Goal: Information Seeking & Learning: Learn about a topic

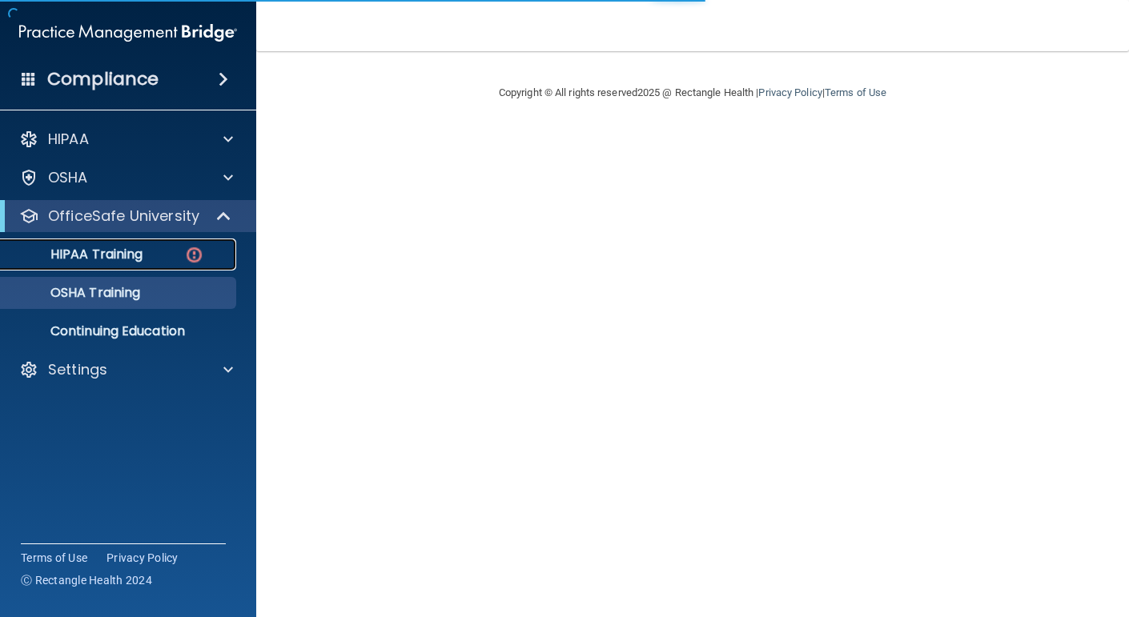
click at [134, 268] on link "HIPAA Training" at bounding box center [110, 255] width 252 height 32
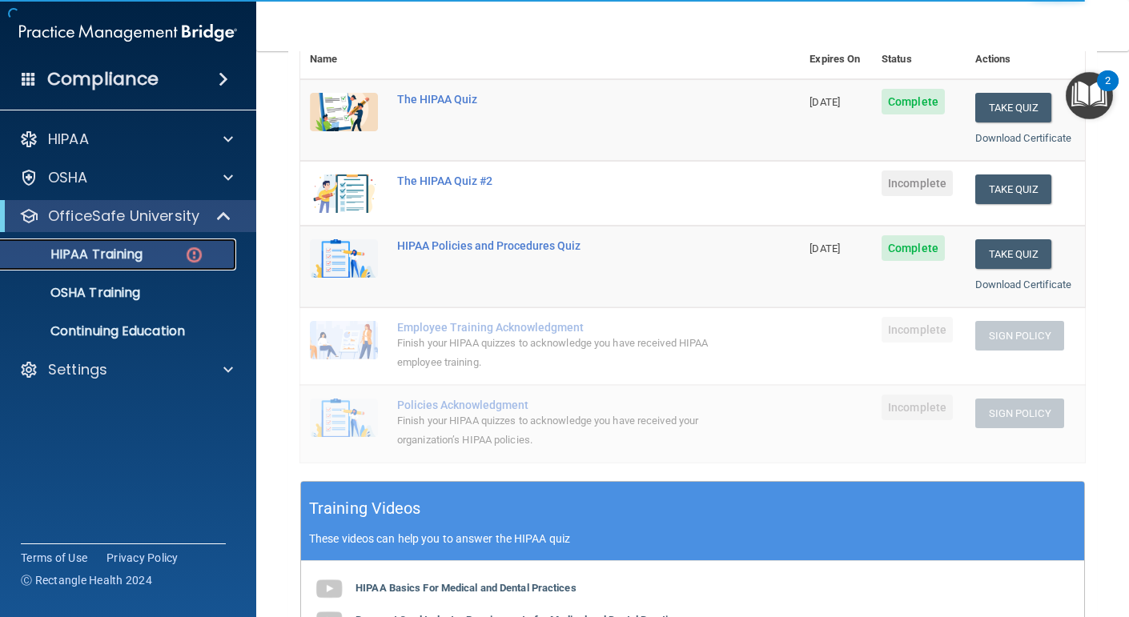
scroll to position [208, 0]
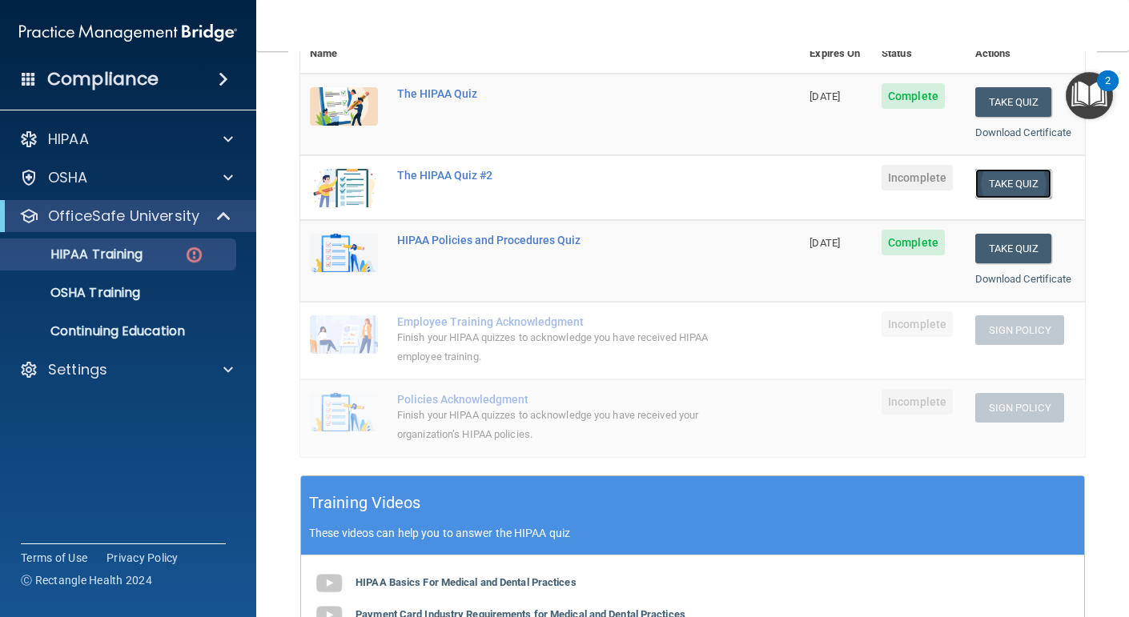
click at [1005, 179] on button "Take Quiz" at bounding box center [1013, 184] width 77 height 30
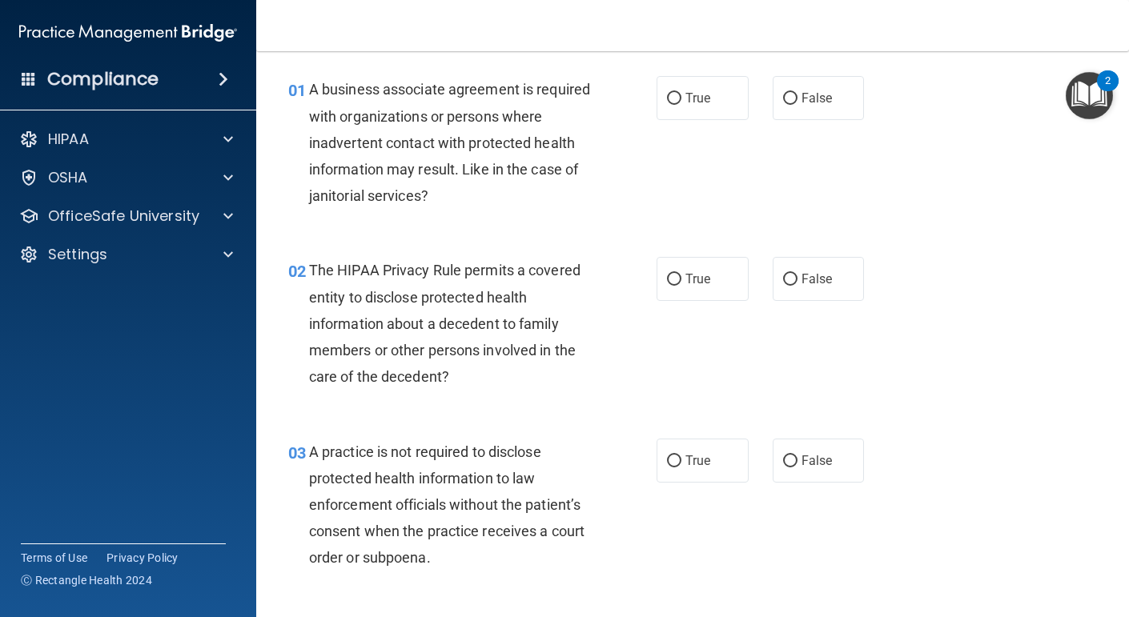
scroll to position [51, 0]
click at [811, 98] on span "False" at bounding box center [816, 97] width 31 height 15
click at [797, 98] on input "False" at bounding box center [790, 98] width 14 height 12
radio input "true"
click at [694, 279] on span "True" at bounding box center [697, 278] width 25 height 15
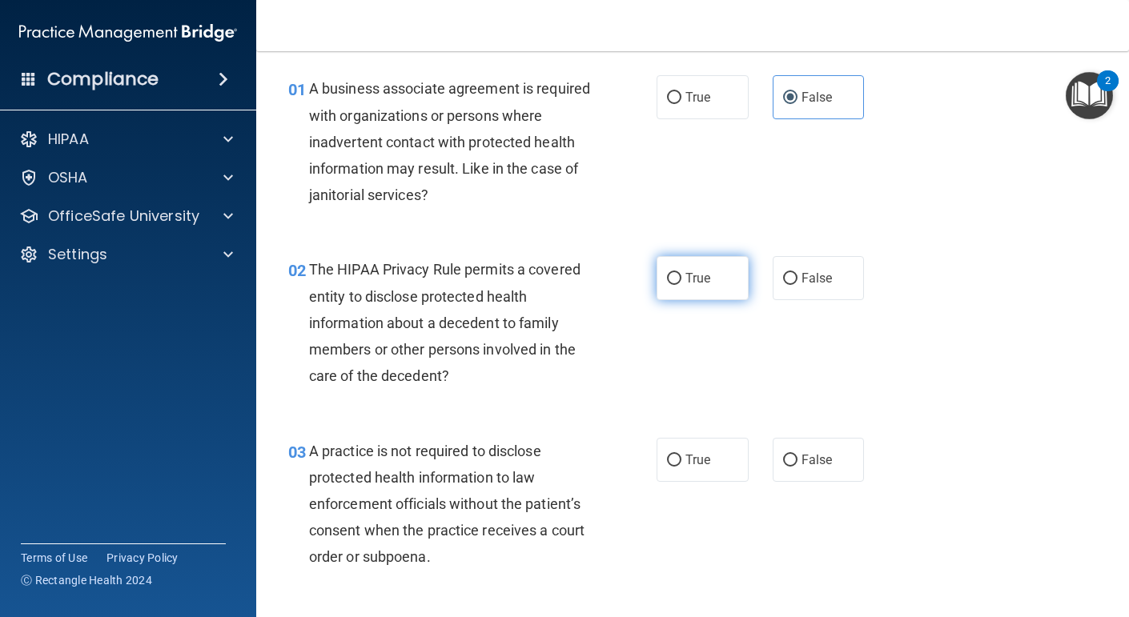
click at [681, 279] on input "True" at bounding box center [674, 279] width 14 height 12
radio input "true"
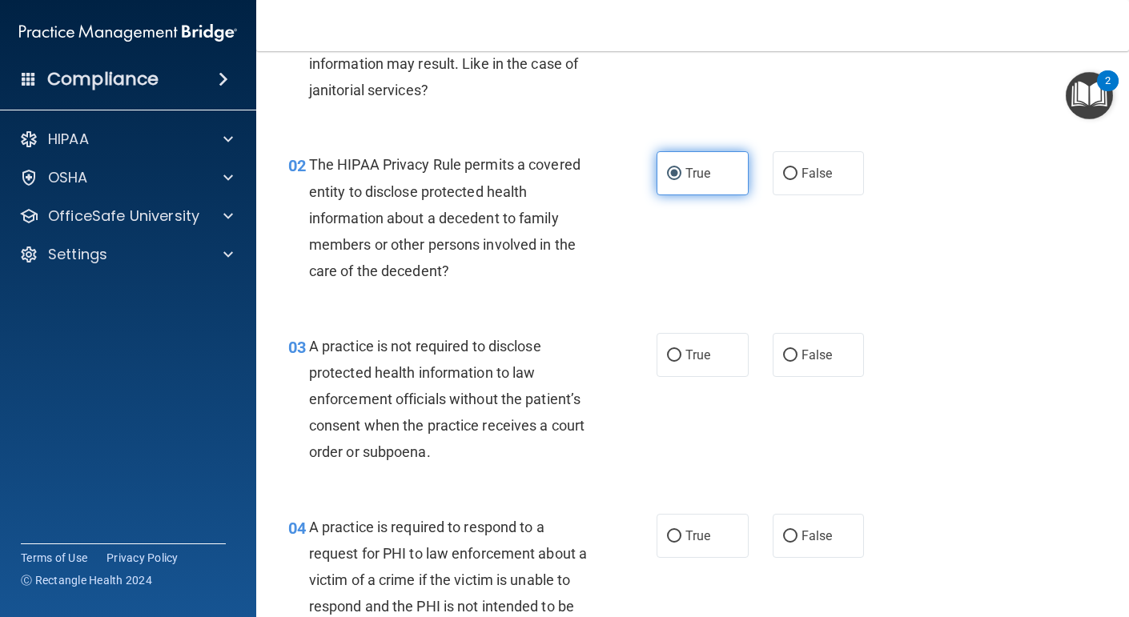
scroll to position [158, 0]
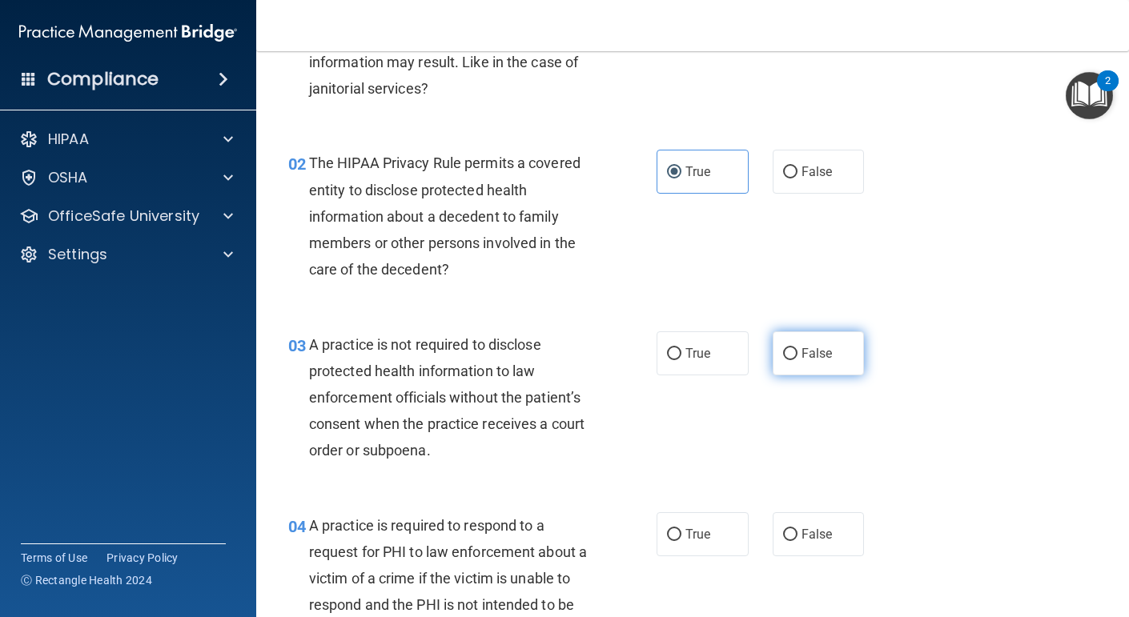
click at [809, 356] on span "False" at bounding box center [816, 353] width 31 height 15
click at [797, 356] on input "False" at bounding box center [790, 354] width 14 height 12
radio input "true"
click at [711, 546] on label "True" at bounding box center [702, 534] width 92 height 44
click at [681, 541] on input "True" at bounding box center [674, 535] width 14 height 12
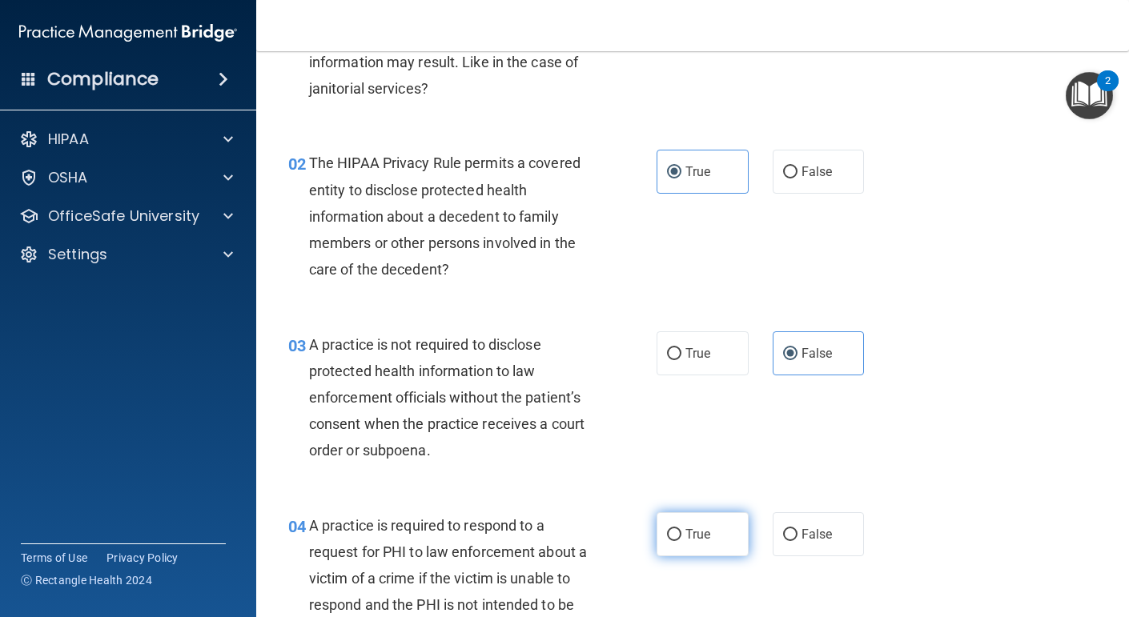
radio input "true"
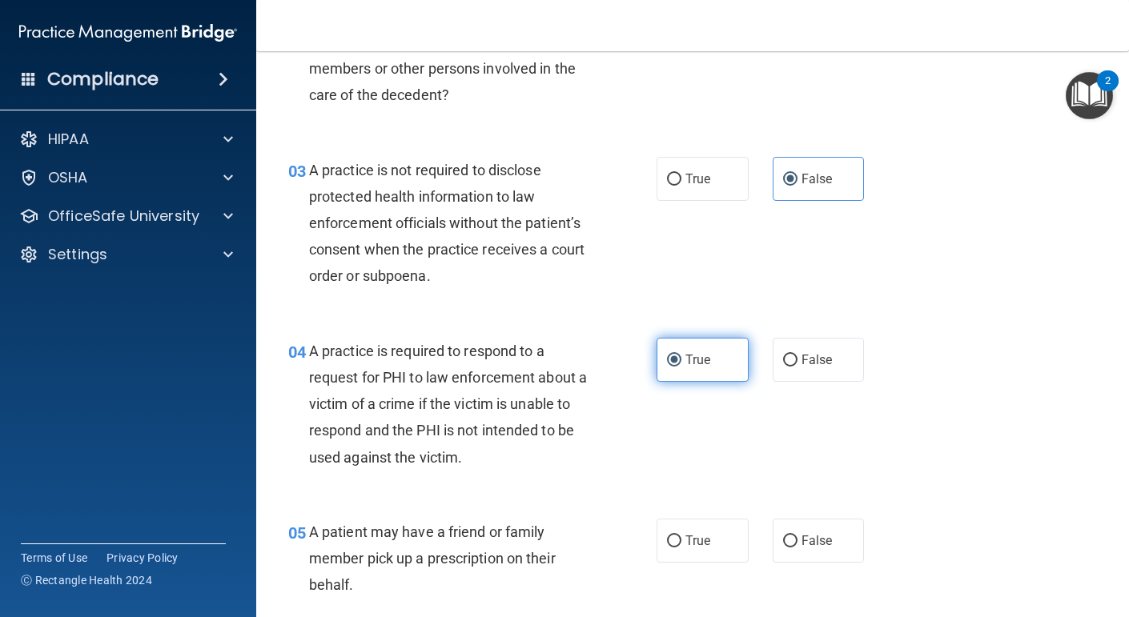
scroll to position [345, 0]
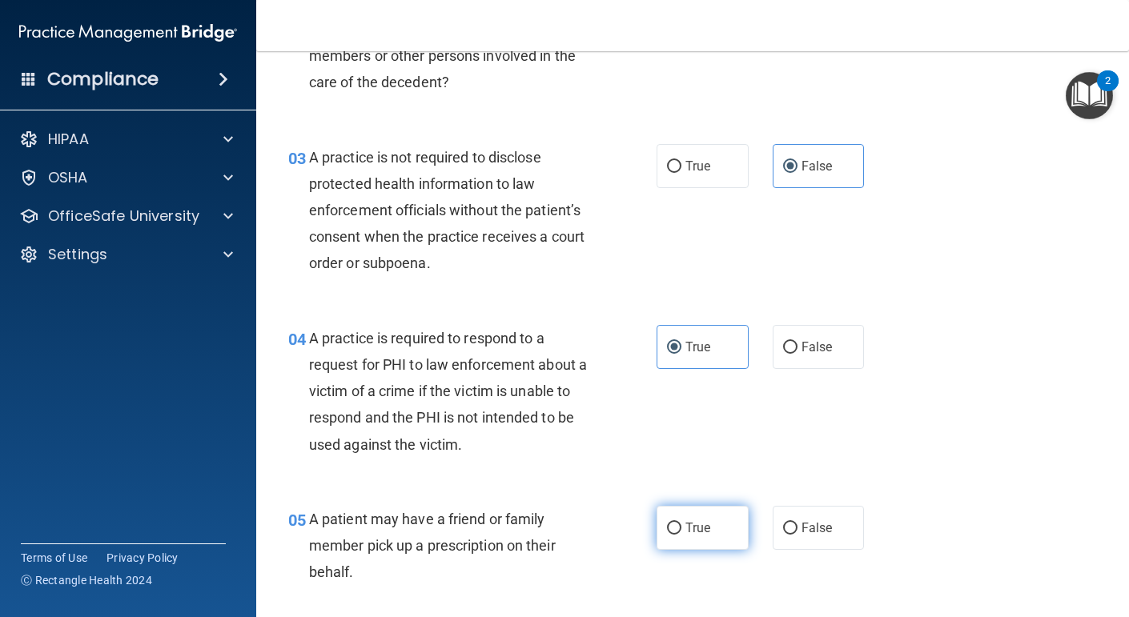
click at [692, 521] on span "True" at bounding box center [697, 527] width 25 height 15
click at [681, 523] on input "True" at bounding box center [674, 529] width 14 height 12
radio input "true"
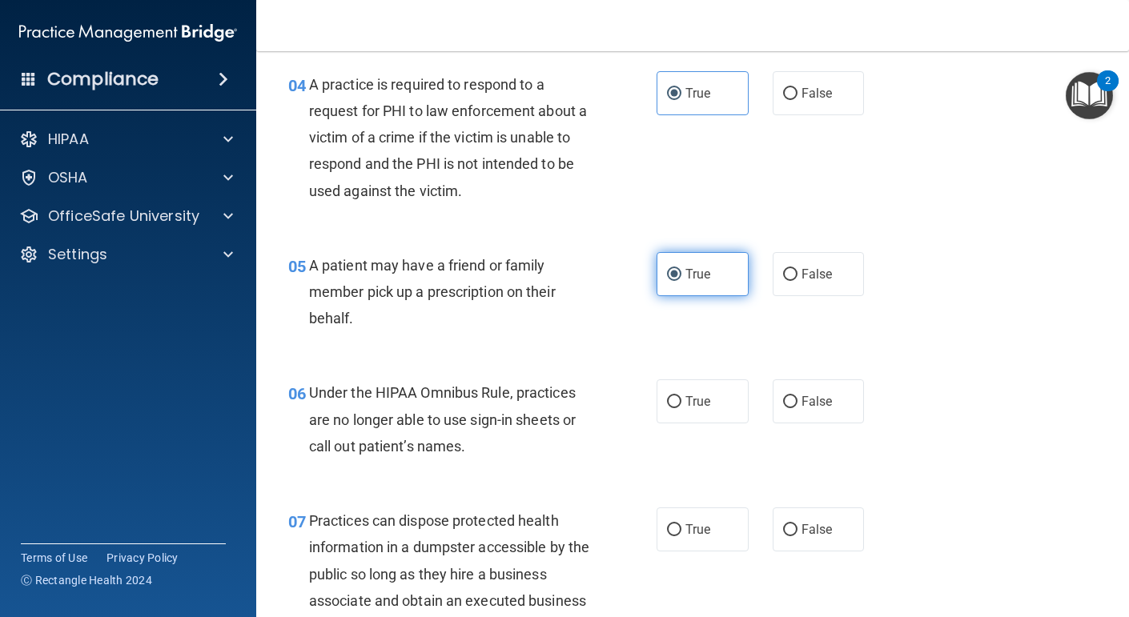
scroll to position [609, 0]
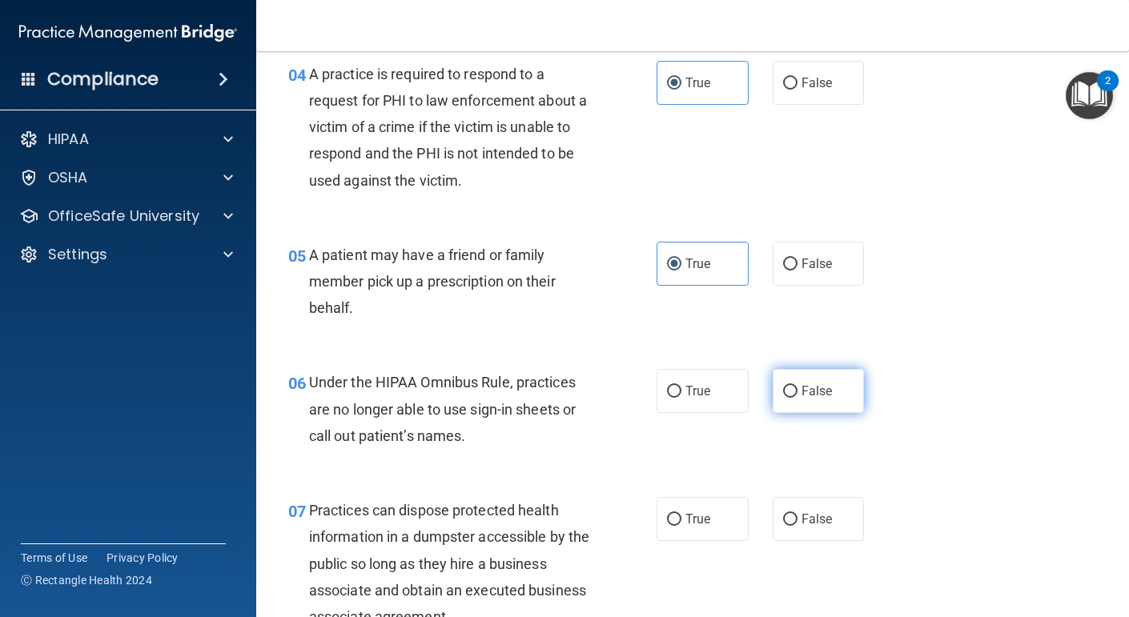
click at [807, 376] on label "False" at bounding box center [819, 391] width 92 height 44
click at [797, 386] on input "False" at bounding box center [790, 392] width 14 height 12
radio input "true"
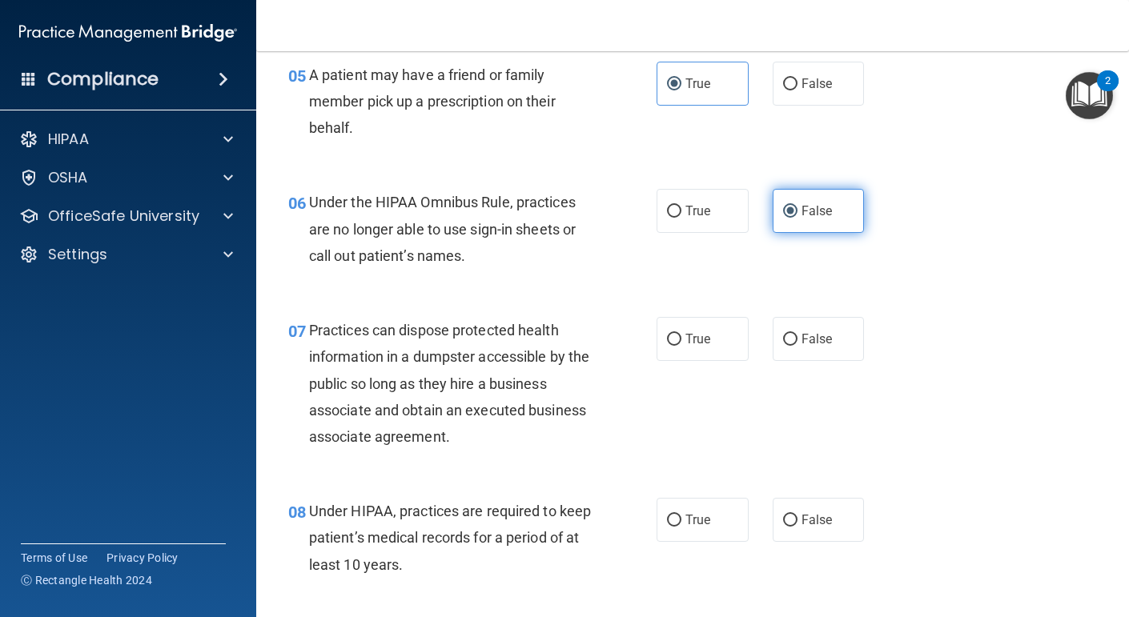
scroll to position [793, 0]
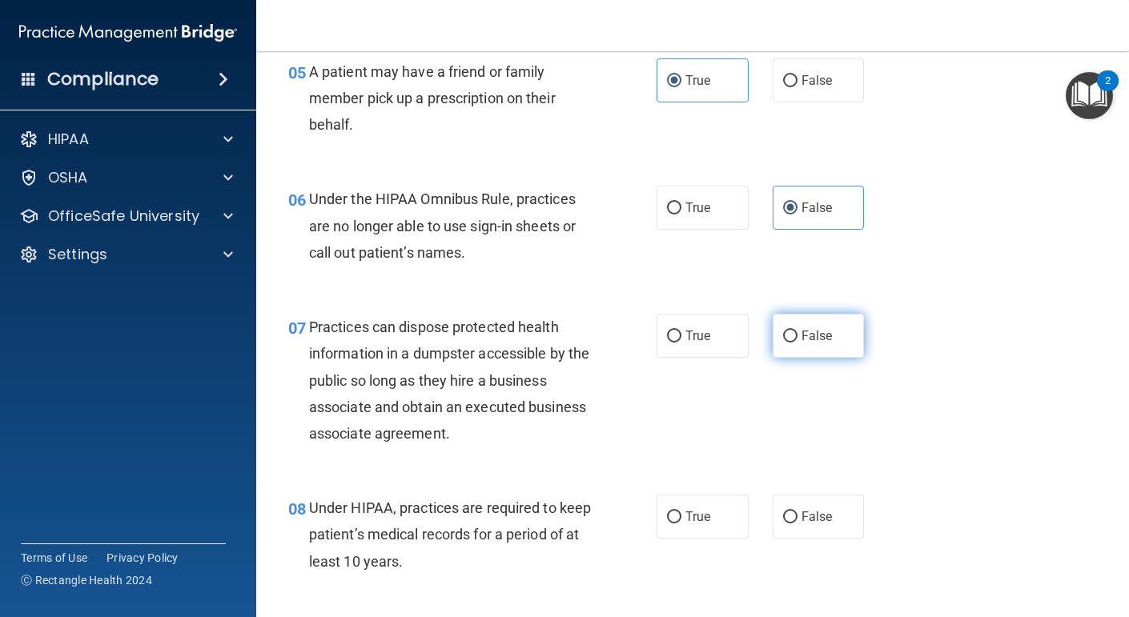
click at [816, 340] on span "False" at bounding box center [816, 335] width 31 height 15
click at [797, 340] on input "False" at bounding box center [790, 337] width 14 height 12
radio input "true"
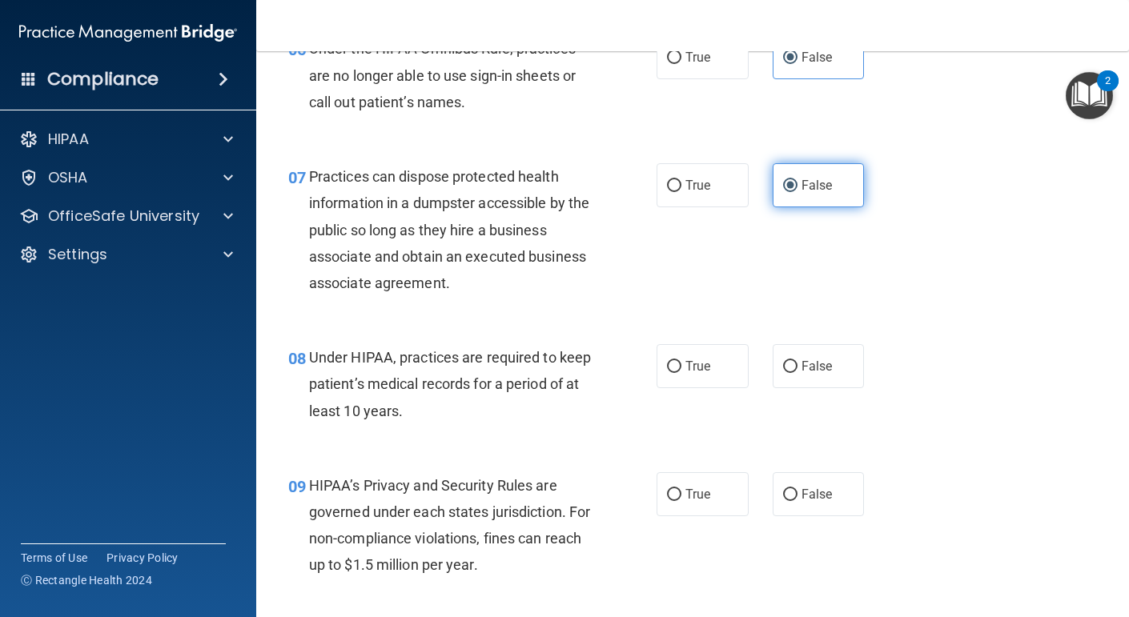
scroll to position [941, 0]
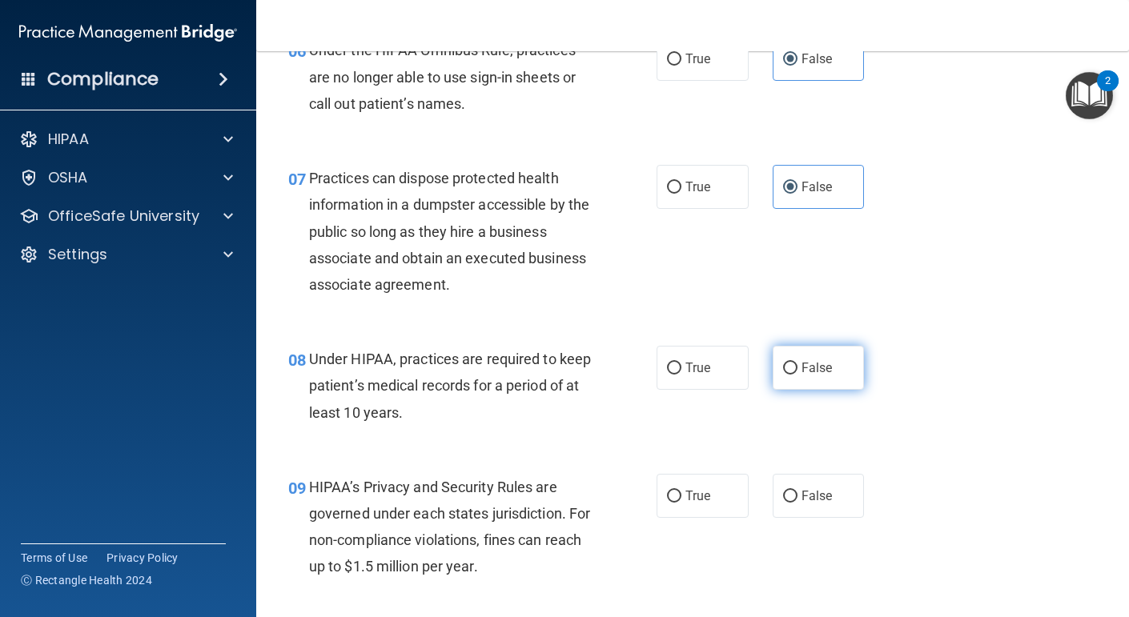
click at [817, 367] on span "False" at bounding box center [816, 367] width 31 height 15
click at [797, 367] on input "False" at bounding box center [790, 369] width 14 height 12
radio input "true"
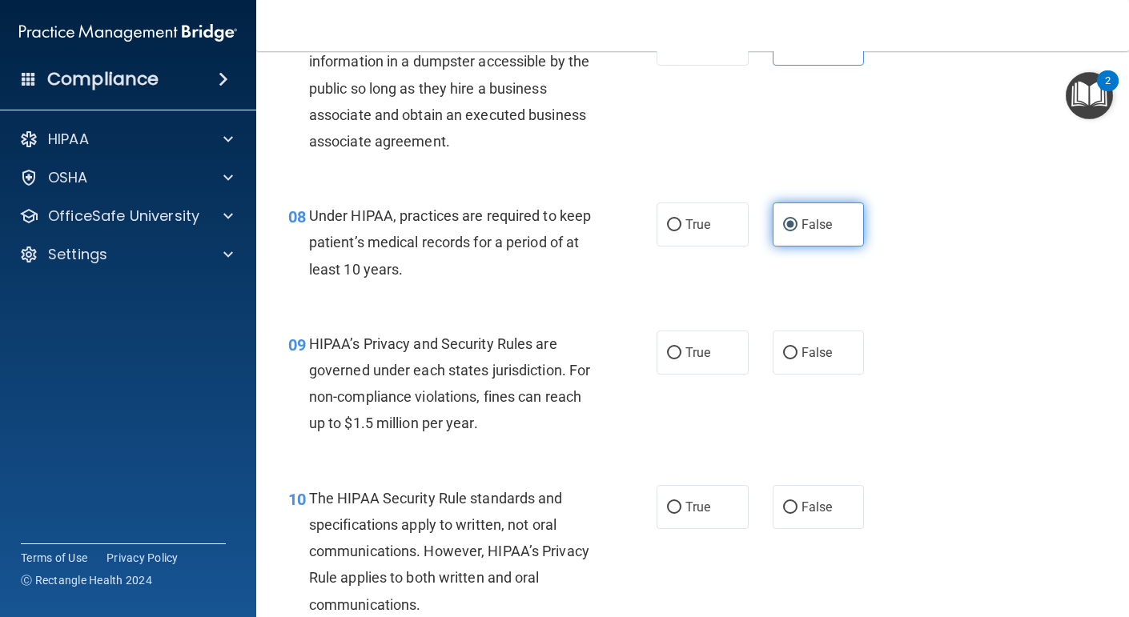
scroll to position [1087, 0]
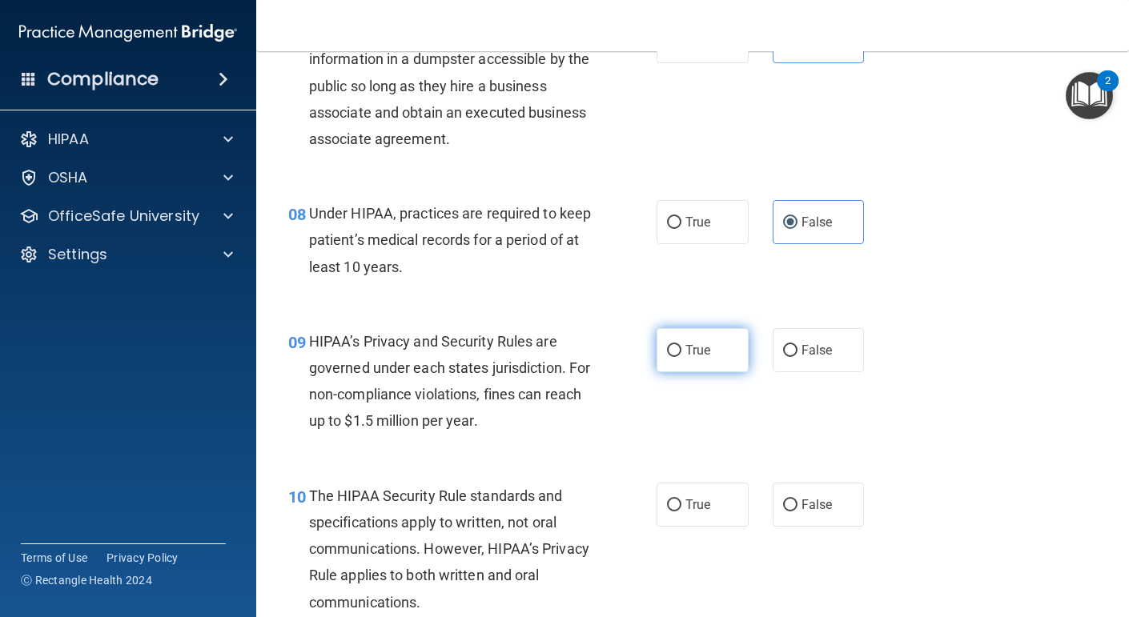
click at [701, 371] on label "True" at bounding box center [702, 350] width 92 height 44
click at [681, 357] on input "True" at bounding box center [674, 351] width 14 height 12
radio input "true"
click at [704, 500] on span "True" at bounding box center [697, 504] width 25 height 15
click at [681, 500] on input "True" at bounding box center [674, 506] width 14 height 12
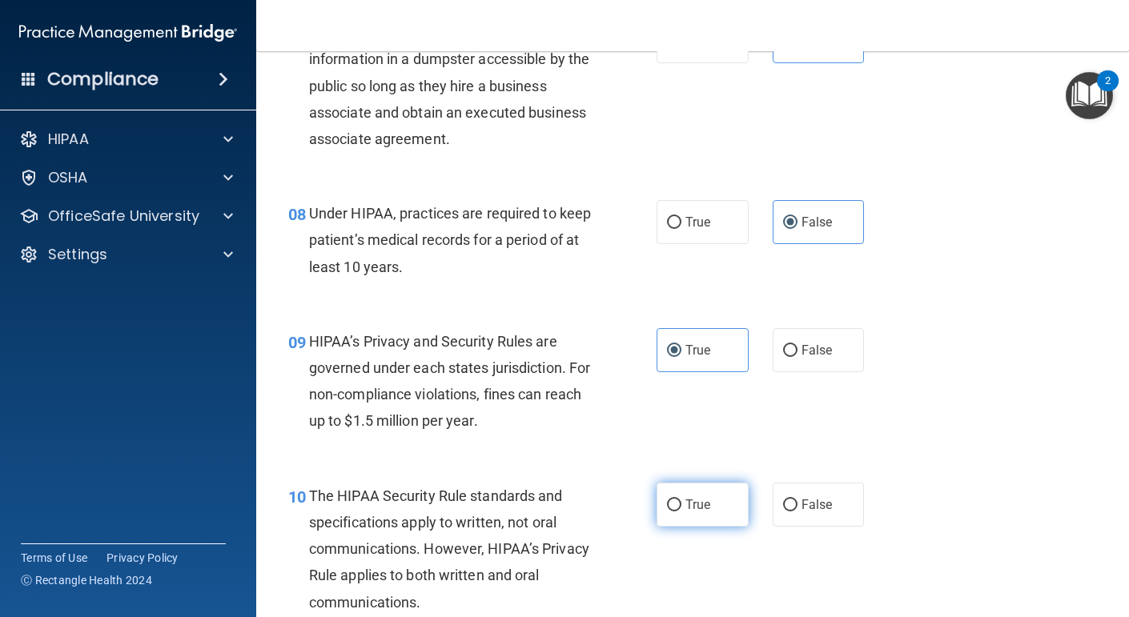
radio input "true"
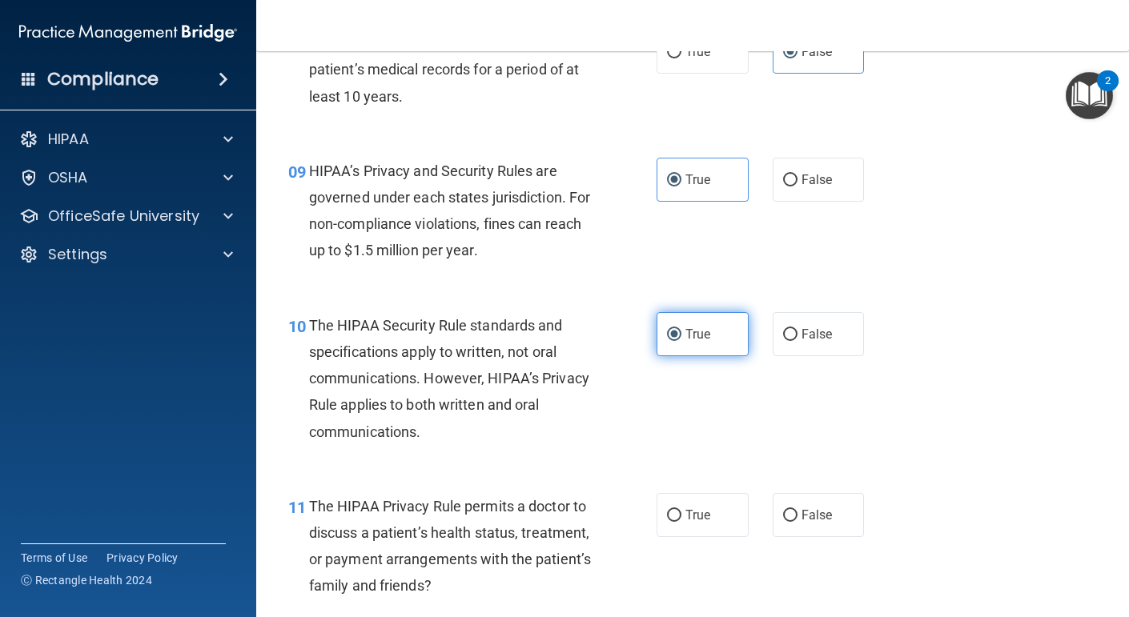
scroll to position [1263, 0]
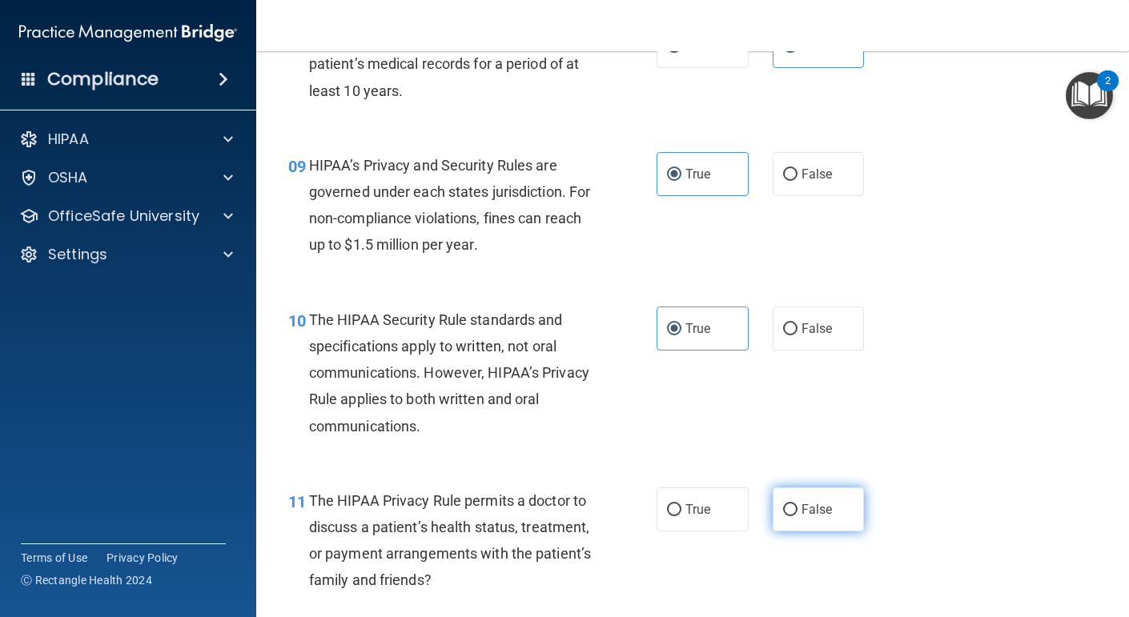
click at [793, 509] on input "False" at bounding box center [790, 510] width 14 height 12
radio input "true"
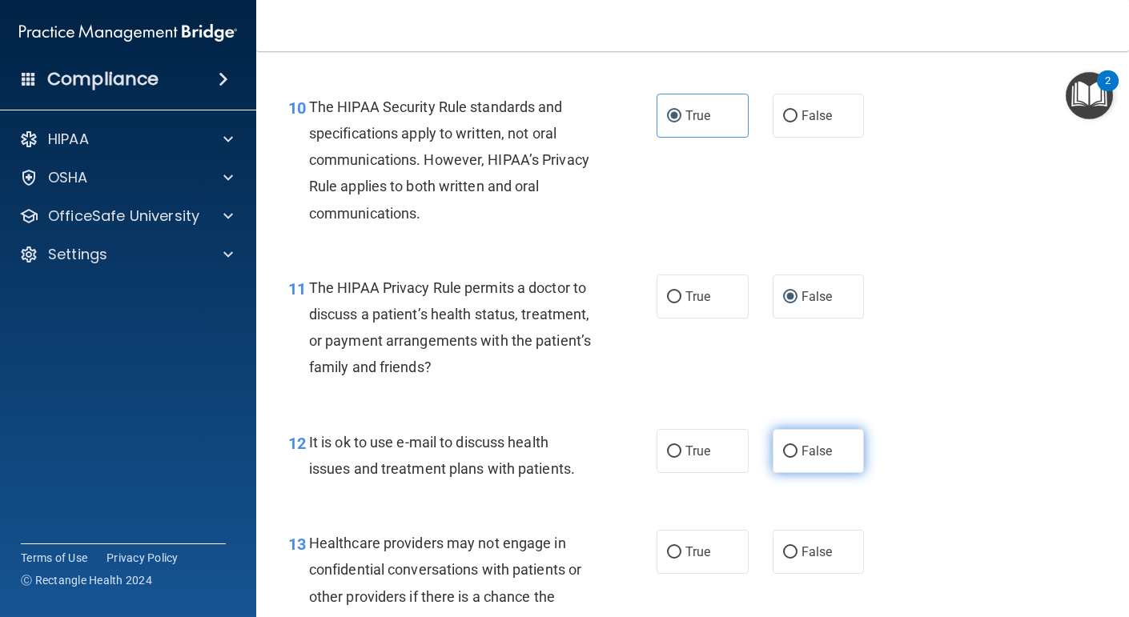
click at [837, 444] on label "False" at bounding box center [819, 451] width 92 height 44
click at [797, 446] on input "False" at bounding box center [790, 452] width 14 height 12
radio input "true"
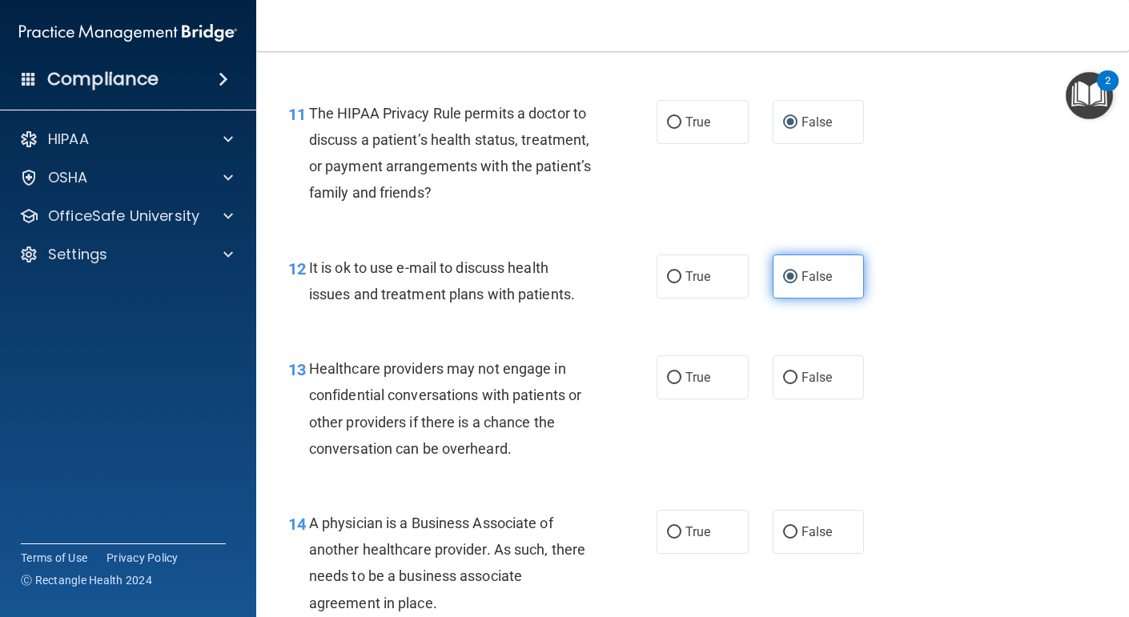
scroll to position [1651, 0]
click at [708, 387] on label "True" at bounding box center [702, 377] width 92 height 44
click at [681, 383] on input "True" at bounding box center [674, 377] width 14 height 12
radio input "true"
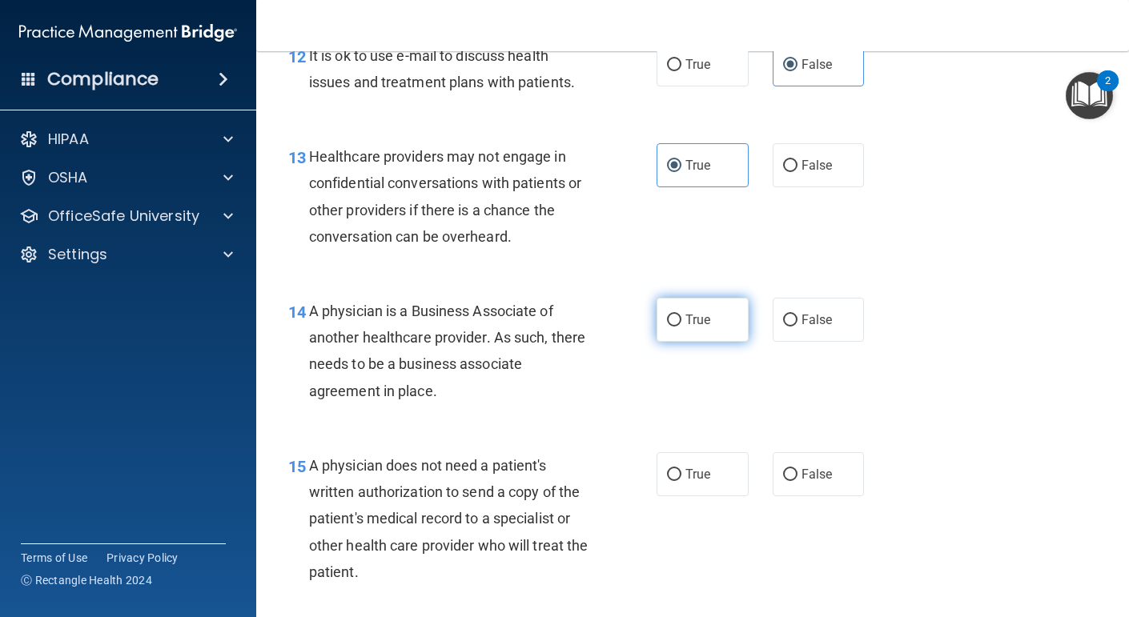
click at [717, 323] on label "True" at bounding box center [702, 320] width 92 height 44
click at [681, 323] on input "True" at bounding box center [674, 321] width 14 height 12
radio input "true"
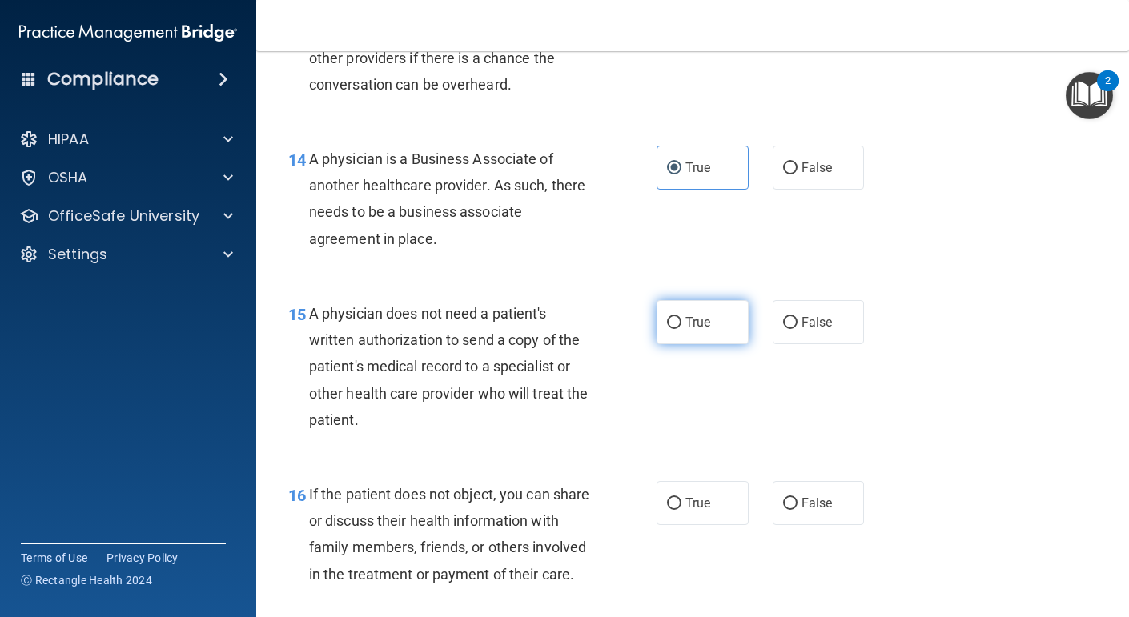
click at [720, 319] on label "True" at bounding box center [702, 322] width 92 height 44
click at [681, 319] on input "True" at bounding box center [674, 323] width 14 height 12
radio input "true"
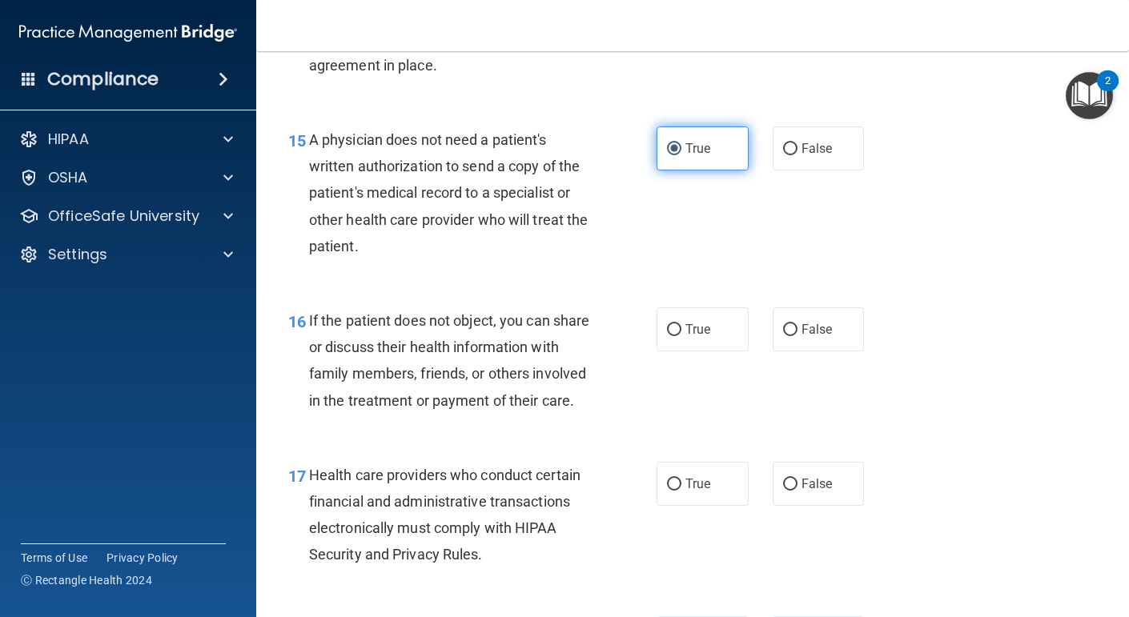
scroll to position [2186, 0]
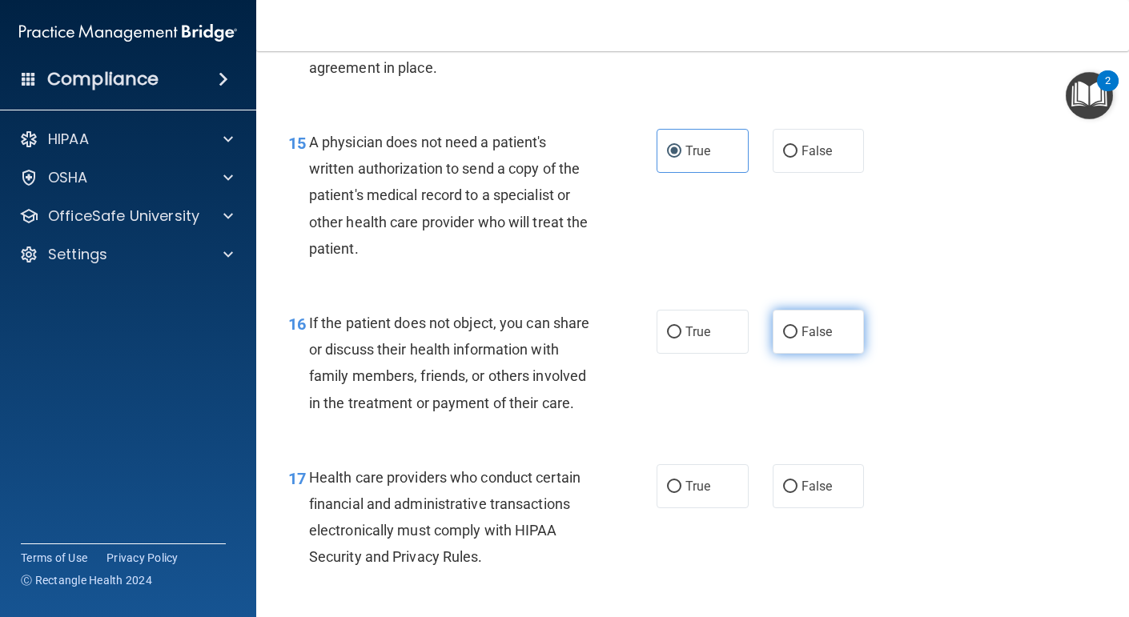
click at [817, 313] on label "False" at bounding box center [819, 332] width 92 height 44
click at [797, 327] on input "False" at bounding box center [790, 333] width 14 height 12
radio input "true"
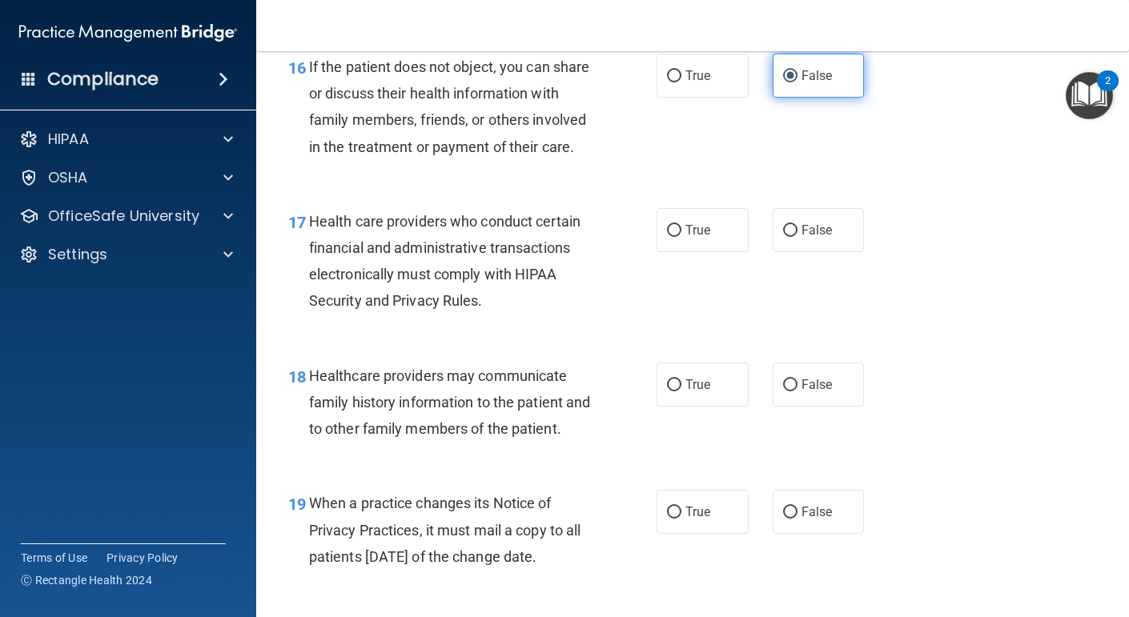
scroll to position [2450, 0]
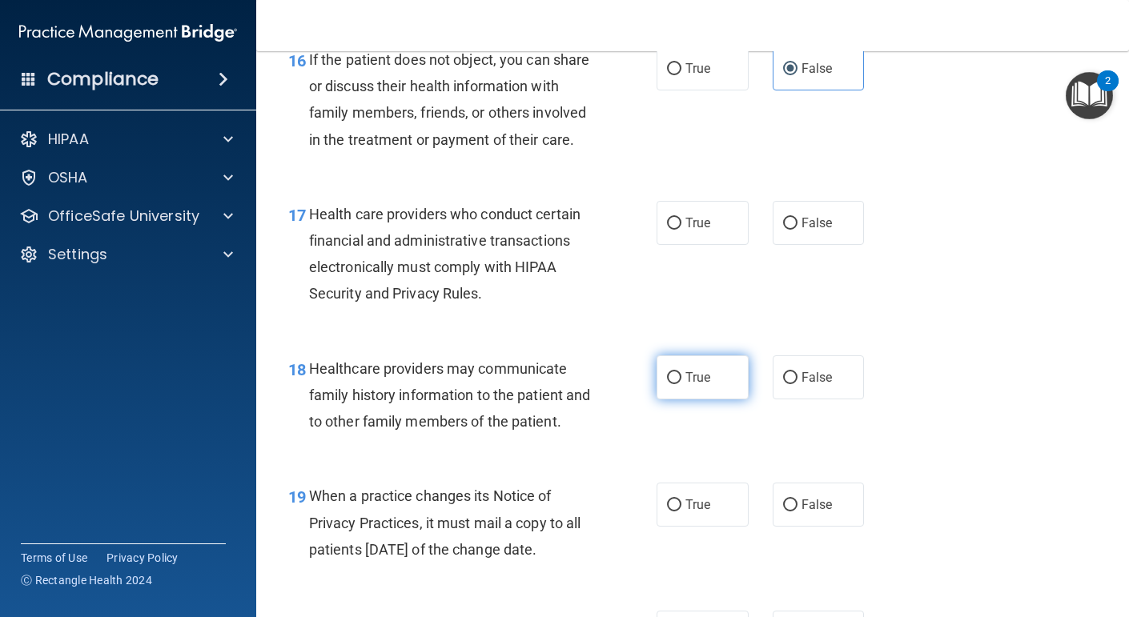
click at [704, 385] on span "True" at bounding box center [697, 377] width 25 height 15
click at [681, 384] on input "True" at bounding box center [674, 378] width 14 height 12
radio input "true"
click at [707, 231] on span "True" at bounding box center [697, 222] width 25 height 15
click at [681, 230] on input "True" at bounding box center [674, 224] width 14 height 12
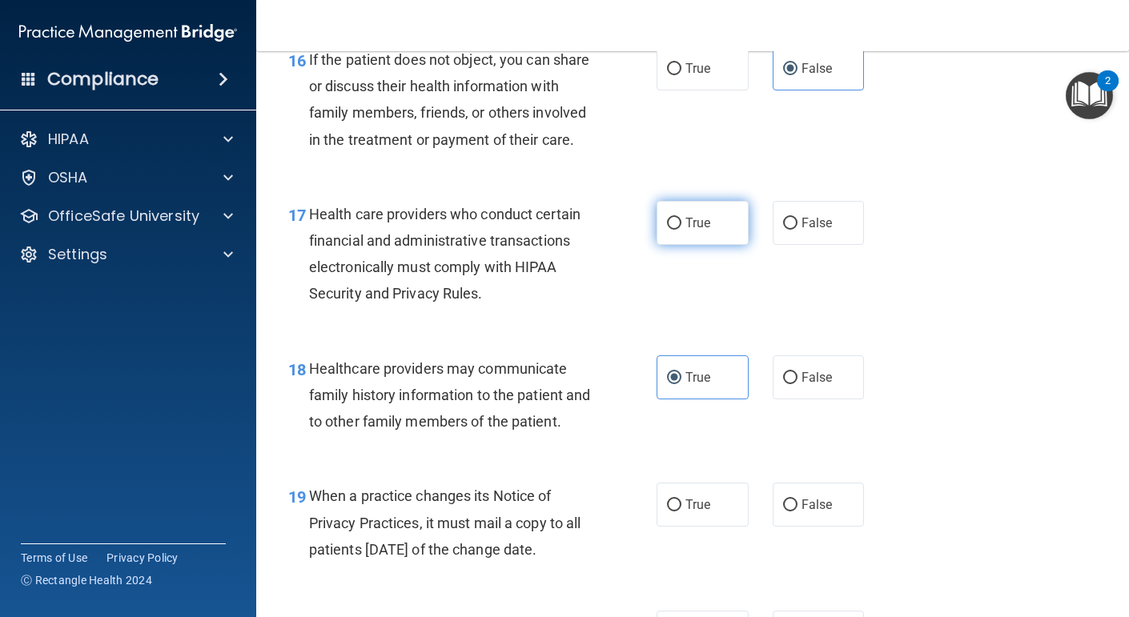
radio input "true"
click at [701, 527] on label "True" at bounding box center [702, 505] width 92 height 44
click at [681, 512] on input "True" at bounding box center [674, 506] width 14 height 12
radio input "true"
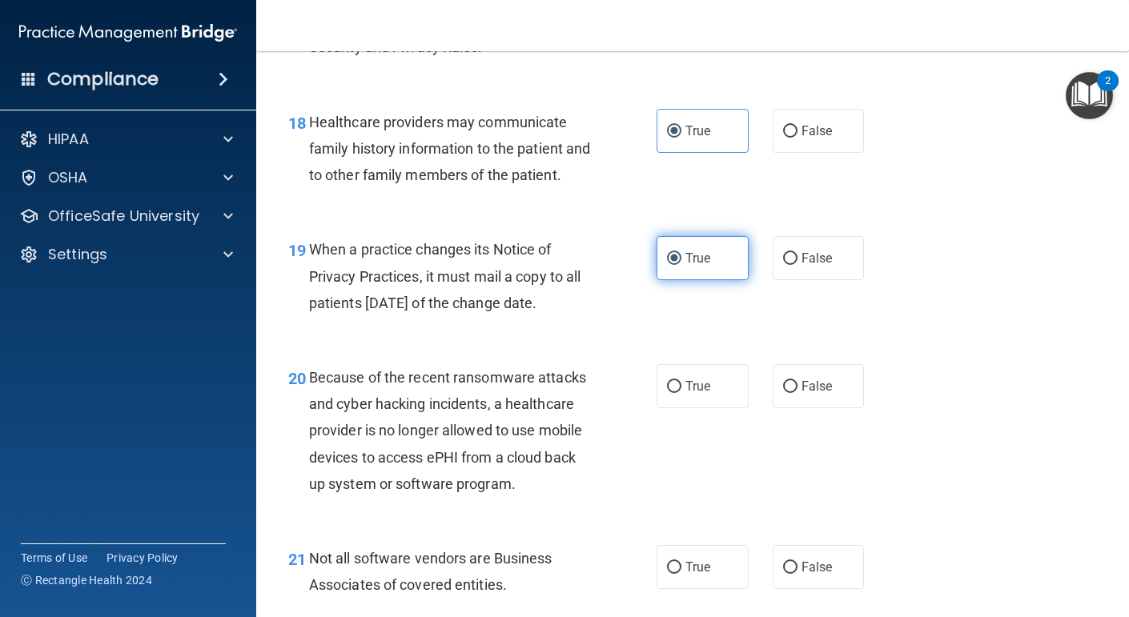
scroll to position [2735, 0]
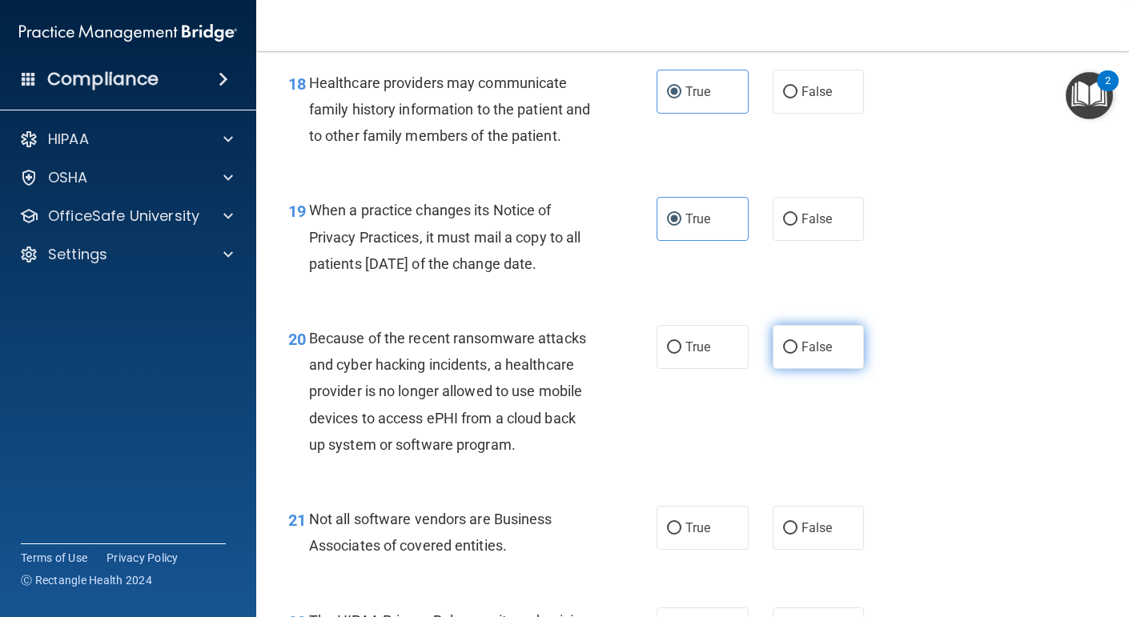
click at [809, 357] on label "False" at bounding box center [819, 347] width 92 height 44
click at [797, 354] on input "False" at bounding box center [790, 348] width 14 height 12
radio input "true"
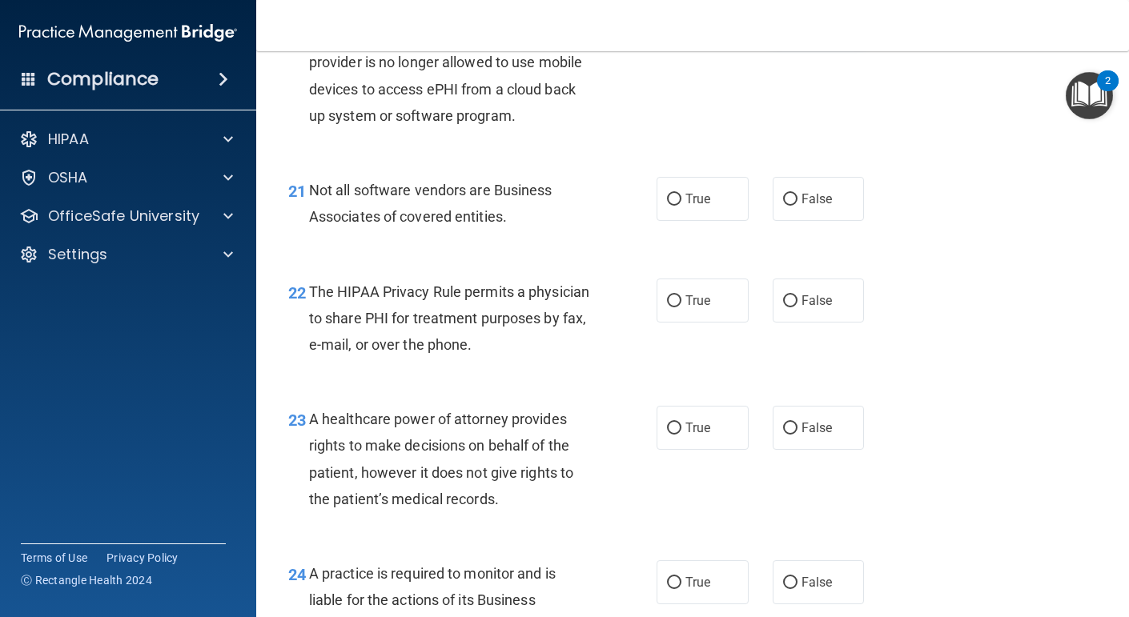
scroll to position [3033, 0]
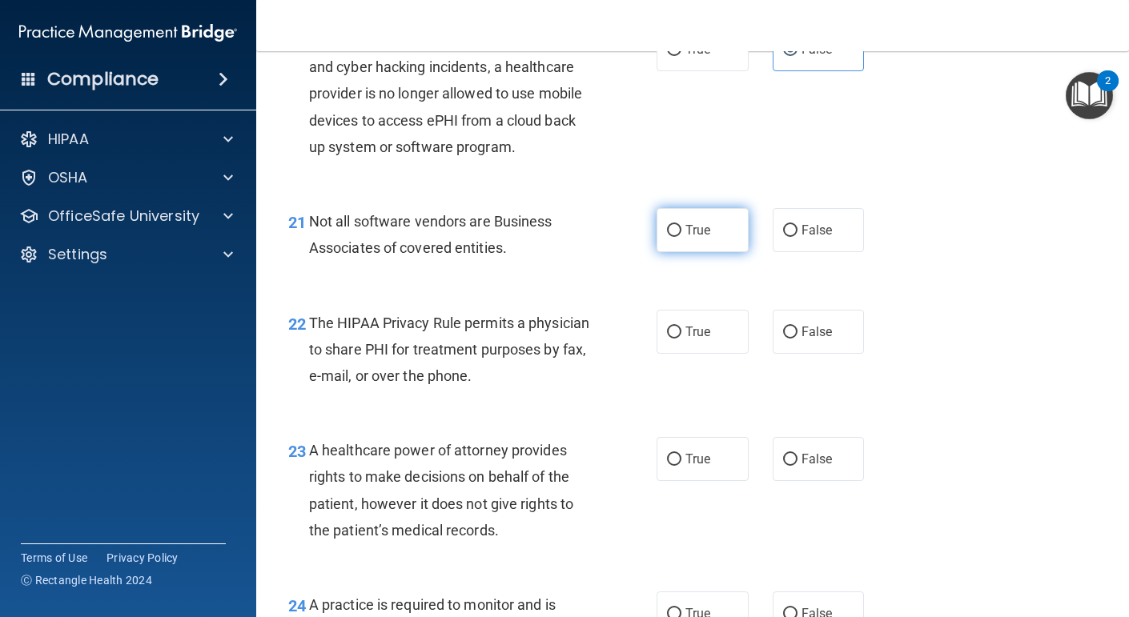
click at [700, 238] on span "True" at bounding box center [697, 230] width 25 height 15
click at [681, 237] on input "True" at bounding box center [674, 231] width 14 height 12
radio input "true"
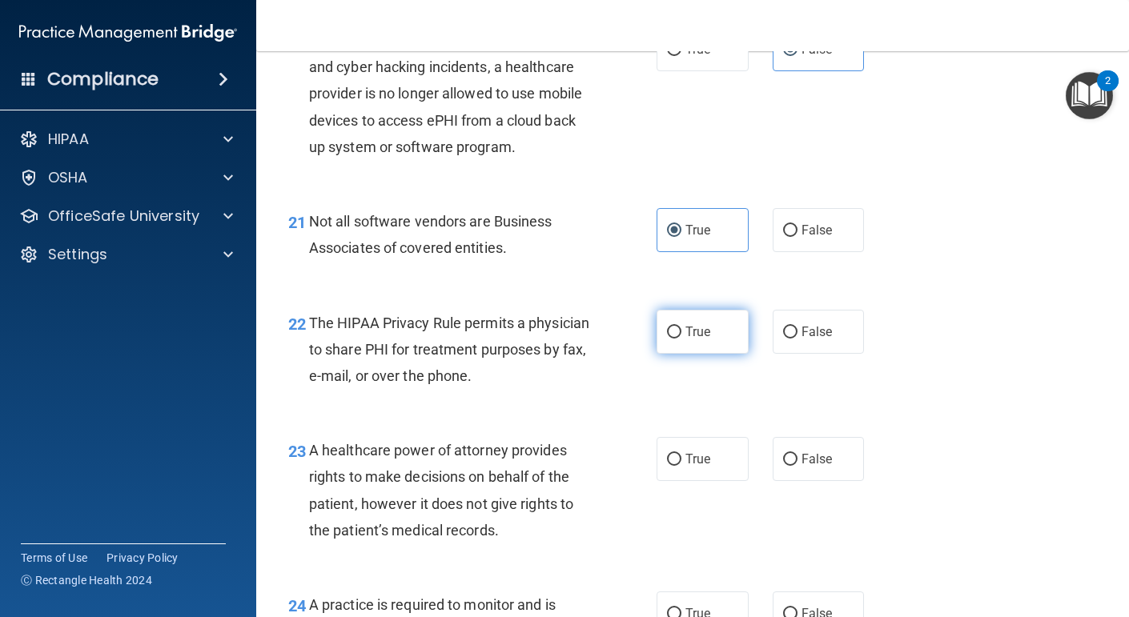
click at [692, 354] on label "True" at bounding box center [702, 332] width 92 height 44
click at [681, 339] on input "True" at bounding box center [674, 333] width 14 height 12
radio input "true"
click at [705, 481] on label "True" at bounding box center [702, 459] width 92 height 44
click at [681, 466] on input "True" at bounding box center [674, 460] width 14 height 12
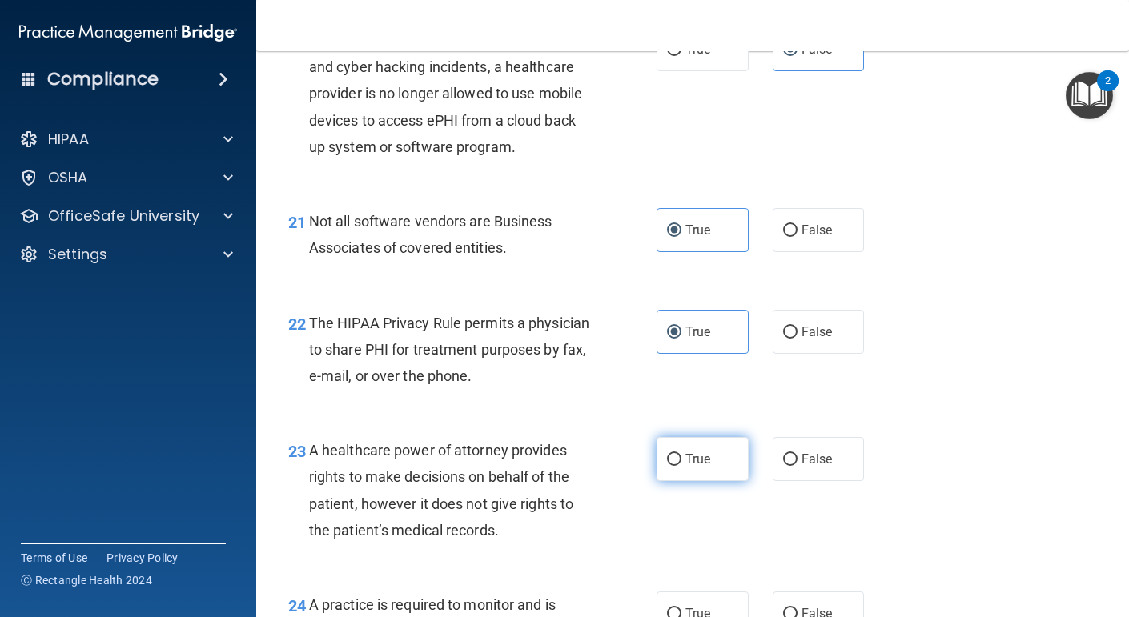
radio input "true"
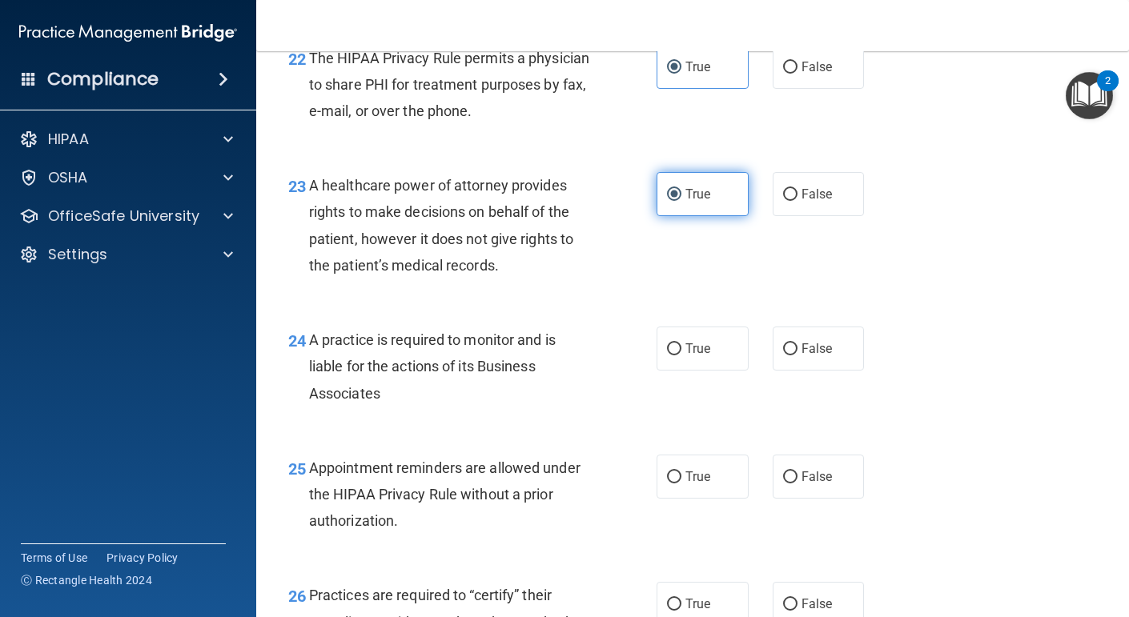
scroll to position [3405, 0]
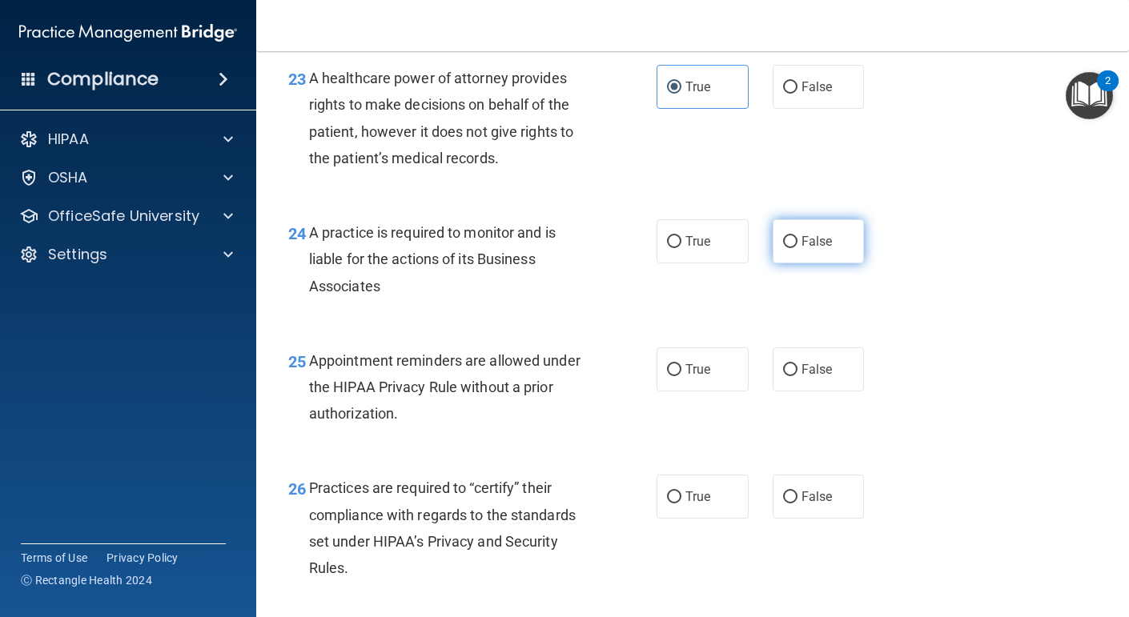
click at [809, 249] on span "False" at bounding box center [816, 241] width 31 height 15
click at [797, 248] on input "False" at bounding box center [790, 242] width 14 height 12
radio input "true"
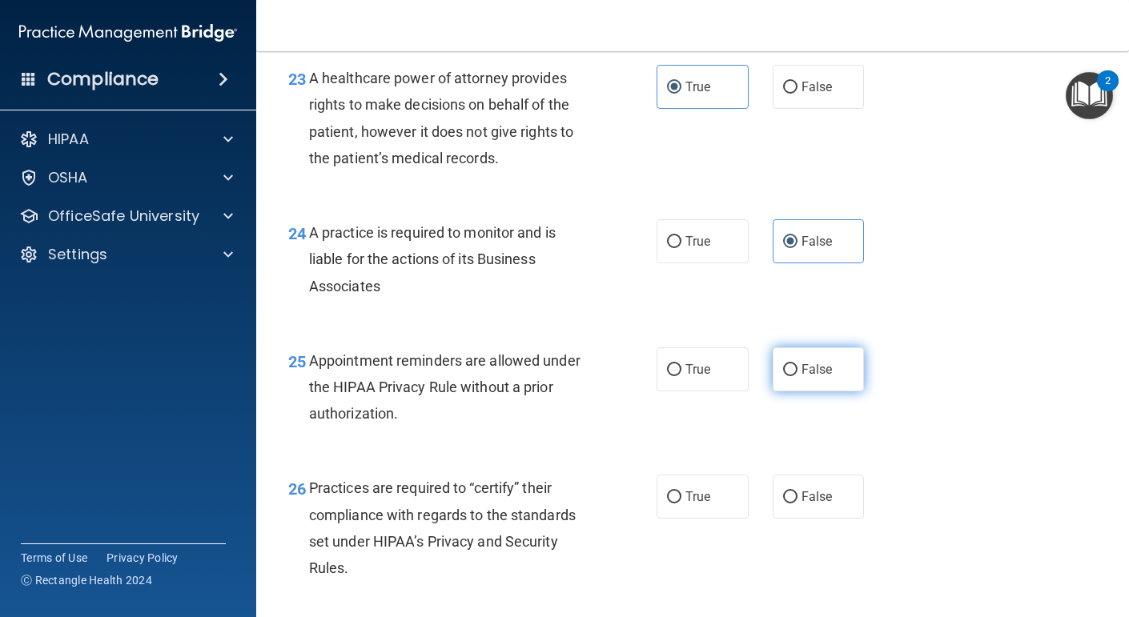
click at [808, 377] on span "False" at bounding box center [816, 369] width 31 height 15
click at [797, 376] on input "False" at bounding box center [790, 370] width 14 height 12
radio input "true"
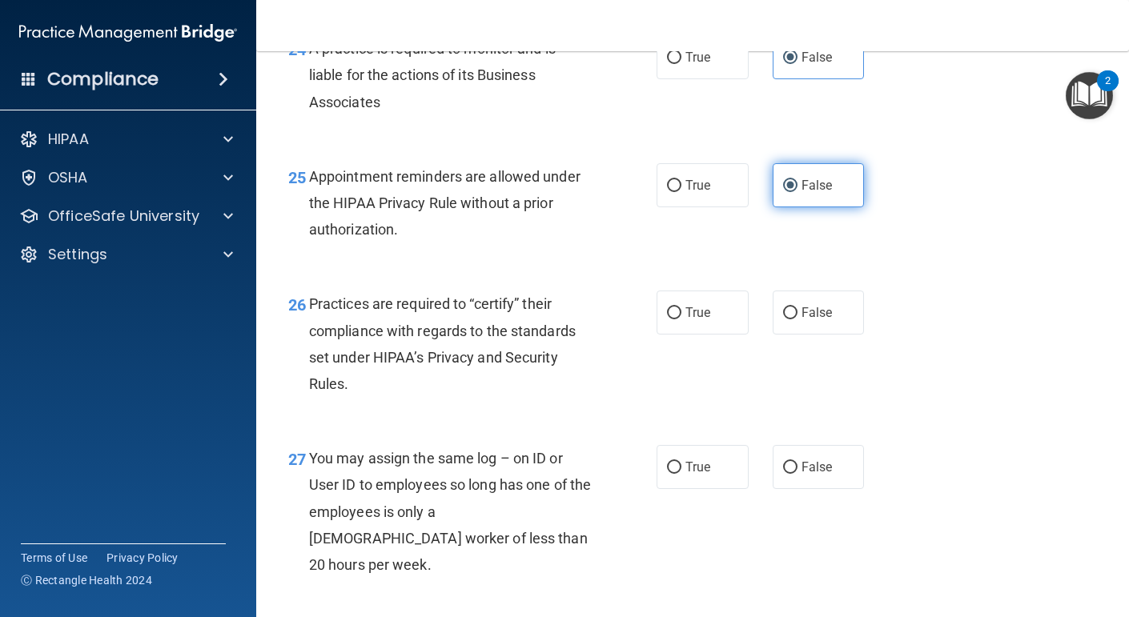
scroll to position [3591, 0]
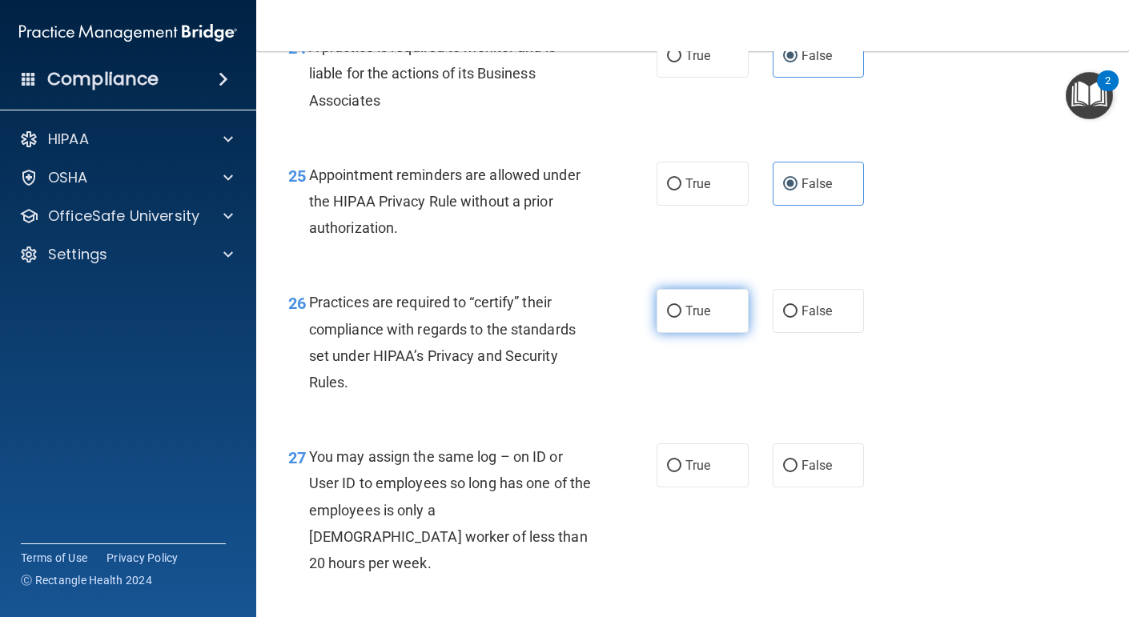
click at [702, 319] on span "True" at bounding box center [697, 310] width 25 height 15
click at [681, 318] on input "True" at bounding box center [674, 312] width 14 height 12
radio input "true"
click at [819, 473] on span "False" at bounding box center [816, 465] width 31 height 15
click at [797, 472] on input "False" at bounding box center [790, 466] width 14 height 12
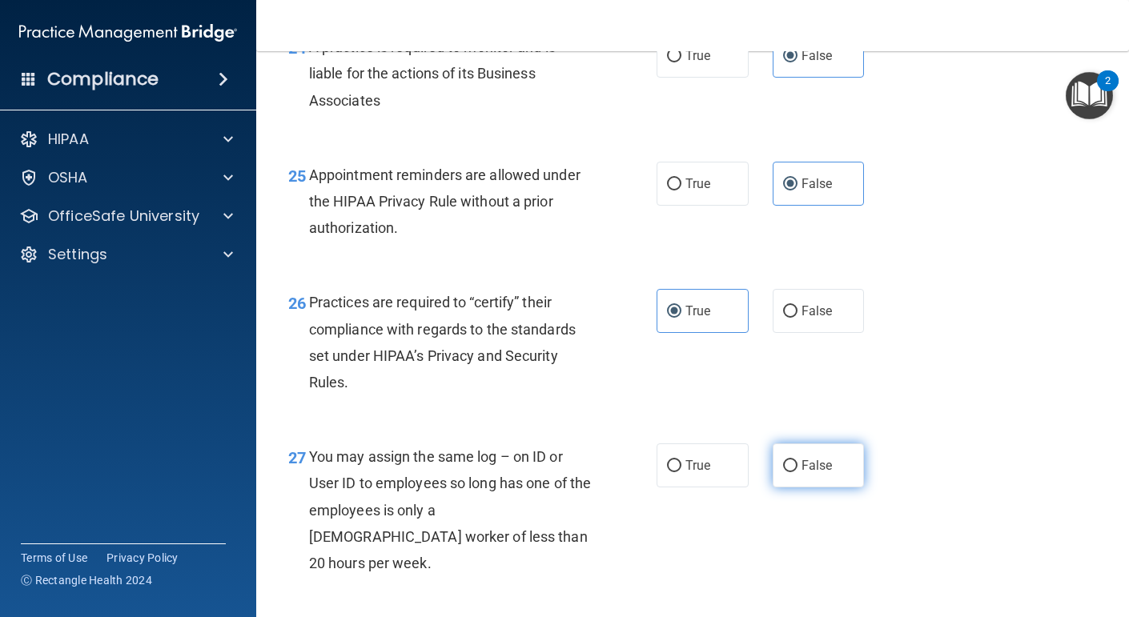
radio input "true"
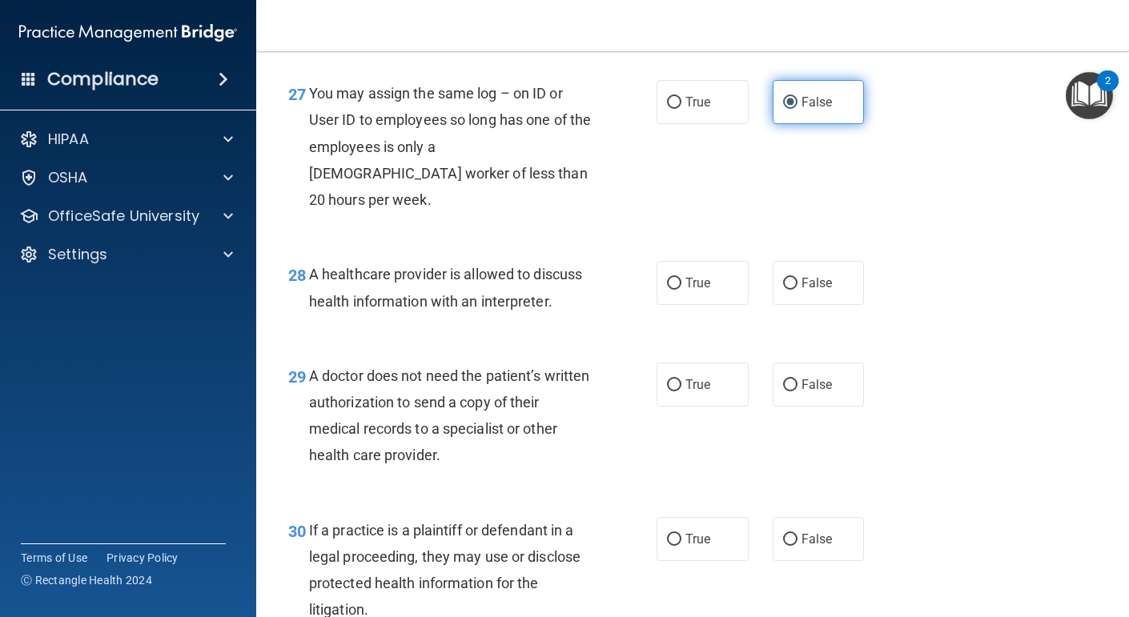
scroll to position [3959, 0]
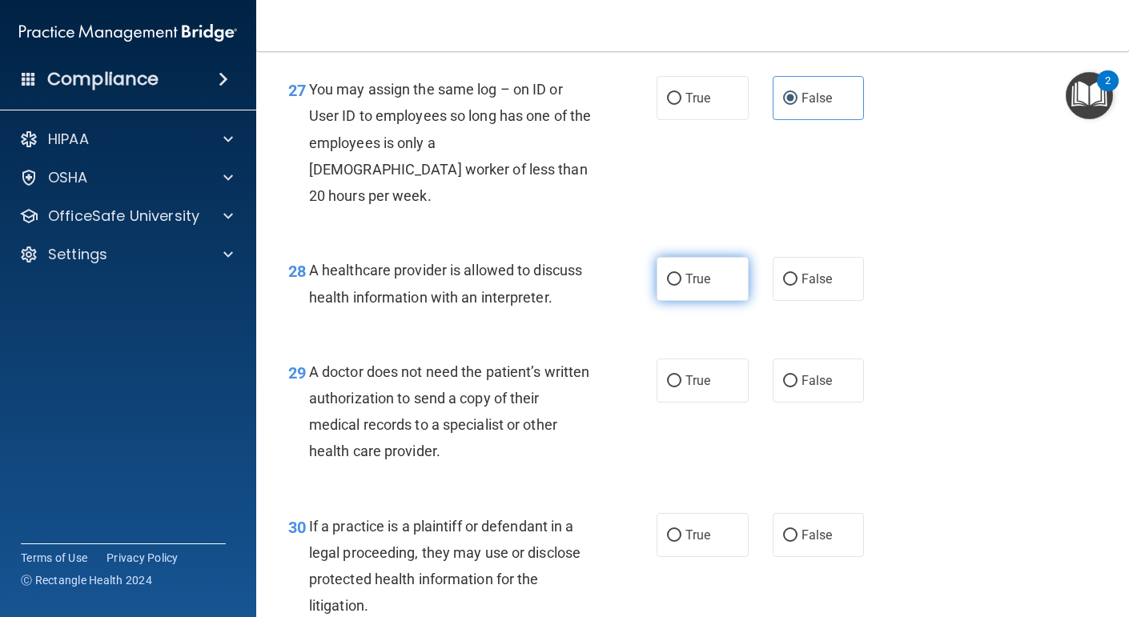
click at [718, 275] on label "True" at bounding box center [702, 279] width 92 height 44
click at [681, 275] on input "True" at bounding box center [674, 280] width 14 height 12
radio input "true"
click at [692, 393] on label "True" at bounding box center [702, 381] width 92 height 44
click at [681, 387] on input "True" at bounding box center [674, 381] width 14 height 12
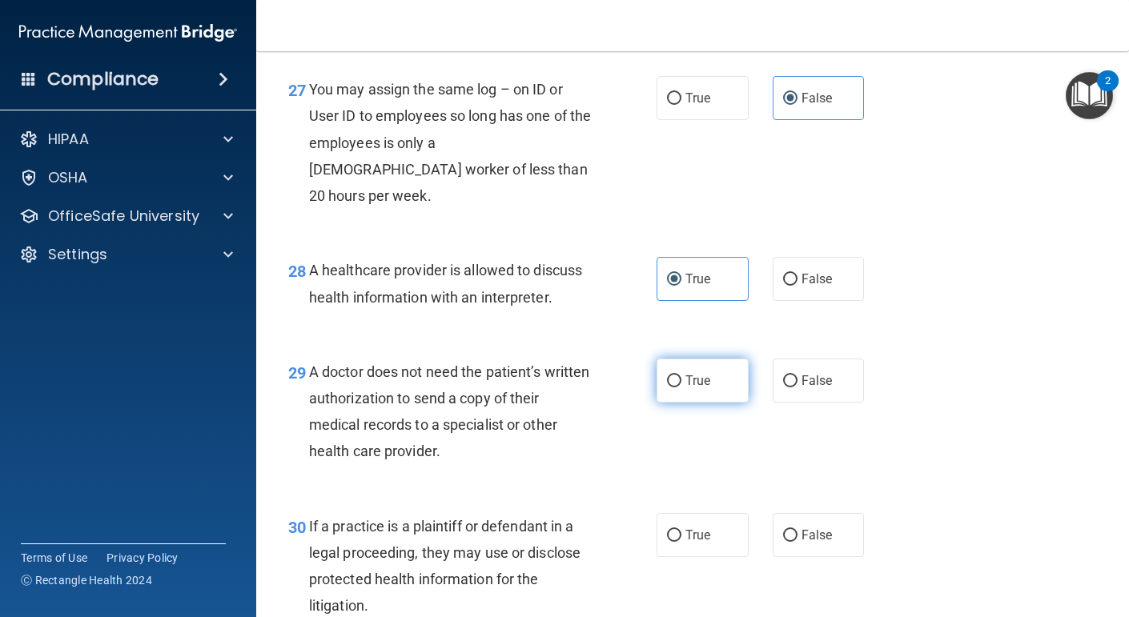
radio input "true"
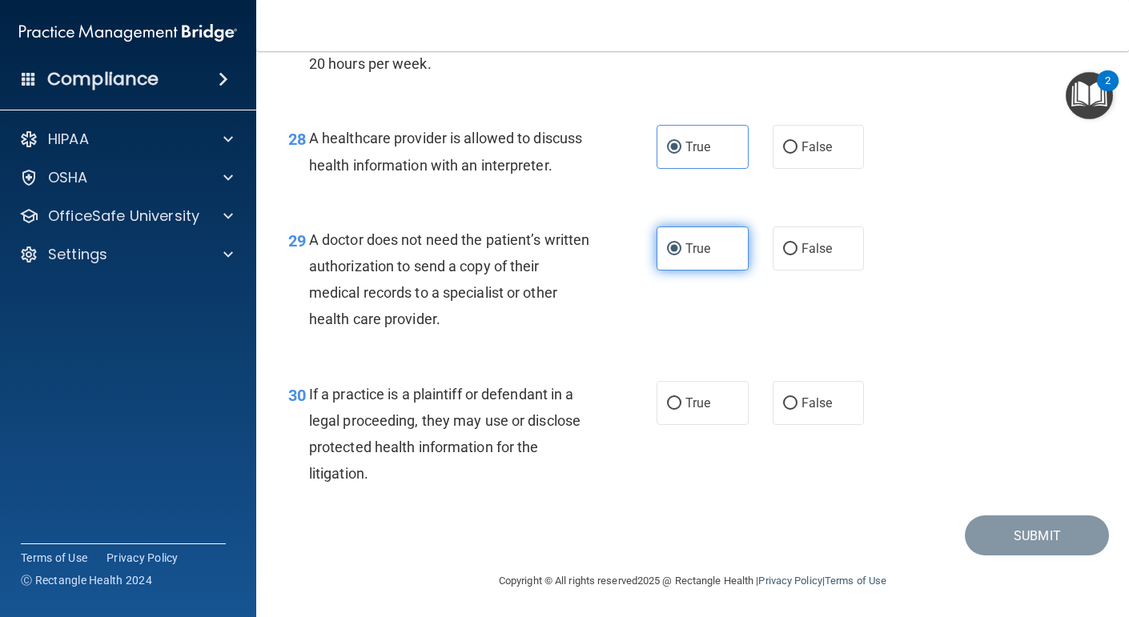
scroll to position [4092, 0]
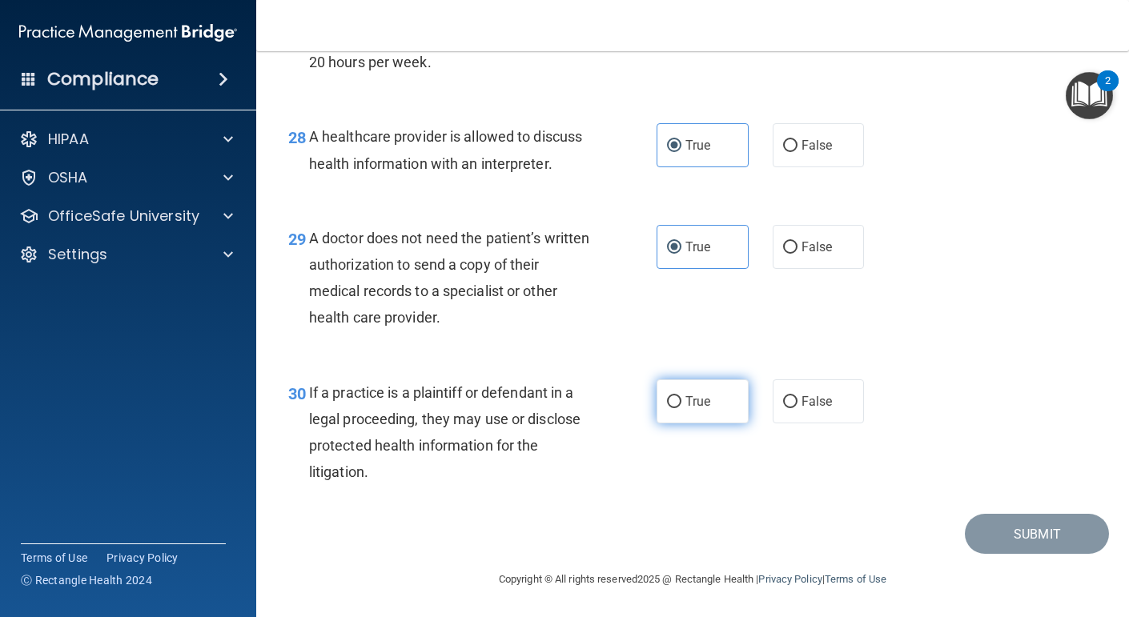
click at [701, 404] on span "True" at bounding box center [697, 401] width 25 height 15
click at [681, 404] on input "True" at bounding box center [674, 402] width 14 height 12
radio input "true"
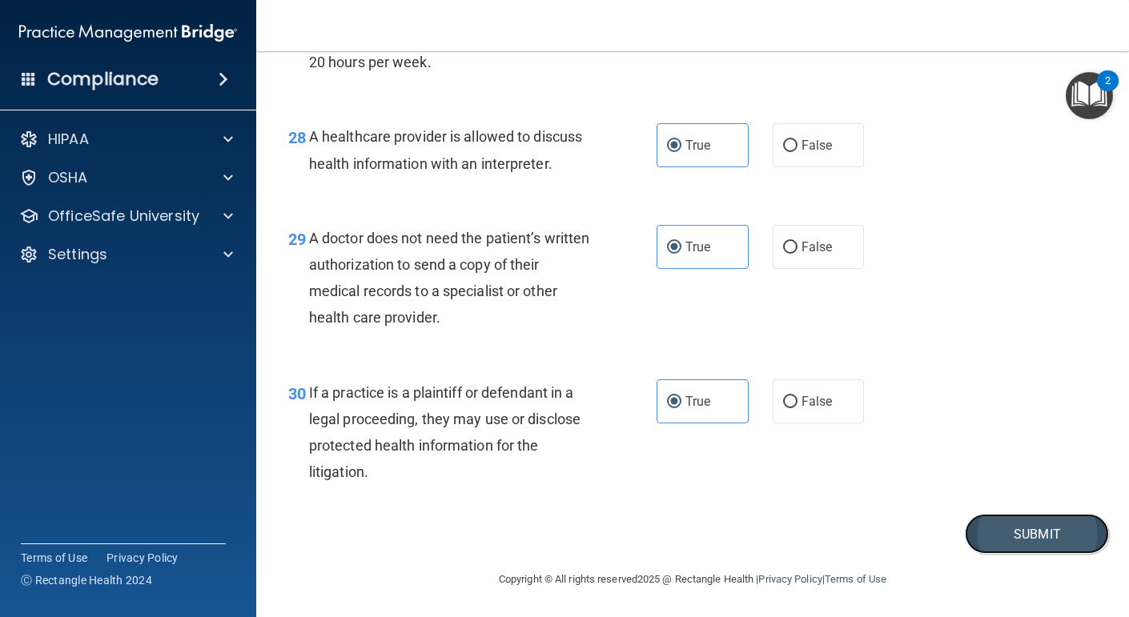
click at [1041, 530] on button "Submit" at bounding box center [1037, 534] width 144 height 41
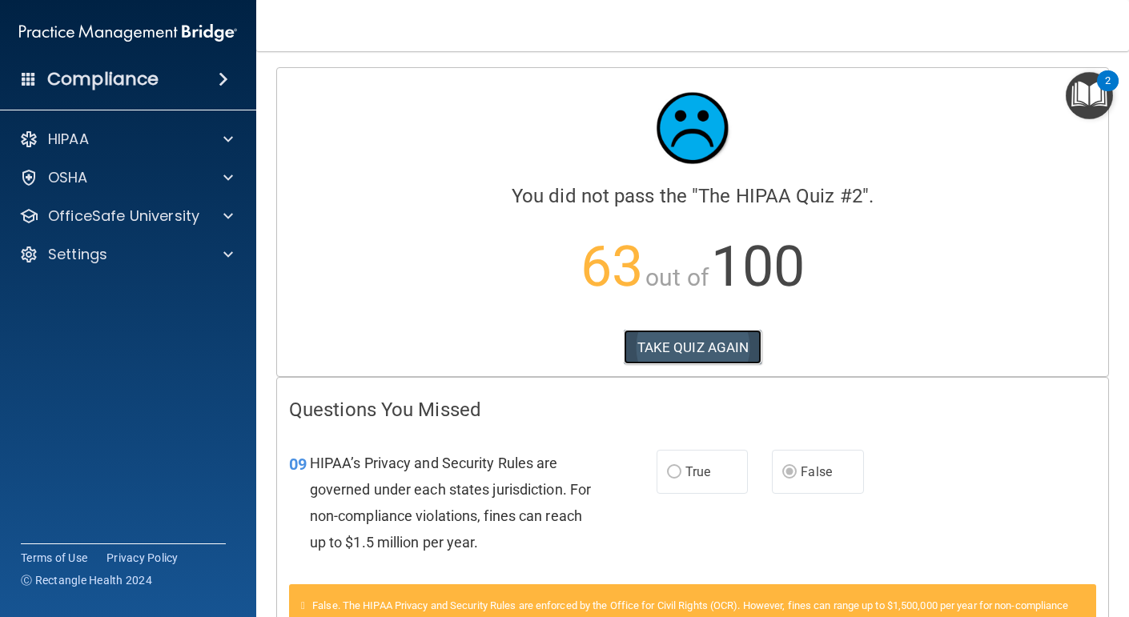
click at [676, 341] on button "TAKE QUIZ AGAIN" at bounding box center [693, 347] width 138 height 35
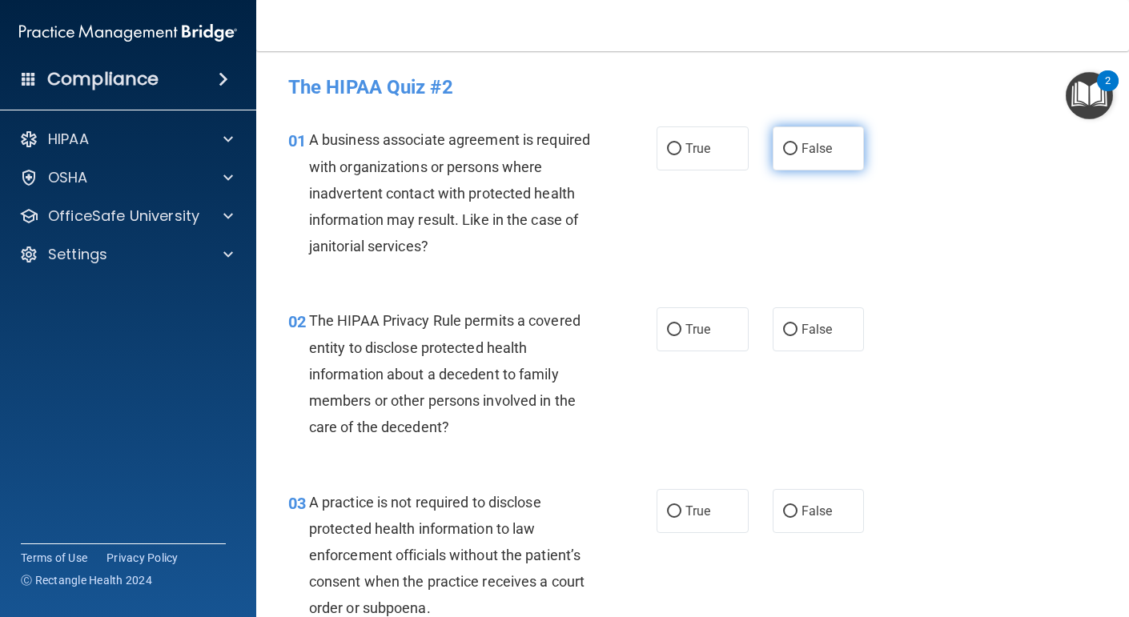
click at [791, 143] on input "False" at bounding box center [790, 149] width 14 height 12
radio input "true"
click at [704, 335] on span "True" at bounding box center [697, 329] width 25 height 15
click at [681, 335] on input "True" at bounding box center [674, 330] width 14 height 12
radio input "true"
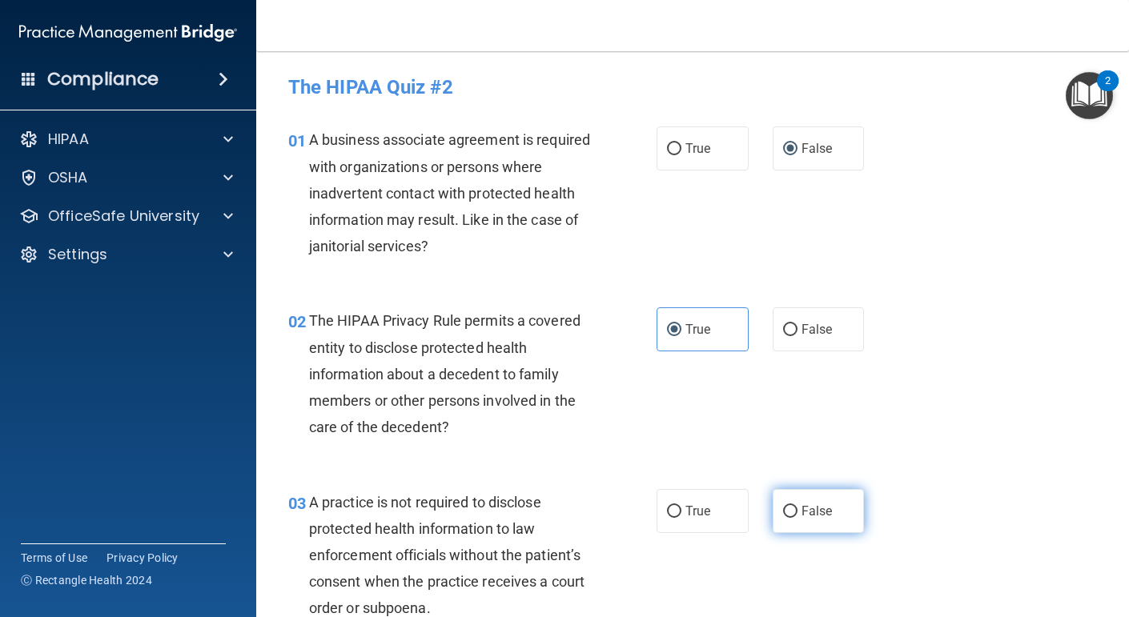
click at [828, 519] on label "False" at bounding box center [819, 511] width 92 height 44
click at [797, 518] on input "False" at bounding box center [790, 512] width 14 height 12
radio input "true"
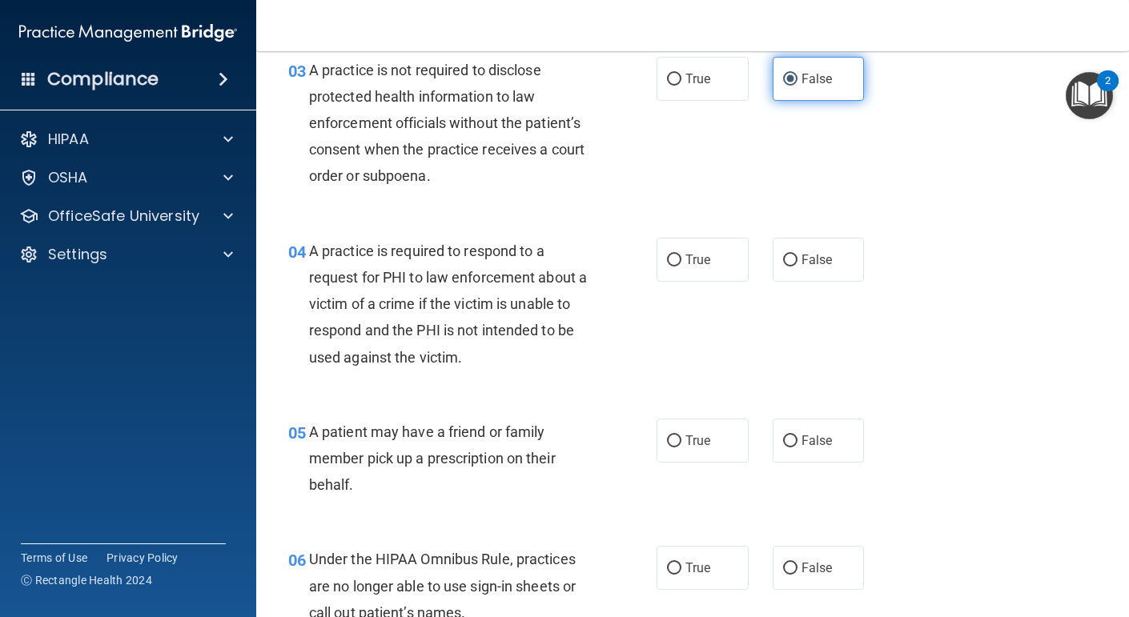
scroll to position [433, 0]
click at [696, 255] on span "True" at bounding box center [697, 258] width 25 height 15
click at [681, 255] on input "True" at bounding box center [674, 260] width 14 height 12
radio input "true"
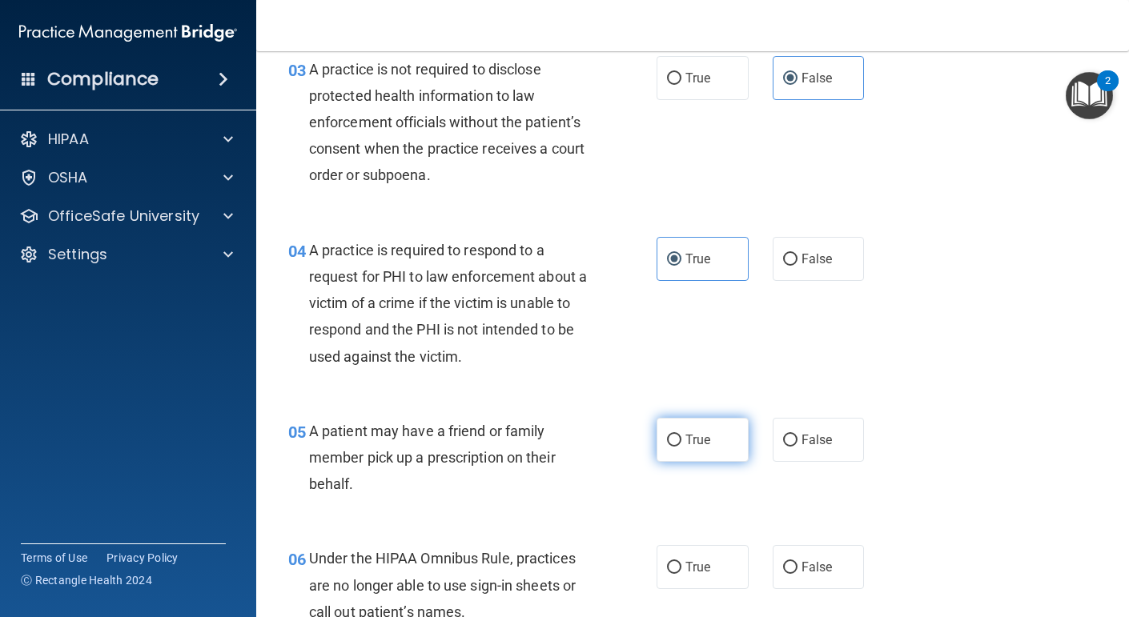
click at [688, 429] on label "True" at bounding box center [702, 440] width 92 height 44
click at [681, 435] on input "True" at bounding box center [674, 441] width 14 height 12
radio input "true"
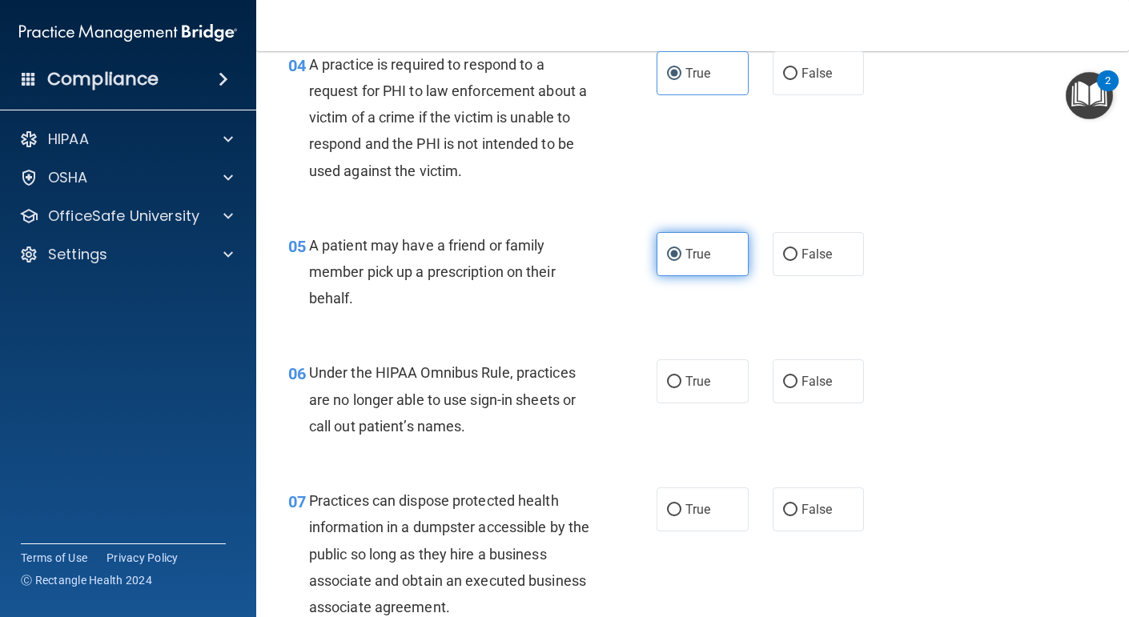
scroll to position [619, 0]
click at [808, 387] on span "False" at bounding box center [816, 381] width 31 height 15
click at [797, 387] on input "False" at bounding box center [790, 382] width 14 height 12
radio input "true"
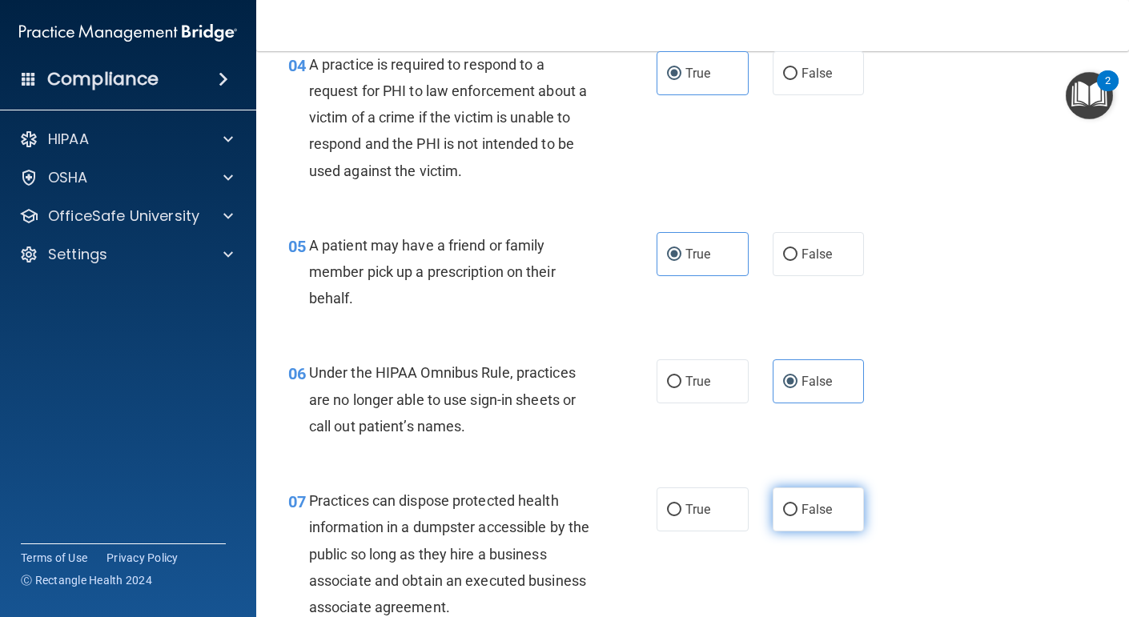
click at [826, 500] on label "False" at bounding box center [819, 510] width 92 height 44
click at [797, 504] on input "False" at bounding box center [790, 510] width 14 height 12
radio input "true"
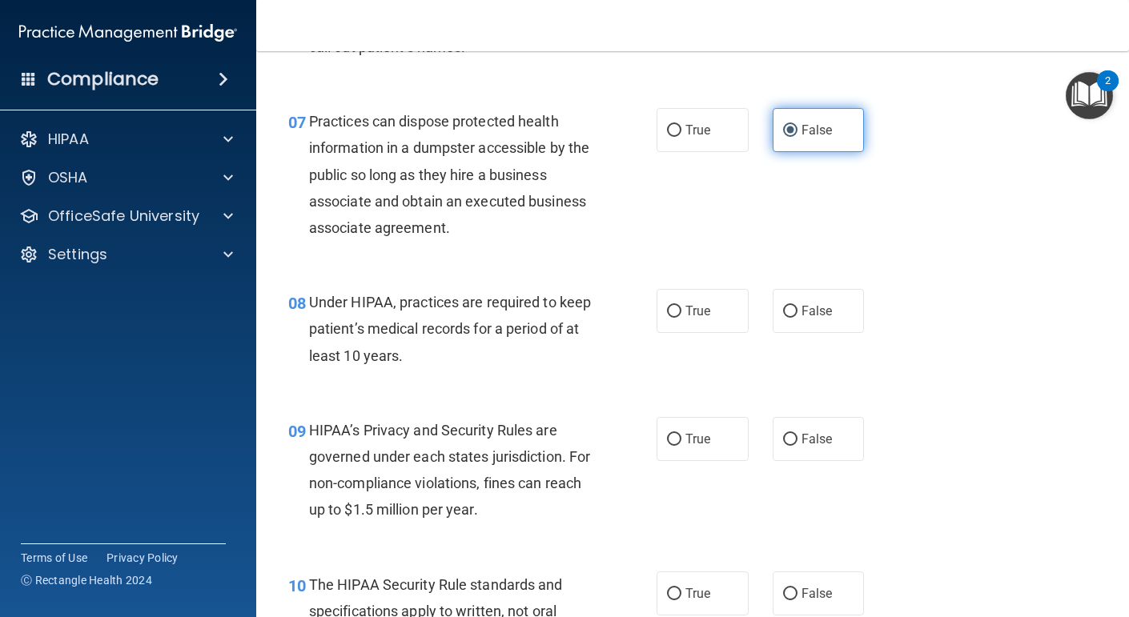
scroll to position [1000, 0]
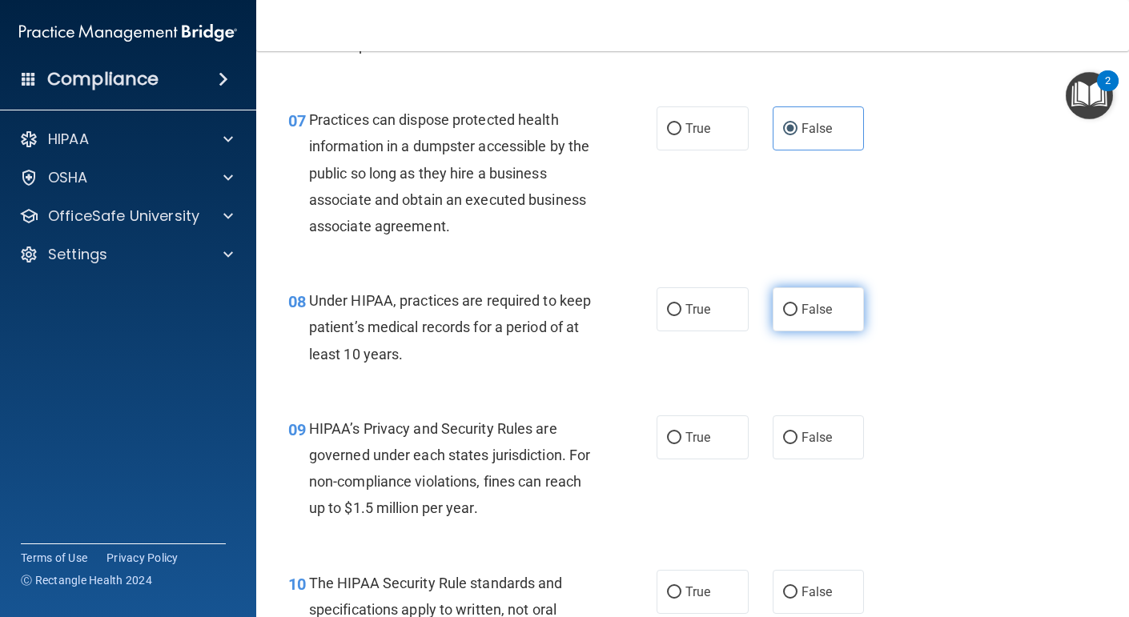
click at [833, 315] on label "False" at bounding box center [819, 309] width 92 height 44
click at [797, 315] on input "False" at bounding box center [790, 310] width 14 height 12
radio input "true"
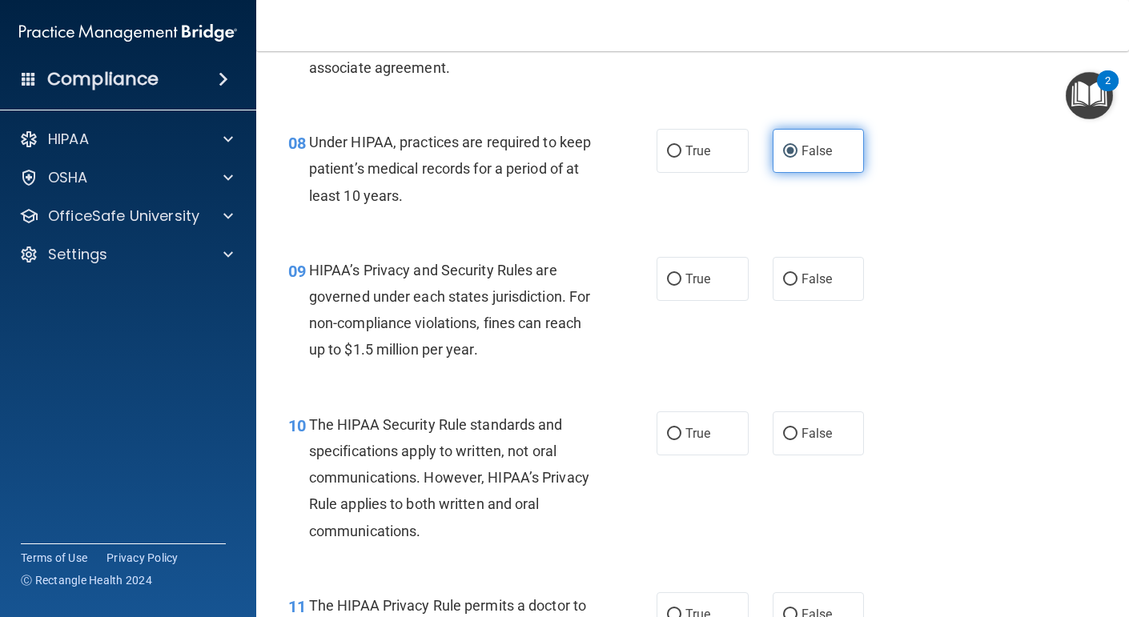
scroll to position [1171, 0]
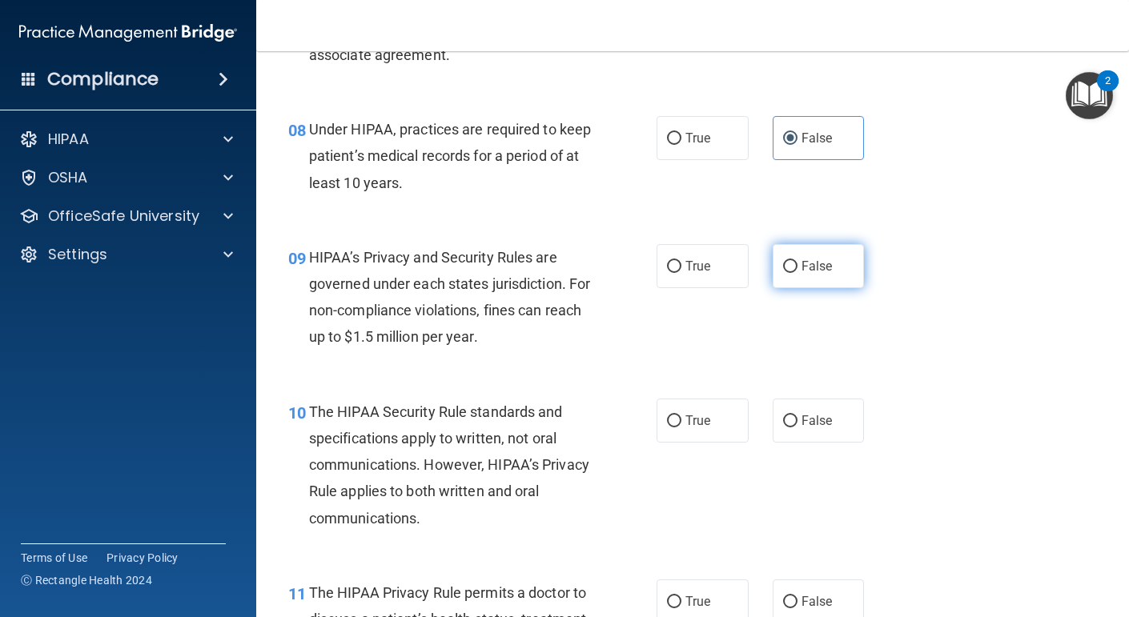
click at [819, 276] on label "False" at bounding box center [819, 266] width 92 height 44
click at [797, 273] on input "False" at bounding box center [790, 267] width 14 height 12
radio input "true"
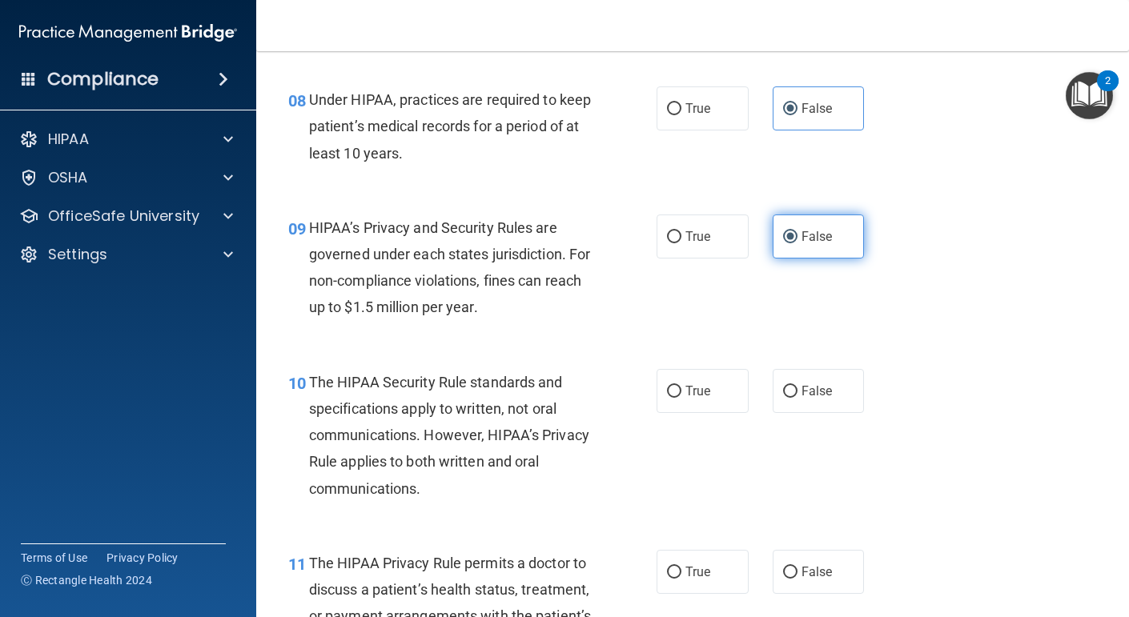
scroll to position [1230, 0]
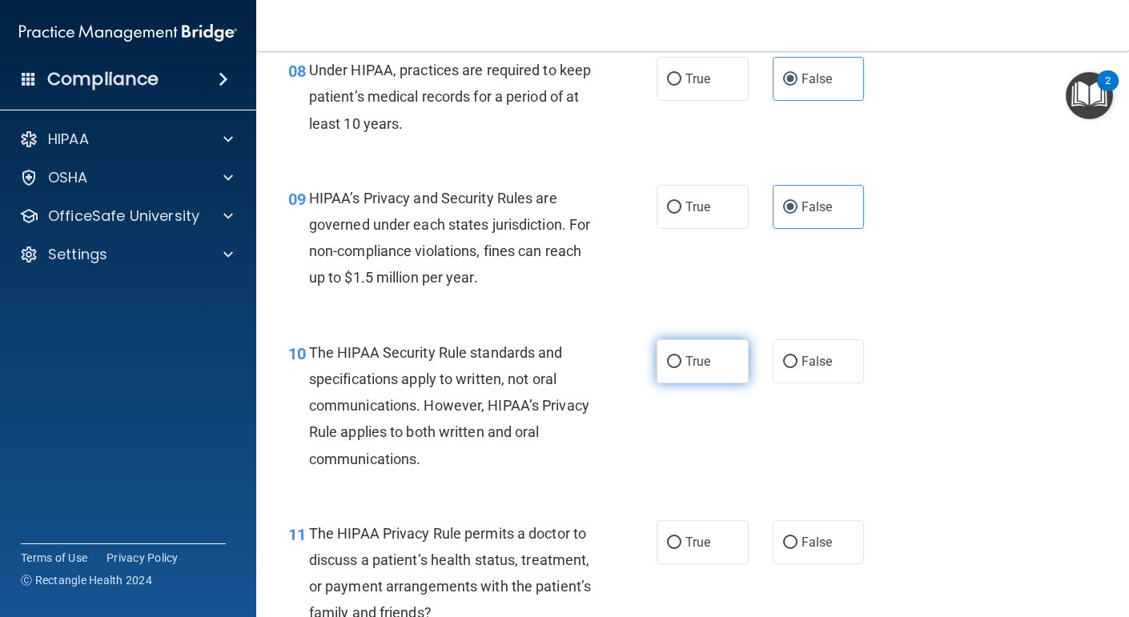
click at [705, 377] on label "True" at bounding box center [702, 361] width 92 height 44
click at [681, 368] on input "True" at bounding box center [674, 362] width 14 height 12
radio input "true"
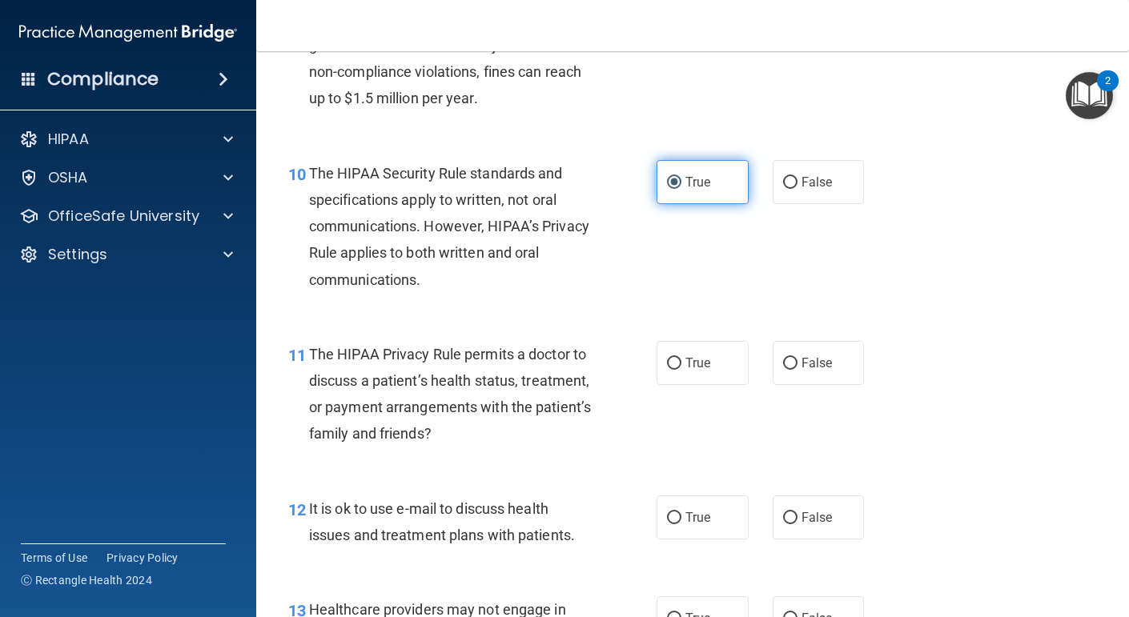
scroll to position [1411, 0]
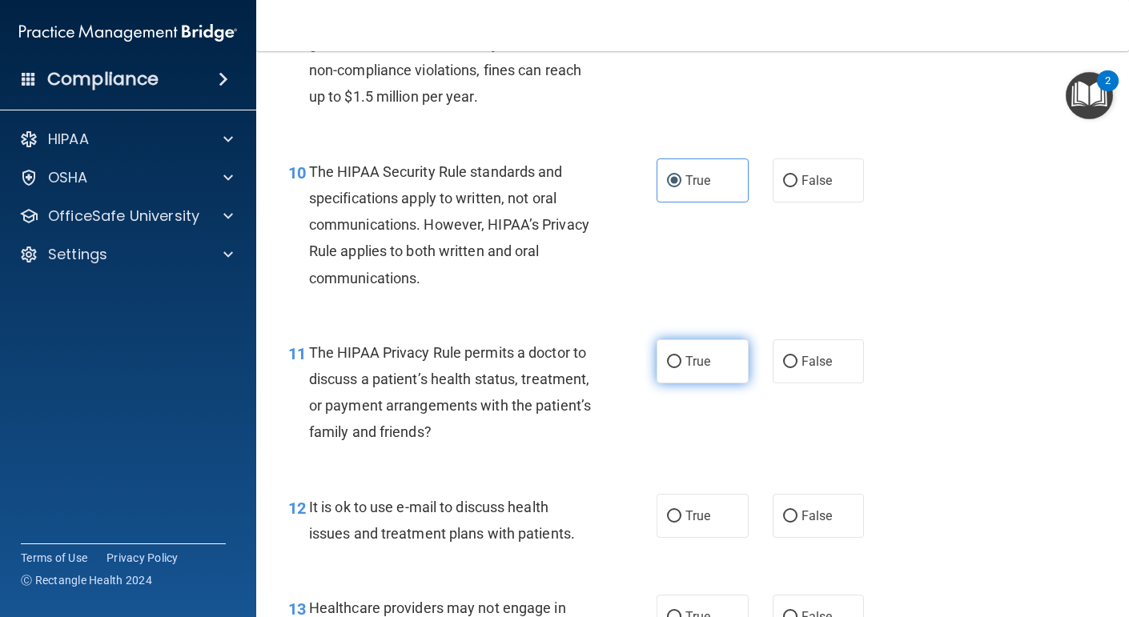
click at [726, 373] on label "True" at bounding box center [702, 361] width 92 height 44
click at [681, 368] on input "True" at bounding box center [674, 362] width 14 height 12
radio input "true"
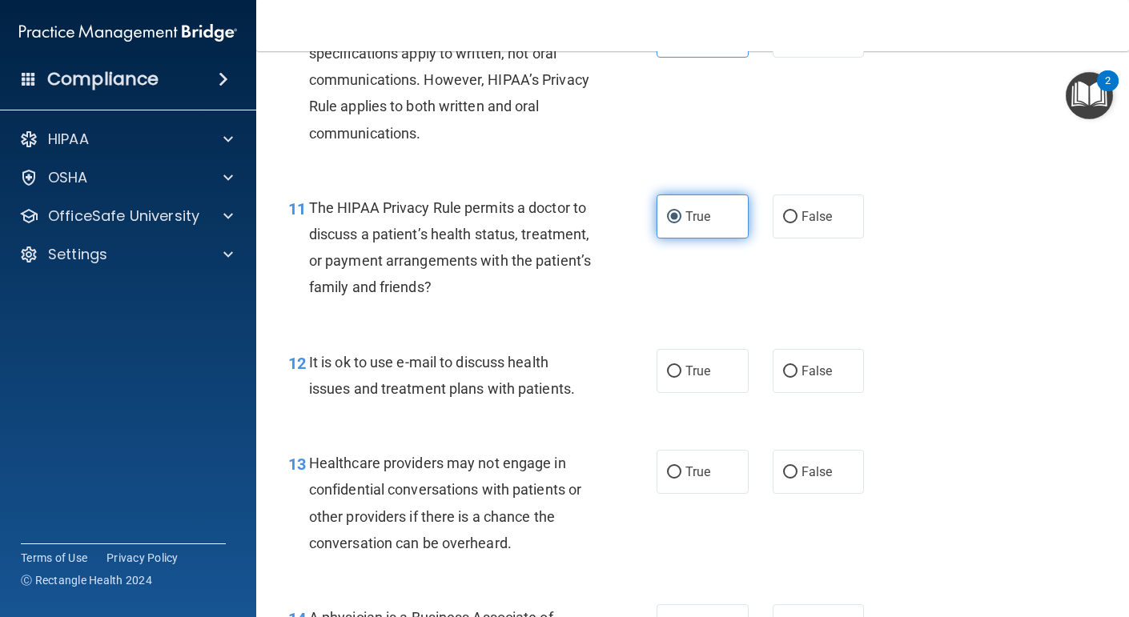
scroll to position [1558, 0]
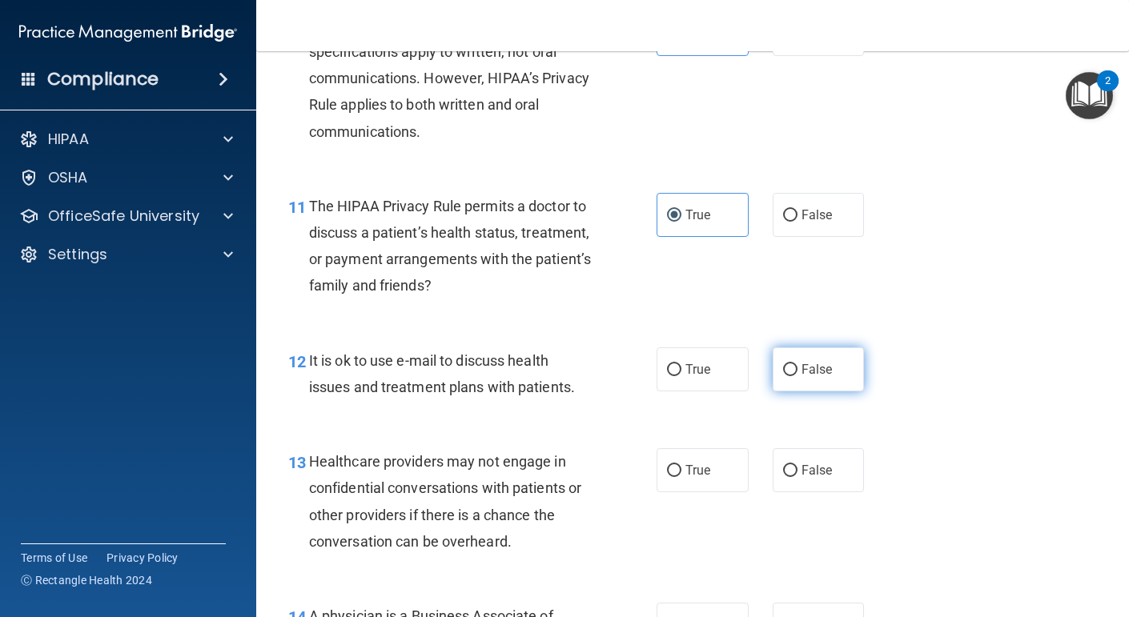
click at [809, 376] on label "False" at bounding box center [819, 369] width 92 height 44
click at [797, 376] on input "False" at bounding box center [790, 370] width 14 height 12
radio input "true"
click at [712, 476] on label "True" at bounding box center [702, 470] width 92 height 44
click at [681, 476] on input "True" at bounding box center [674, 471] width 14 height 12
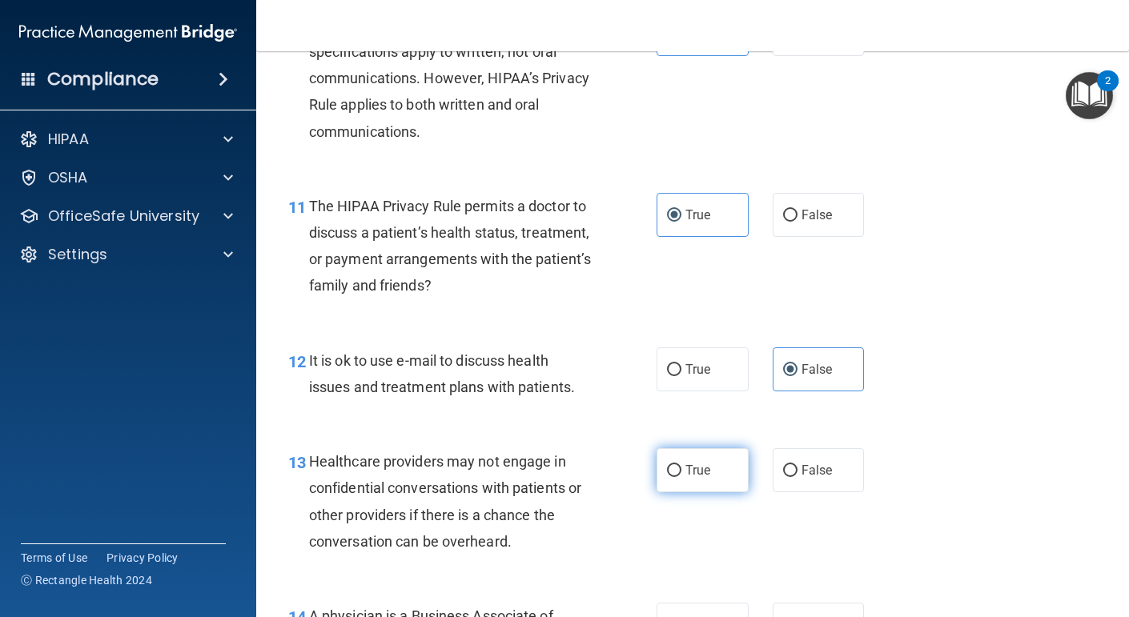
radio input "true"
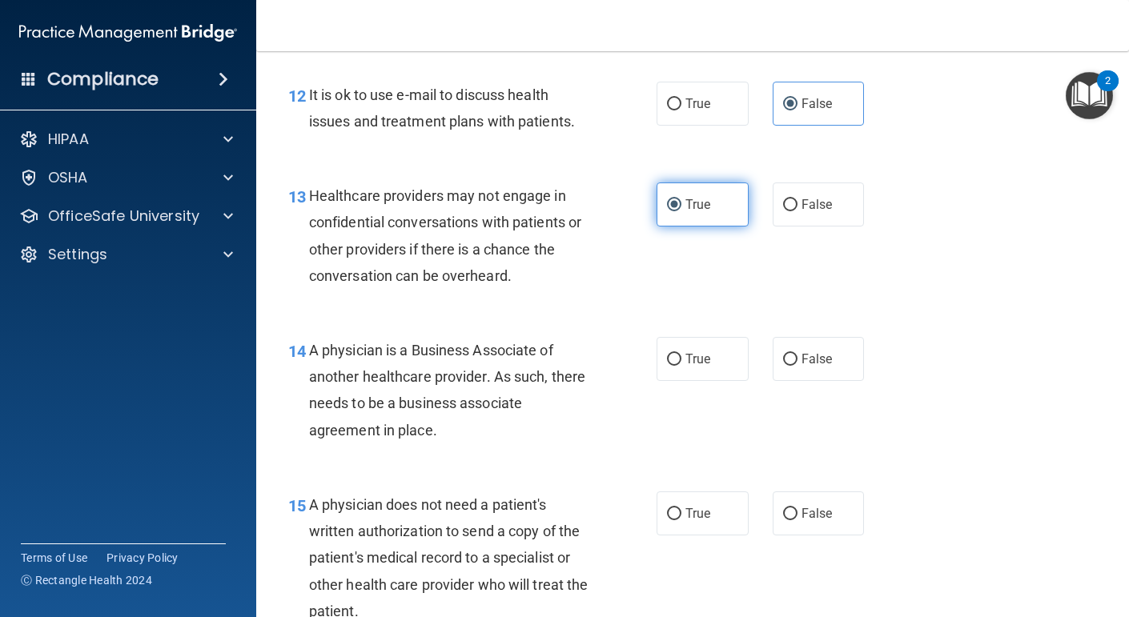
scroll to position [1825, 0]
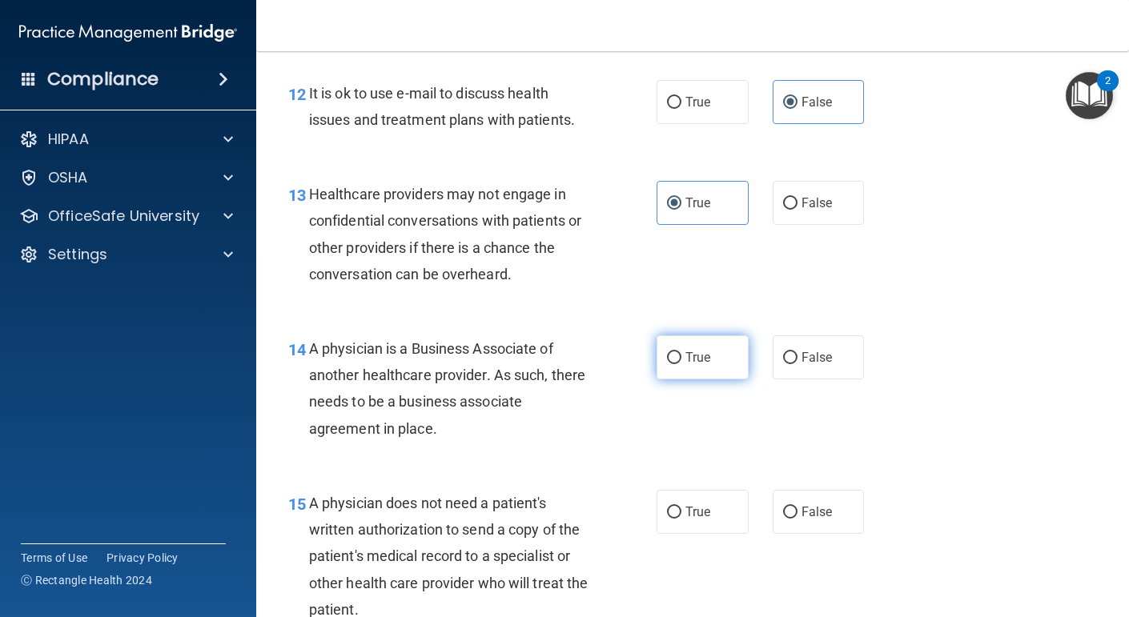
click at [712, 352] on label "True" at bounding box center [702, 357] width 92 height 44
click at [681, 352] on input "True" at bounding box center [674, 358] width 14 height 12
radio input "true"
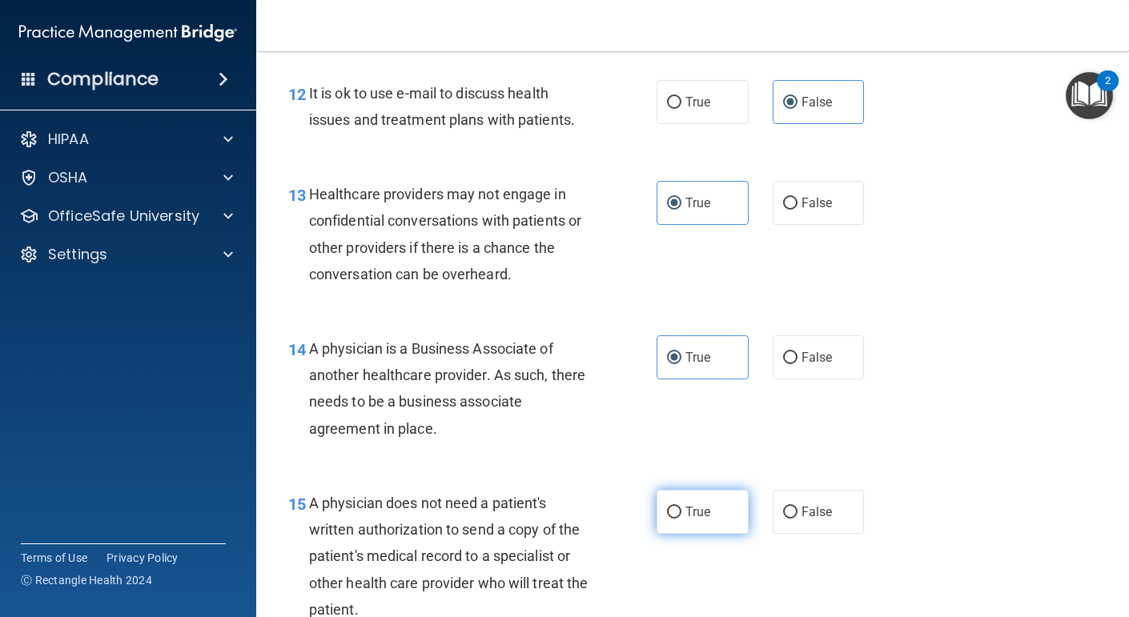
click at [702, 502] on label "True" at bounding box center [702, 512] width 92 height 44
click at [681, 507] on input "True" at bounding box center [674, 513] width 14 height 12
radio input "true"
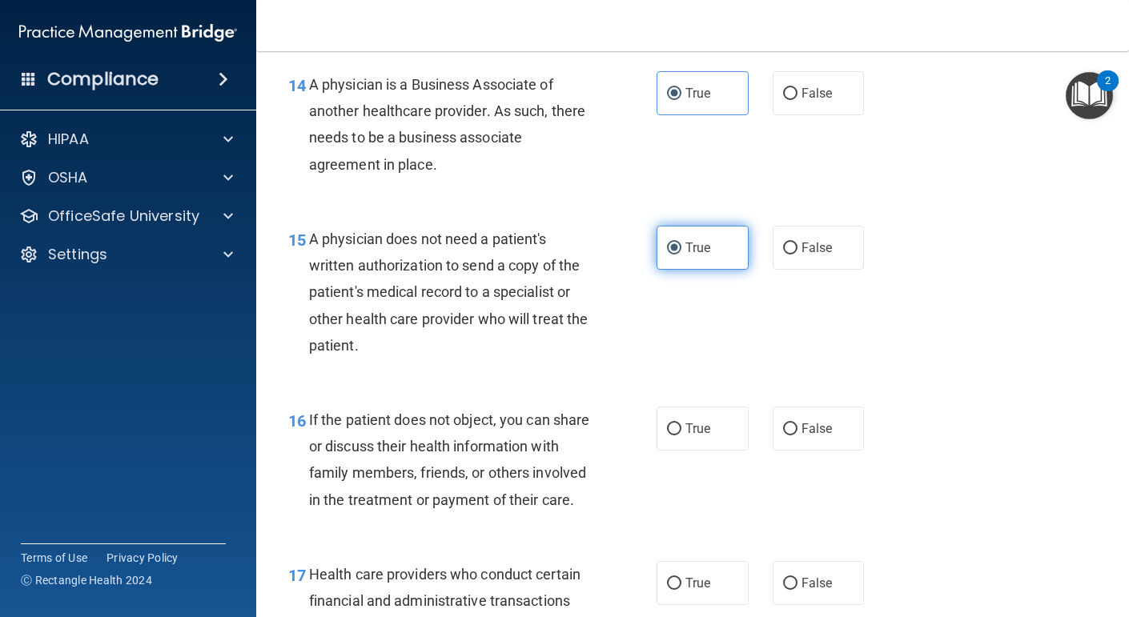
scroll to position [2091, 0]
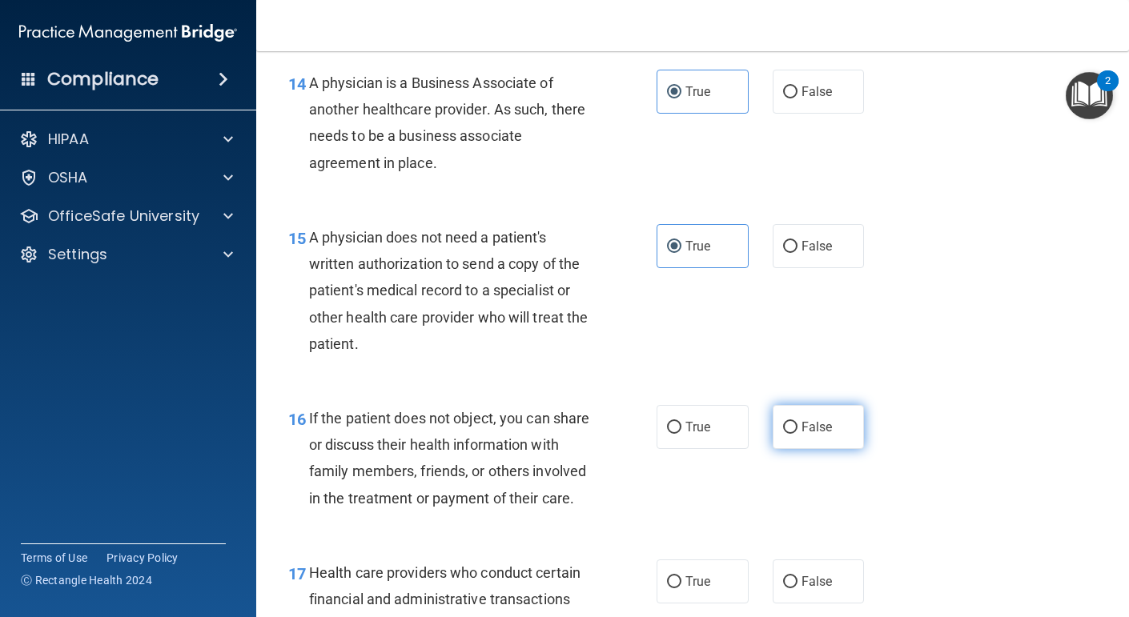
click at [830, 439] on label "False" at bounding box center [819, 427] width 92 height 44
click at [797, 434] on input "False" at bounding box center [790, 428] width 14 height 12
radio input "true"
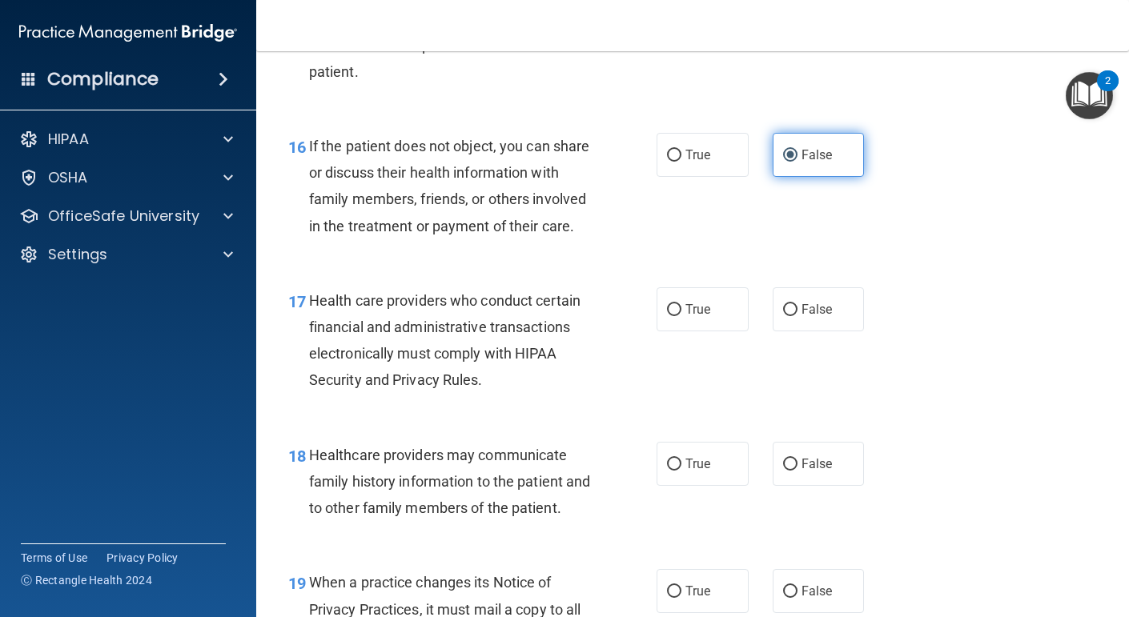
scroll to position [2367, 0]
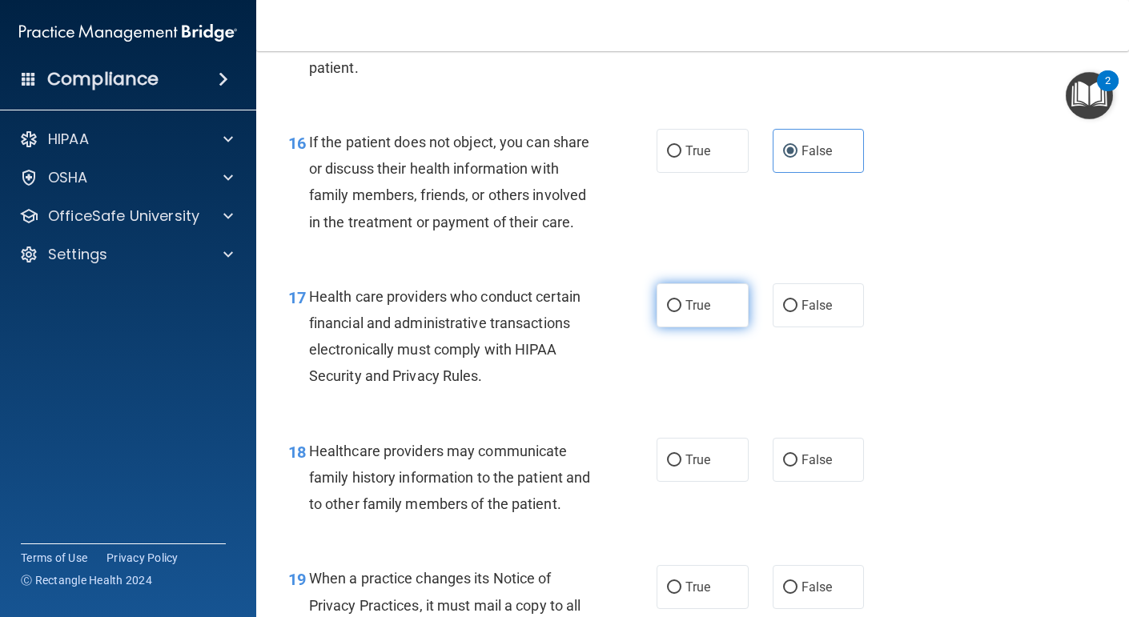
click at [712, 320] on label "True" at bounding box center [702, 305] width 92 height 44
click at [681, 312] on input "True" at bounding box center [674, 306] width 14 height 12
radio input "true"
click at [708, 468] on span "True" at bounding box center [697, 459] width 25 height 15
click at [681, 467] on input "True" at bounding box center [674, 461] width 14 height 12
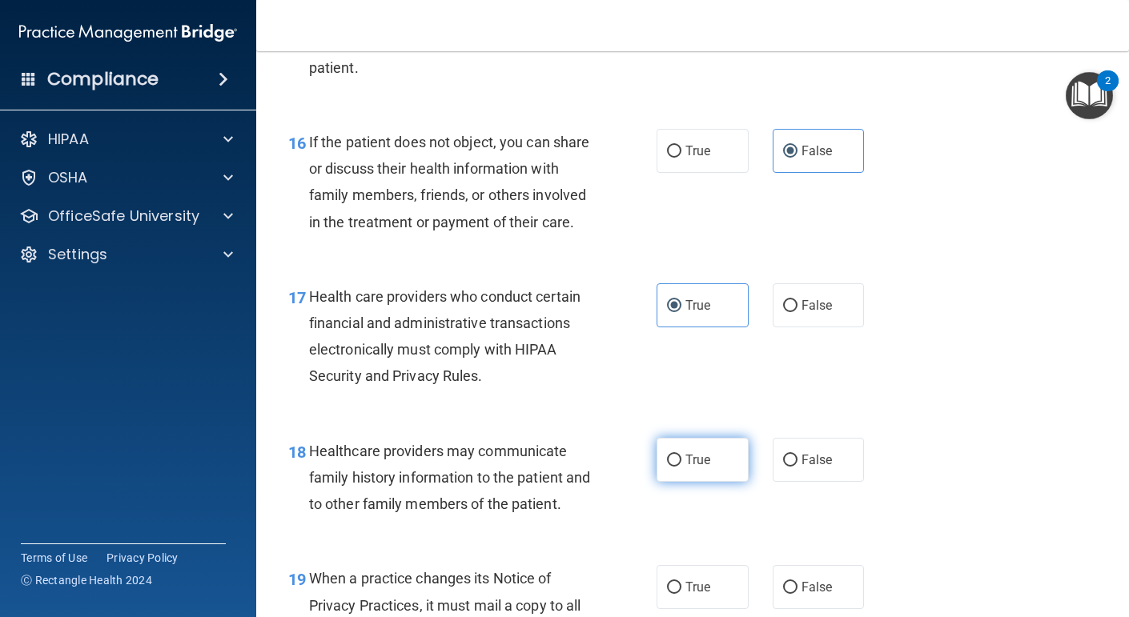
radio input "true"
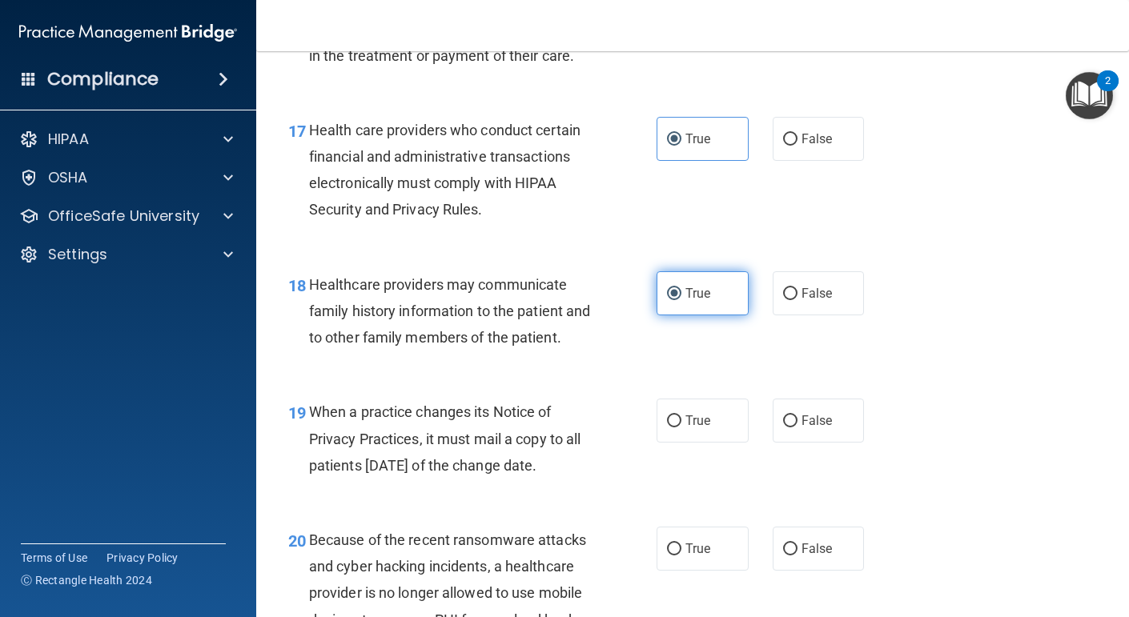
scroll to position [2538, 0]
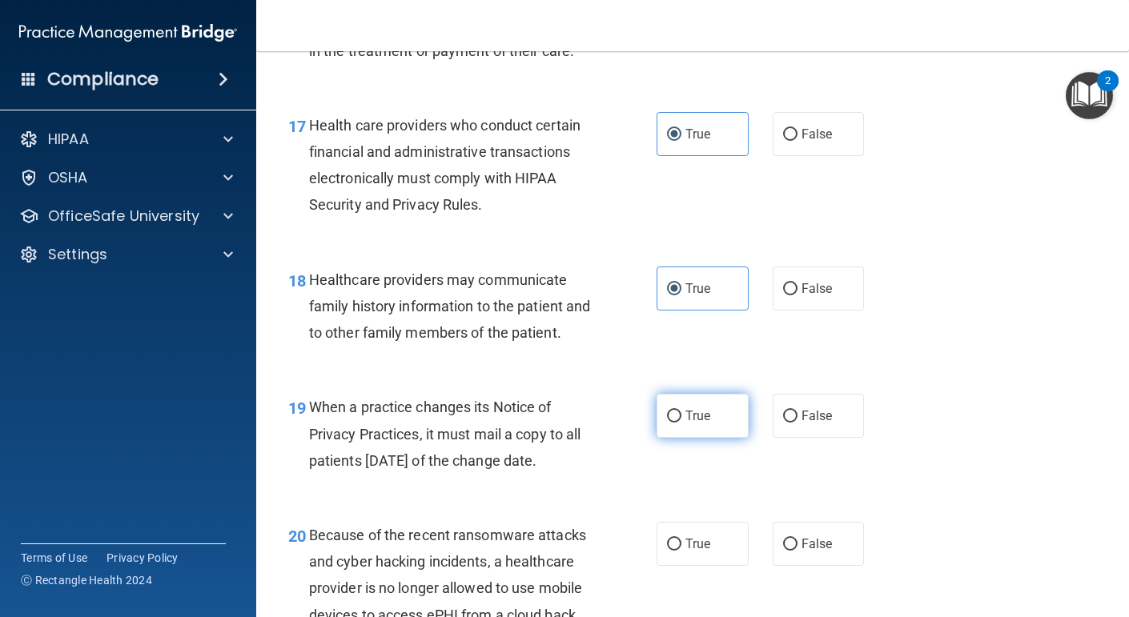
click at [707, 423] on span "True" at bounding box center [697, 415] width 25 height 15
click at [681, 423] on input "True" at bounding box center [674, 417] width 14 height 12
radio input "true"
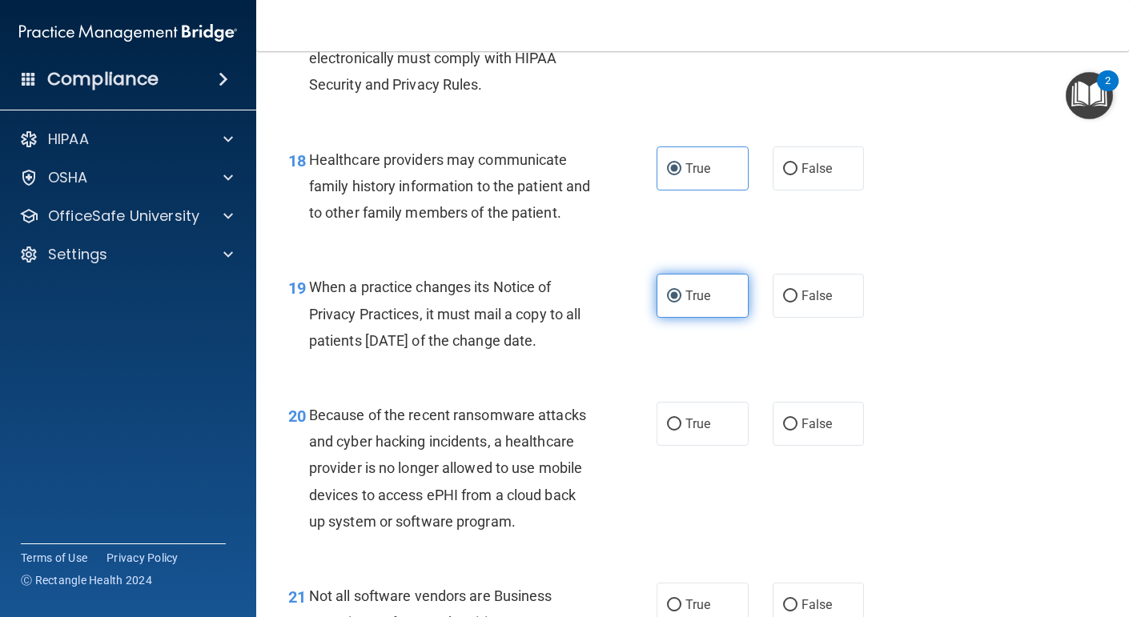
scroll to position [2659, 0]
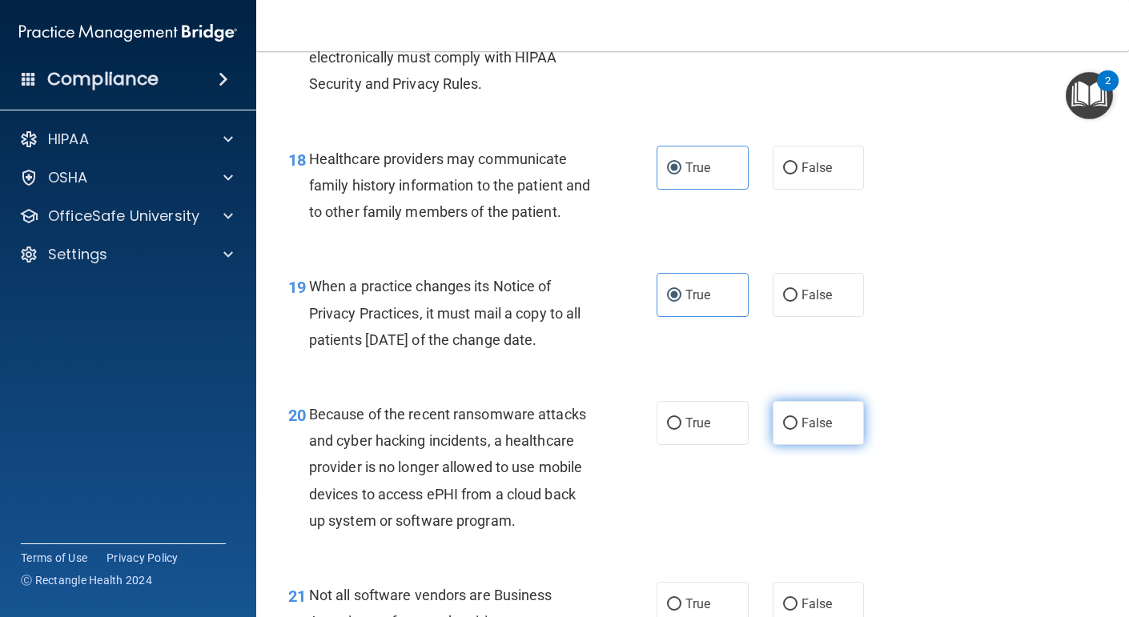
click at [794, 430] on input "False" at bounding box center [790, 424] width 14 height 12
radio input "true"
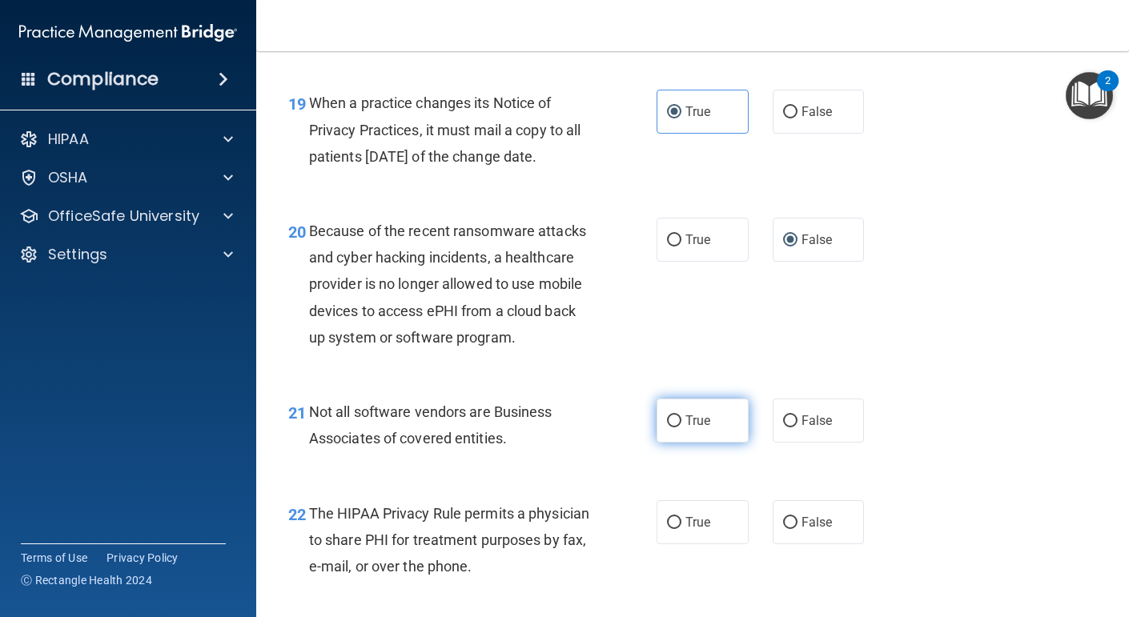
click at [704, 443] on label "True" at bounding box center [702, 421] width 92 height 44
click at [681, 427] on input "True" at bounding box center [674, 421] width 14 height 12
radio input "true"
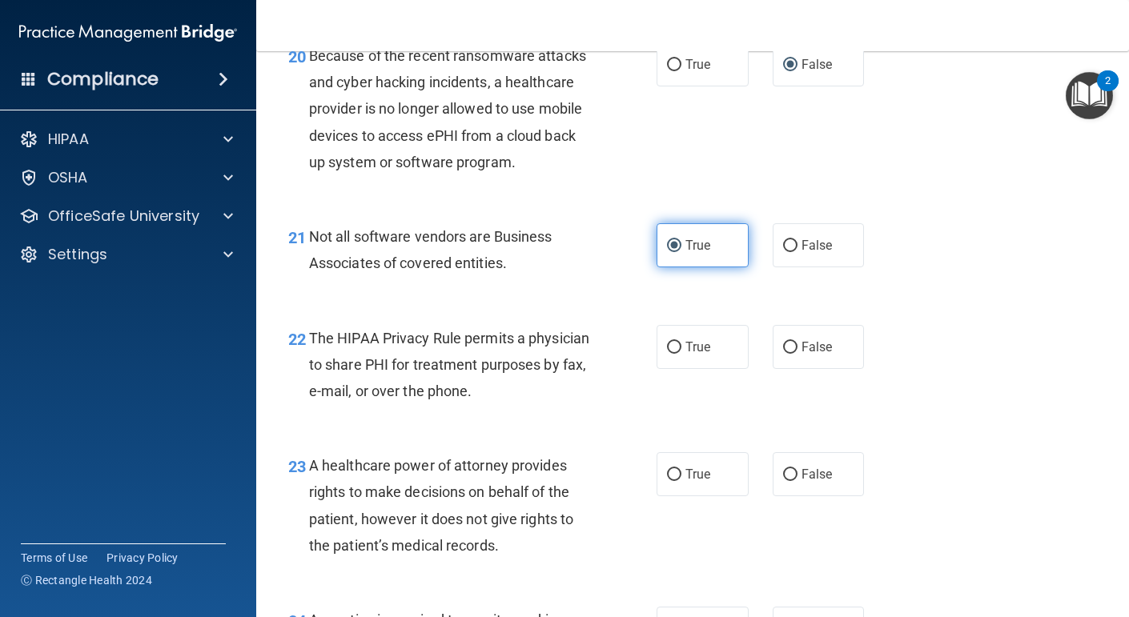
scroll to position [3024, 0]
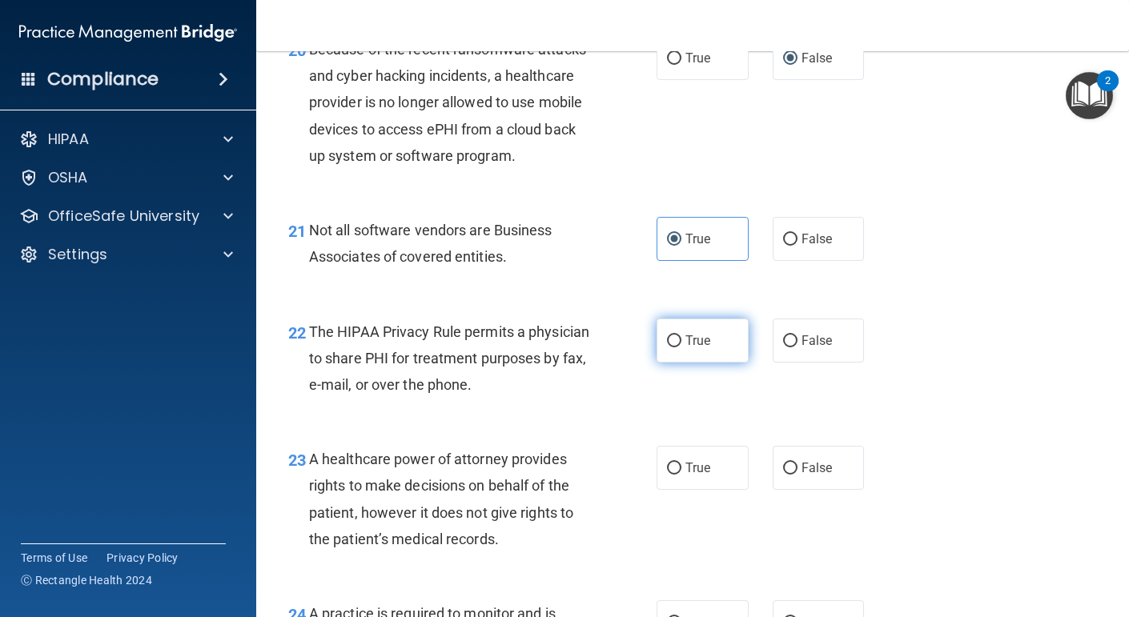
click at [704, 357] on label "True" at bounding box center [702, 341] width 92 height 44
click at [681, 347] on input "True" at bounding box center [674, 341] width 14 height 12
radio input "true"
click at [708, 476] on span "True" at bounding box center [697, 467] width 25 height 15
click at [681, 475] on input "True" at bounding box center [674, 469] width 14 height 12
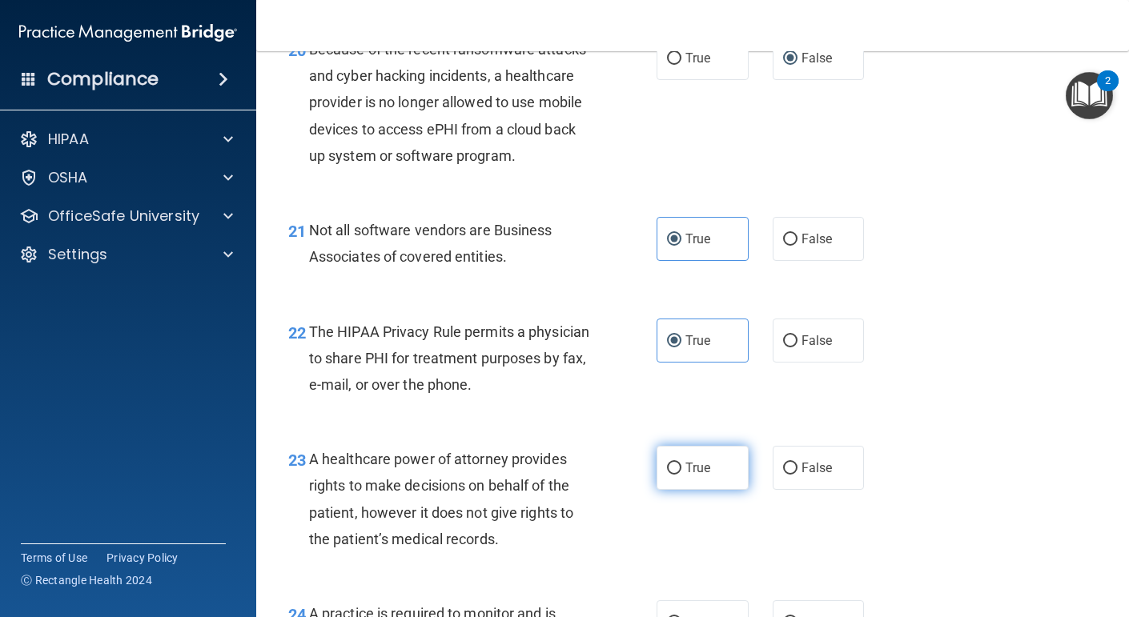
radio input "true"
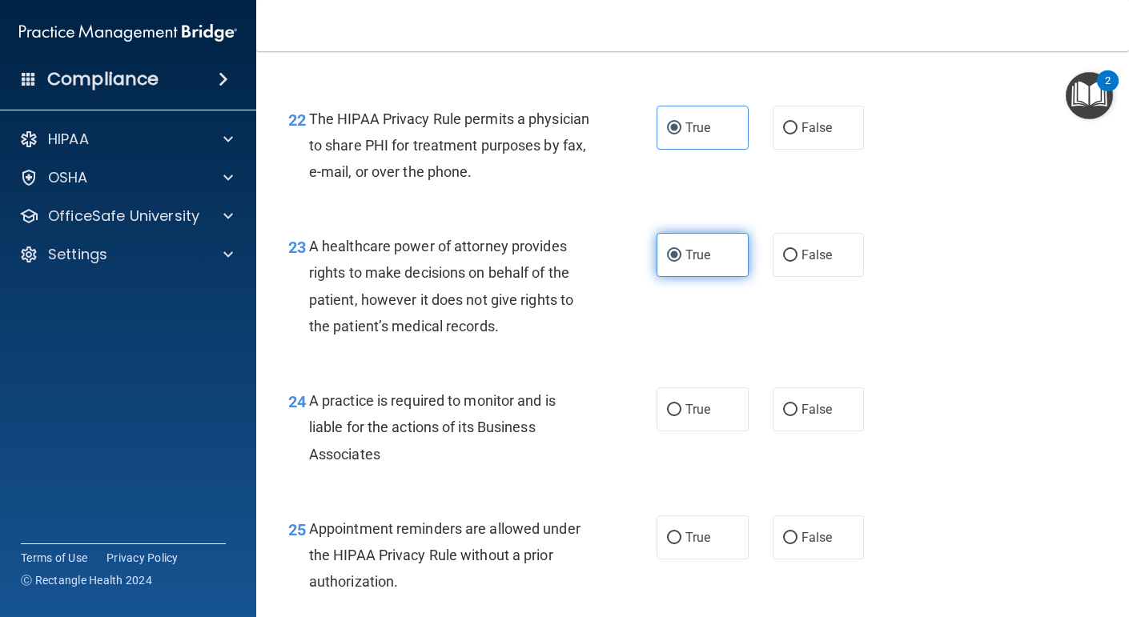
scroll to position [3238, 0]
click at [793, 415] on input "False" at bounding box center [790, 409] width 14 height 12
radio input "true"
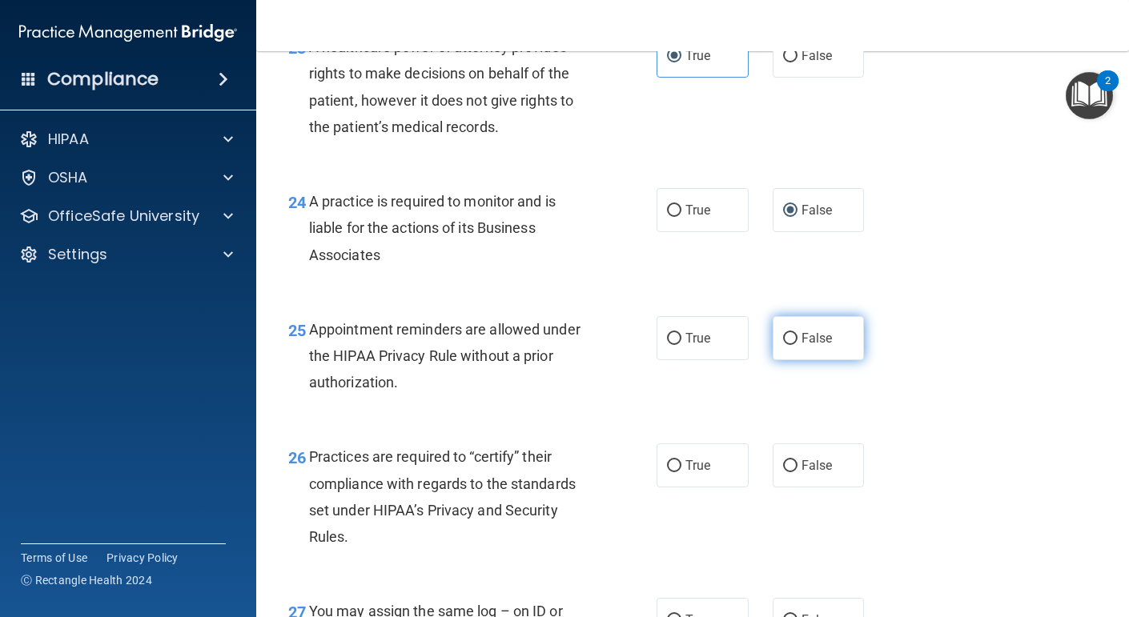
click at [817, 360] on label "False" at bounding box center [819, 338] width 92 height 44
click at [797, 345] on input "False" at bounding box center [790, 339] width 14 height 12
radio input "true"
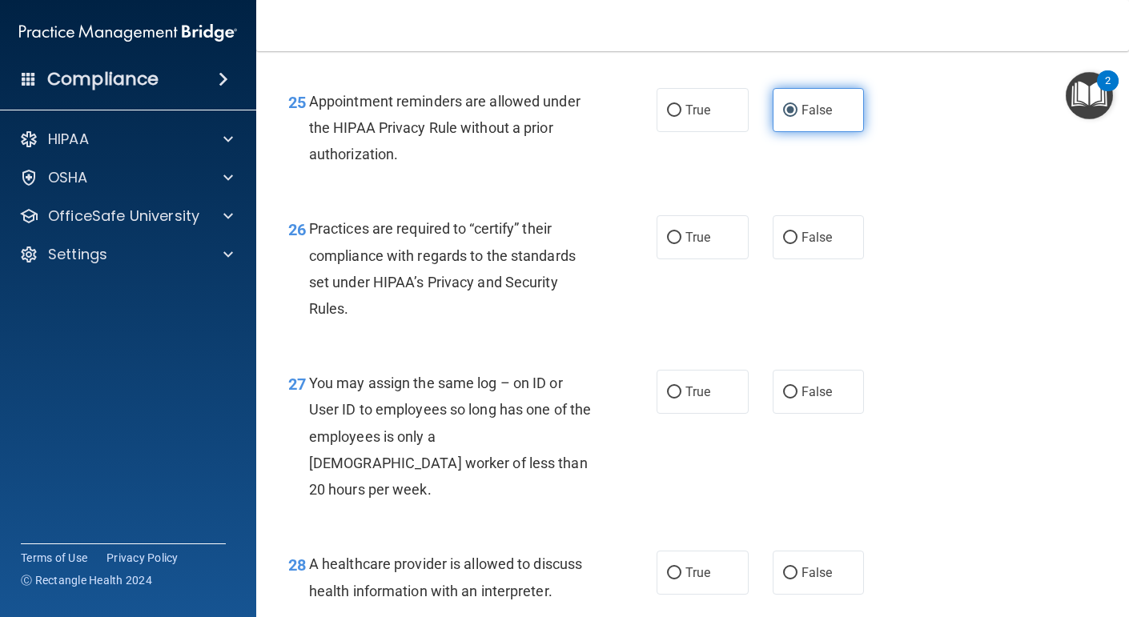
scroll to position [3686, 0]
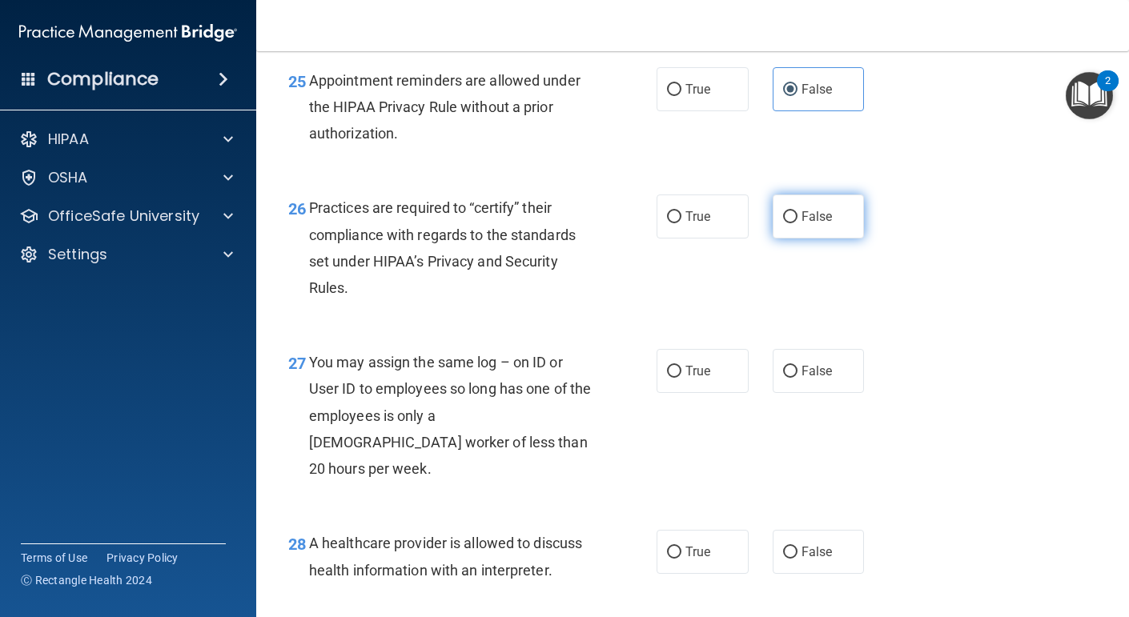
click at [815, 239] on label "False" at bounding box center [819, 217] width 92 height 44
click at [797, 223] on input "False" at bounding box center [790, 217] width 14 height 12
radio input "true"
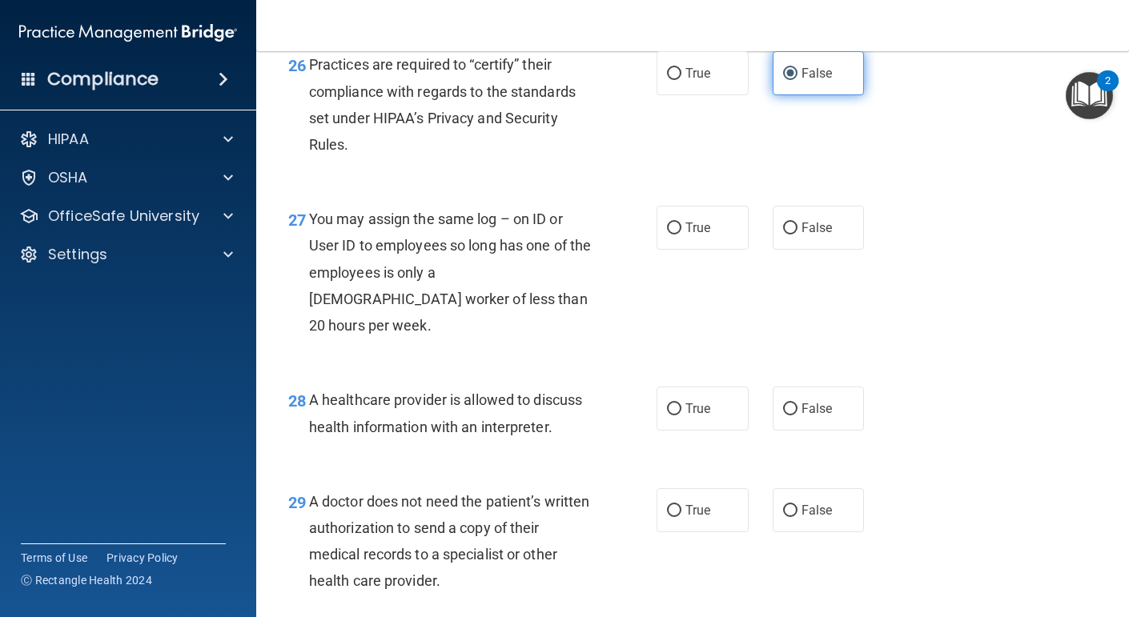
scroll to position [3834, 0]
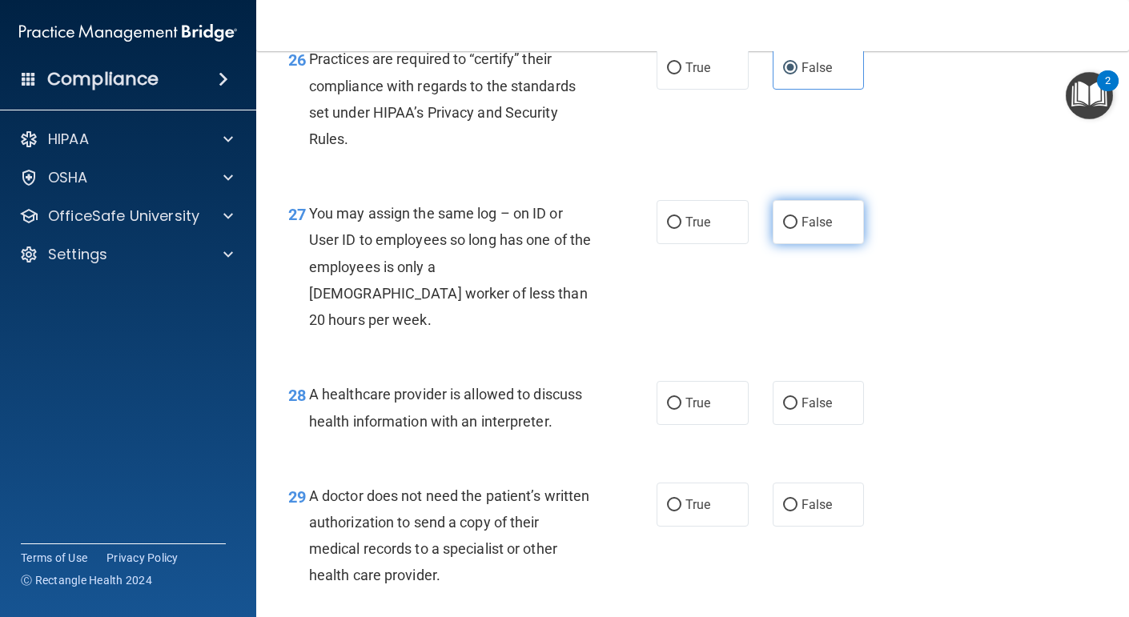
click at [821, 244] on label "False" at bounding box center [819, 222] width 92 height 44
click at [797, 229] on input "False" at bounding box center [790, 223] width 14 height 12
radio input "true"
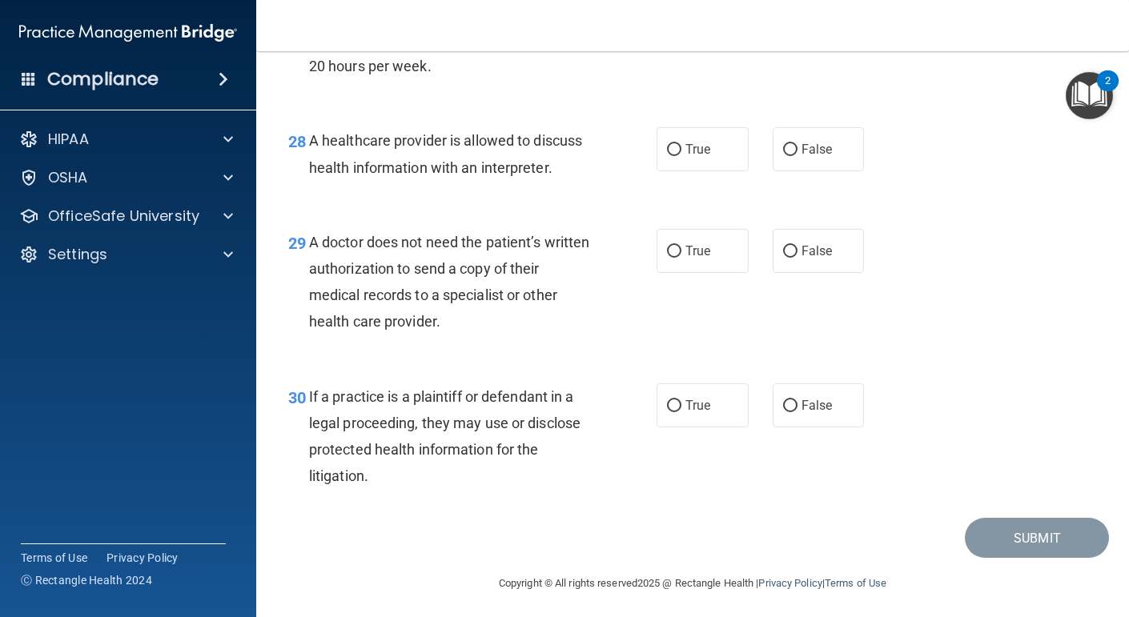
scroll to position [4092, 0]
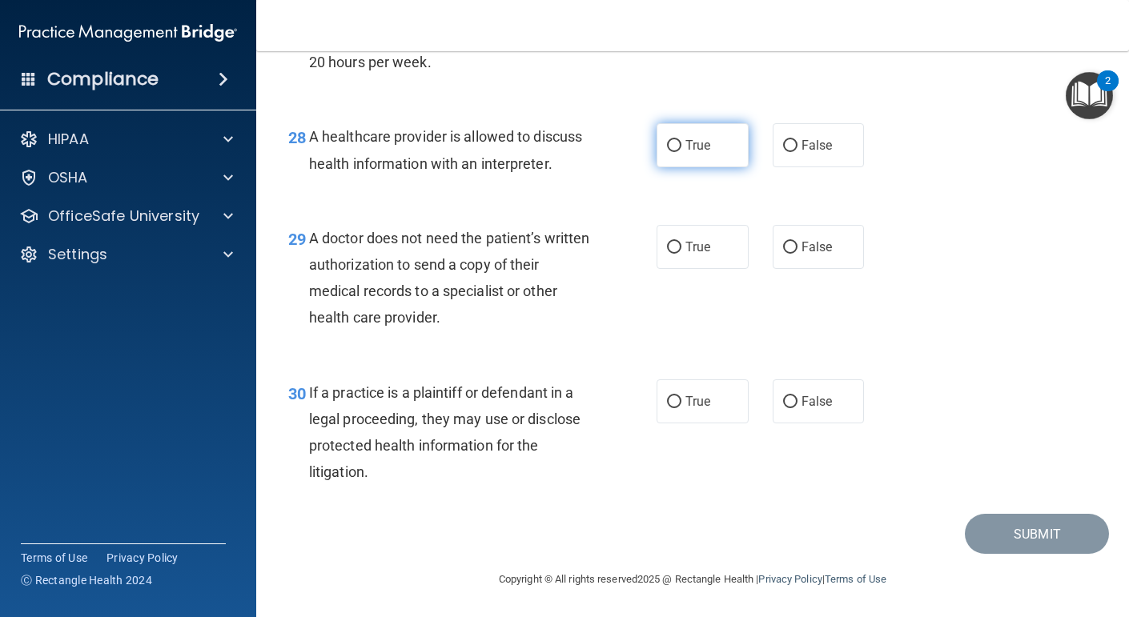
click at [717, 159] on label "True" at bounding box center [702, 145] width 92 height 44
click at [681, 152] on input "True" at bounding box center [674, 146] width 14 height 12
radio input "true"
click at [701, 263] on label "True" at bounding box center [702, 247] width 92 height 44
click at [681, 254] on input "True" at bounding box center [674, 248] width 14 height 12
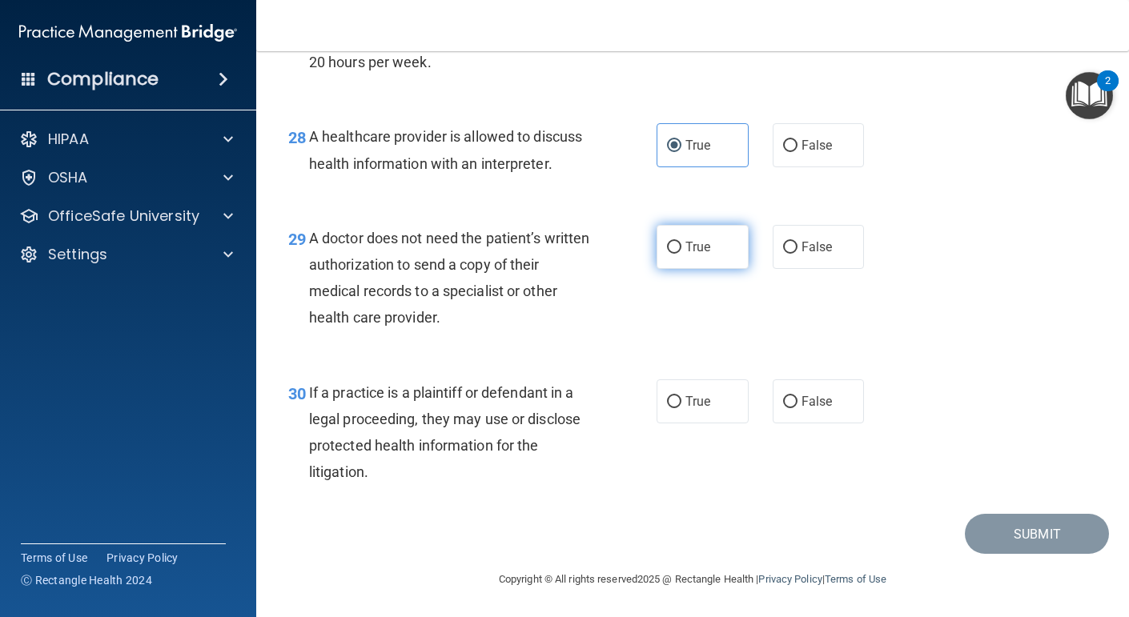
radio input "true"
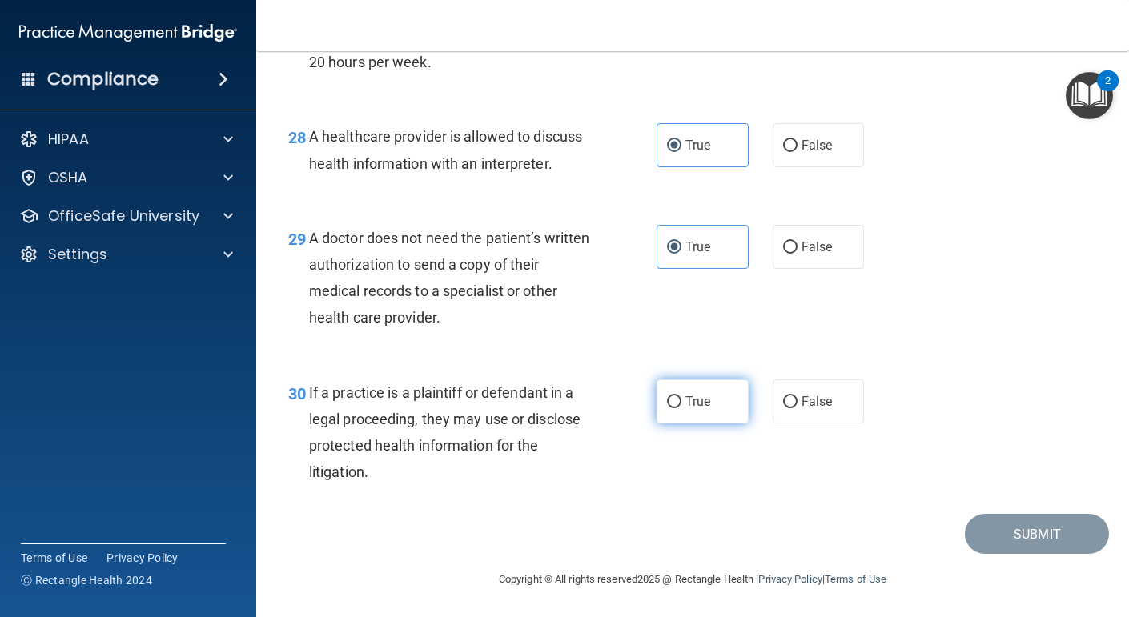
click at [697, 419] on label "True" at bounding box center [702, 401] width 92 height 44
click at [681, 408] on input "True" at bounding box center [674, 402] width 14 height 12
radio input "true"
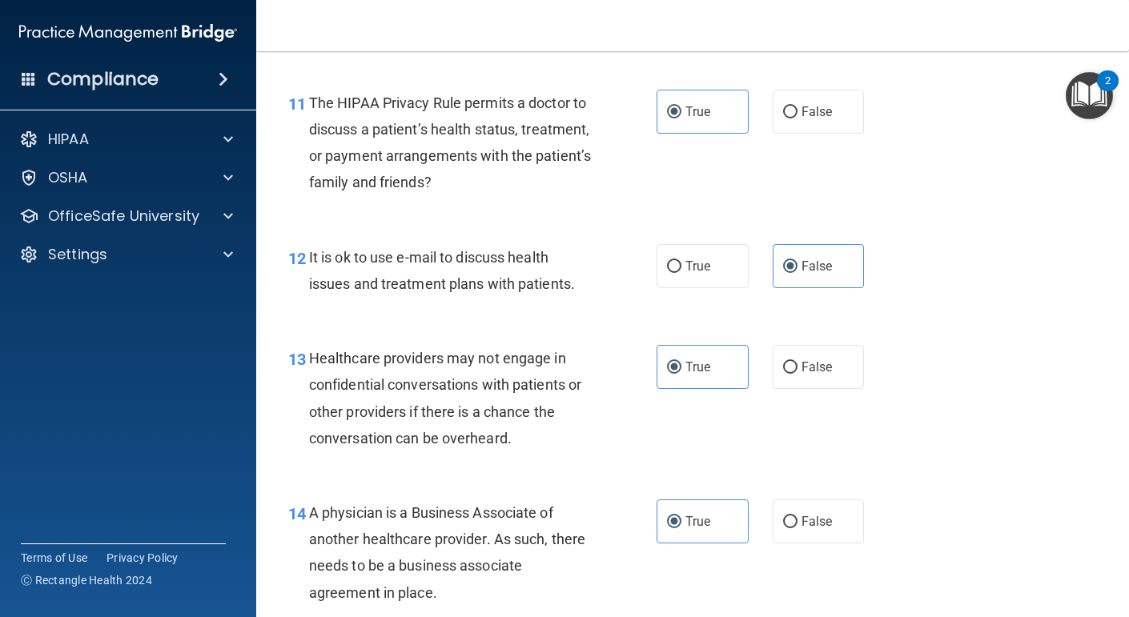
scroll to position [1675, 0]
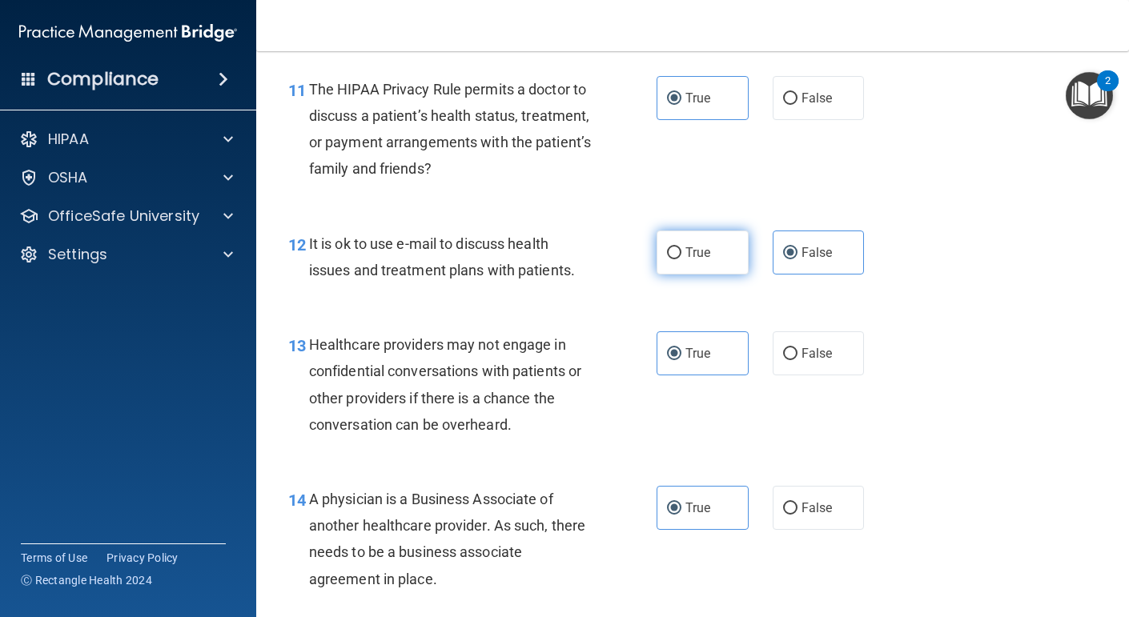
click at [718, 267] on label "True" at bounding box center [702, 253] width 92 height 44
click at [681, 259] on input "True" at bounding box center [674, 253] width 14 height 12
radio input "true"
radio input "false"
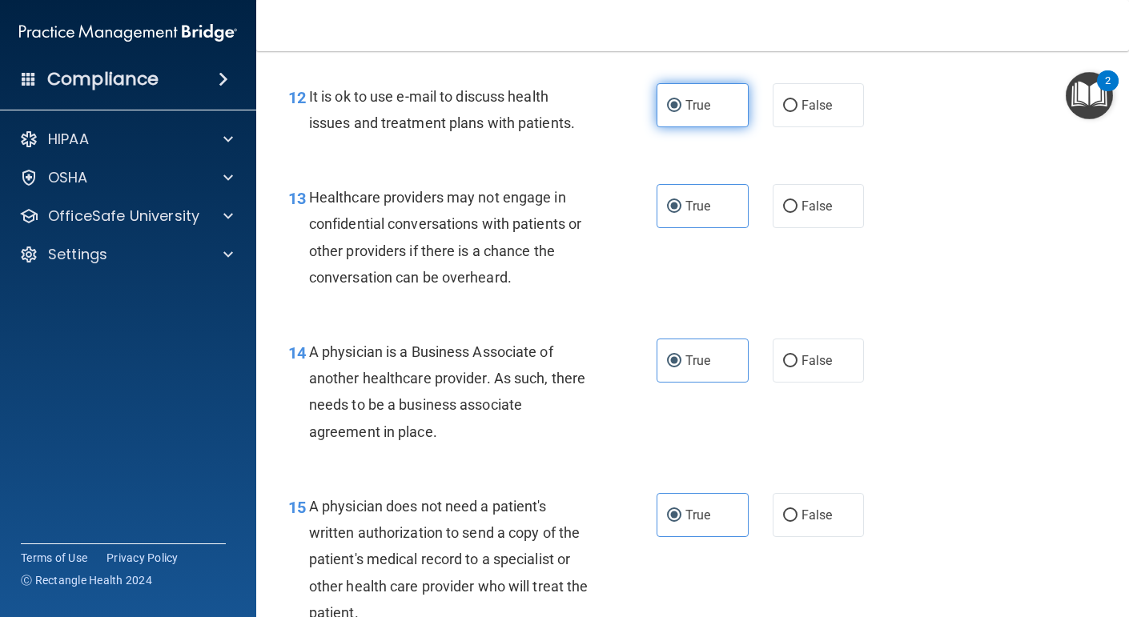
scroll to position [1826, 0]
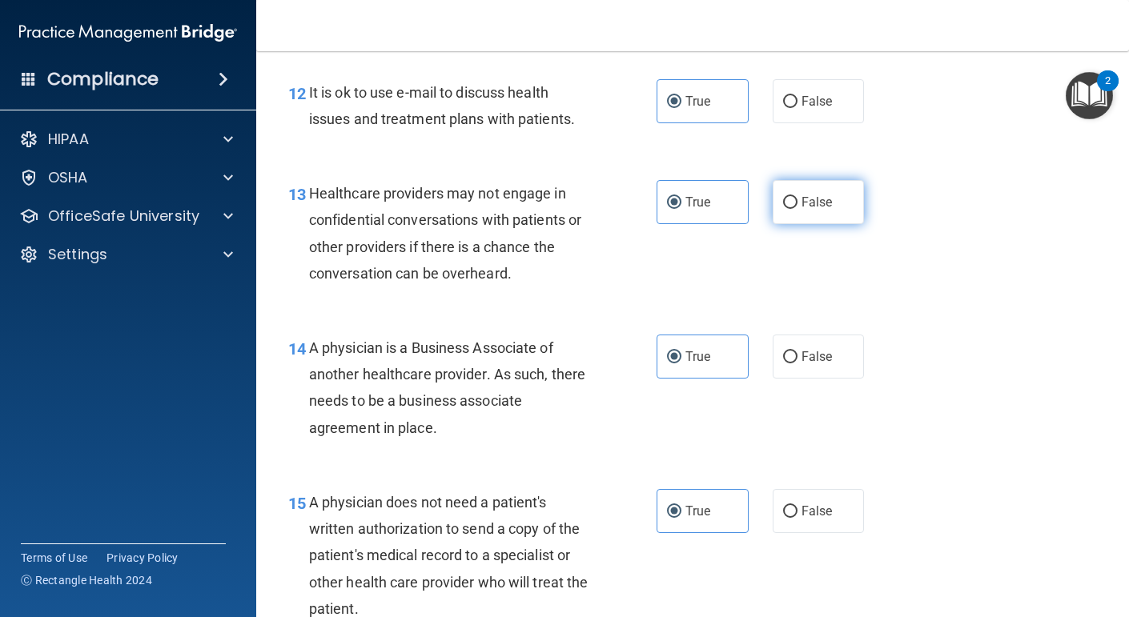
click at [829, 196] on span "False" at bounding box center [816, 202] width 31 height 15
click at [797, 197] on input "False" at bounding box center [790, 203] width 14 height 12
radio input "true"
radio input "false"
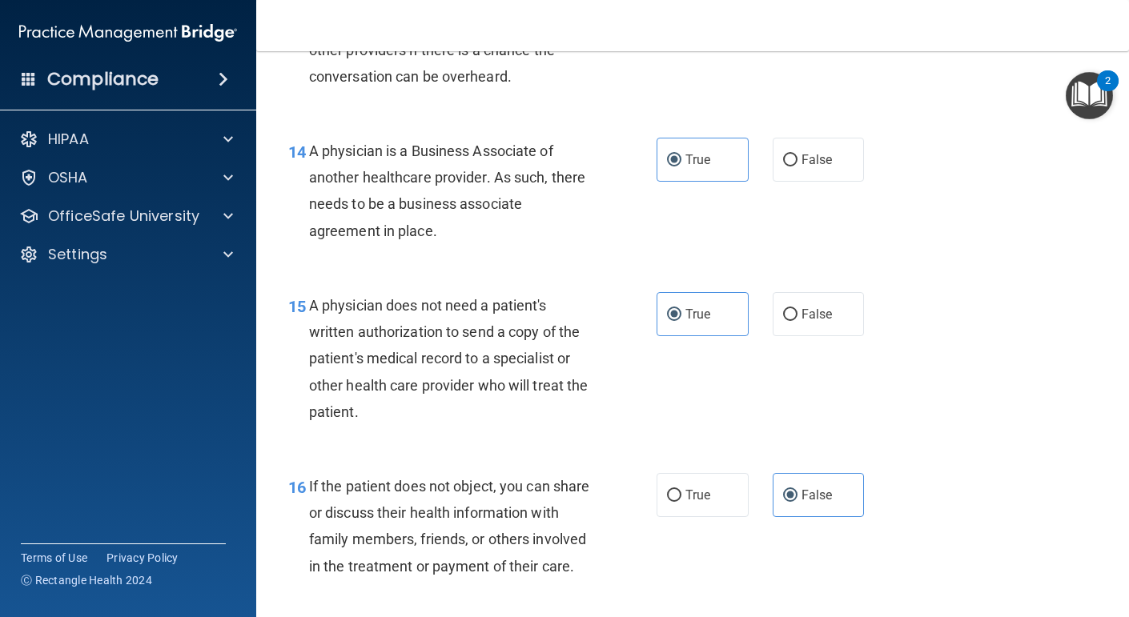
scroll to position [2024, 0]
click at [817, 155] on span "False" at bounding box center [816, 158] width 31 height 15
click at [797, 155] on input "False" at bounding box center [790, 160] width 14 height 12
radio input "true"
radio input "false"
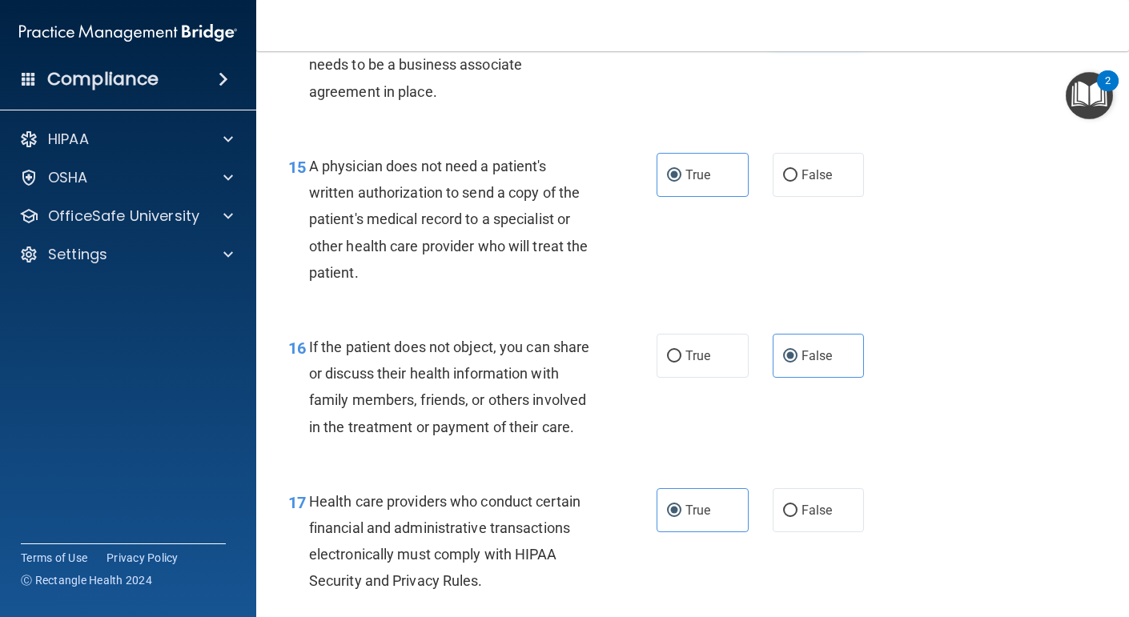
scroll to position [2242, 0]
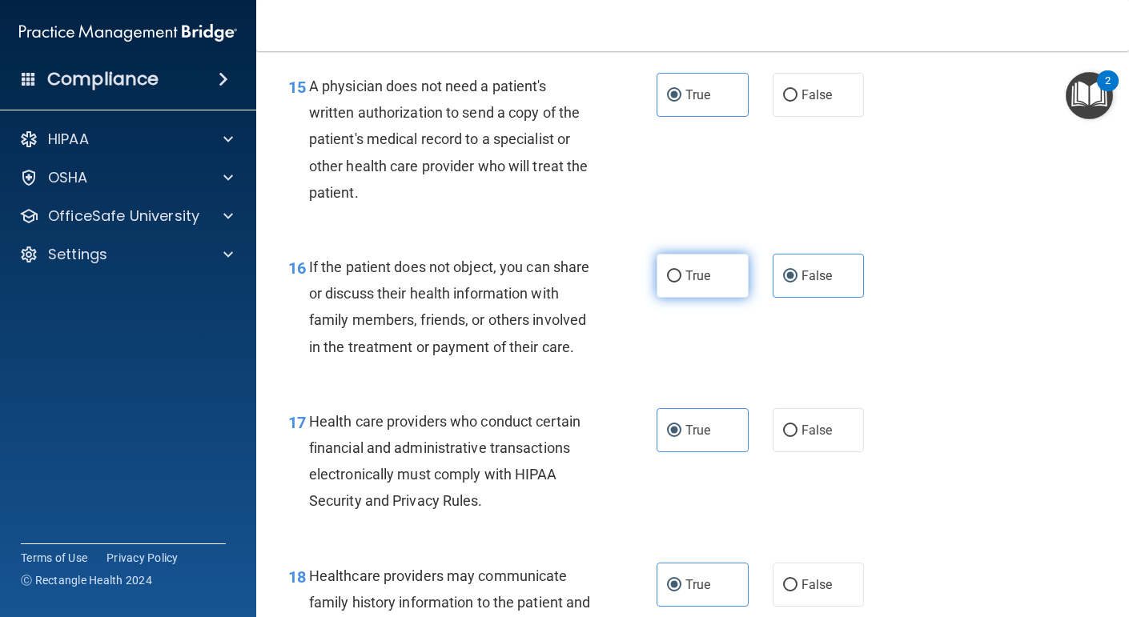
click at [721, 267] on label "True" at bounding box center [702, 276] width 92 height 44
click at [681, 271] on input "True" at bounding box center [674, 277] width 14 height 12
radio input "true"
radio input "false"
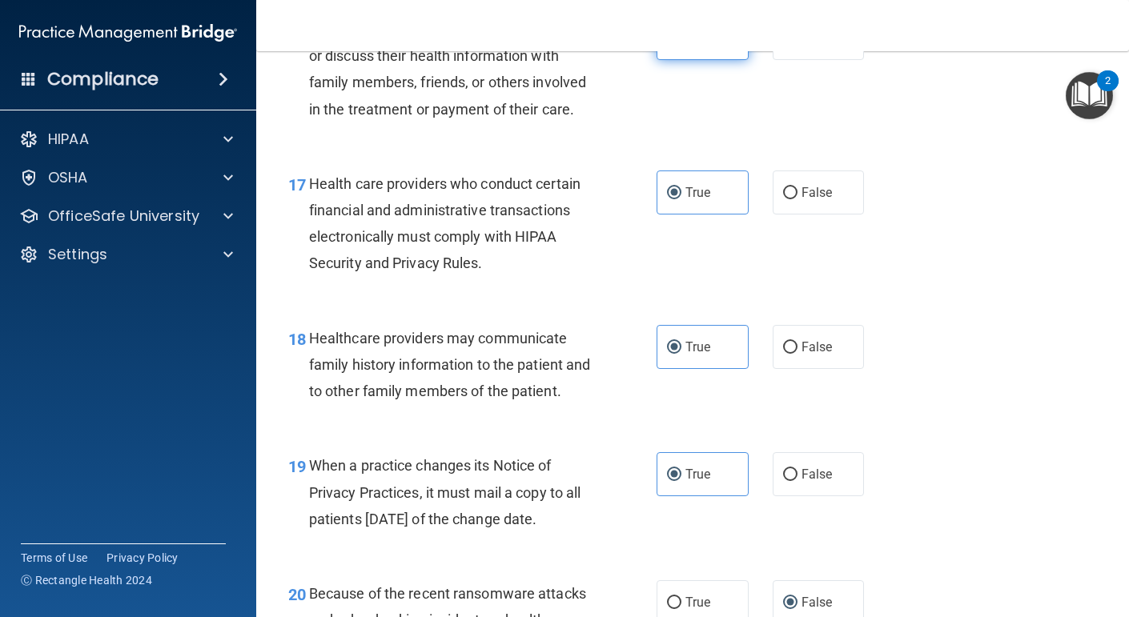
scroll to position [2486, 0]
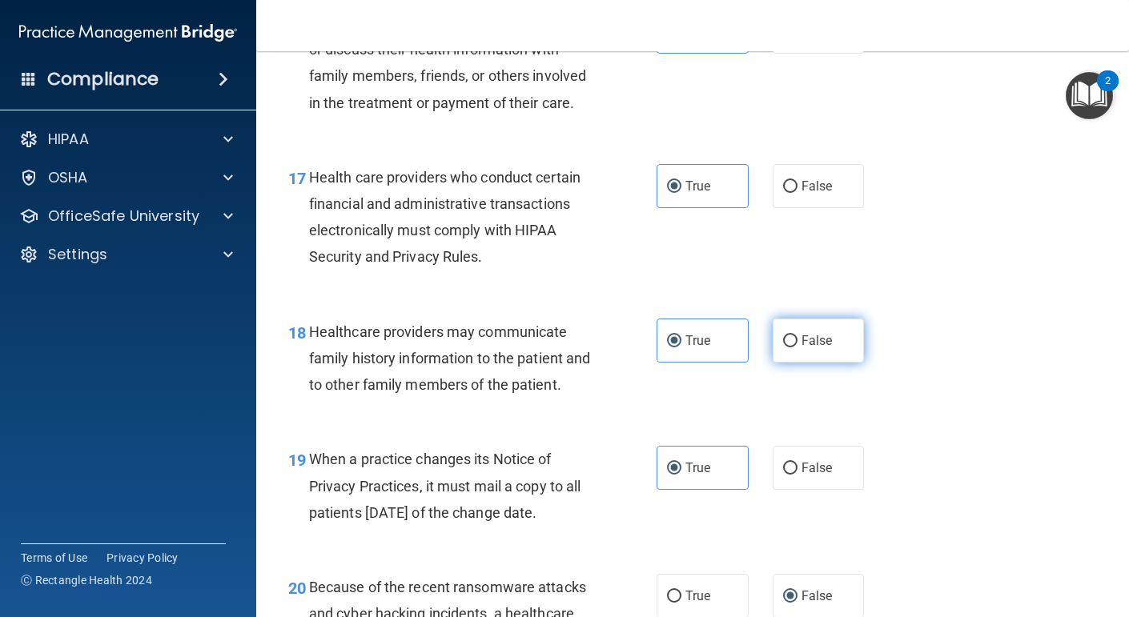
click at [823, 363] on label "False" at bounding box center [819, 341] width 92 height 44
click at [797, 347] on input "False" at bounding box center [790, 341] width 14 height 12
radio input "true"
radio input "false"
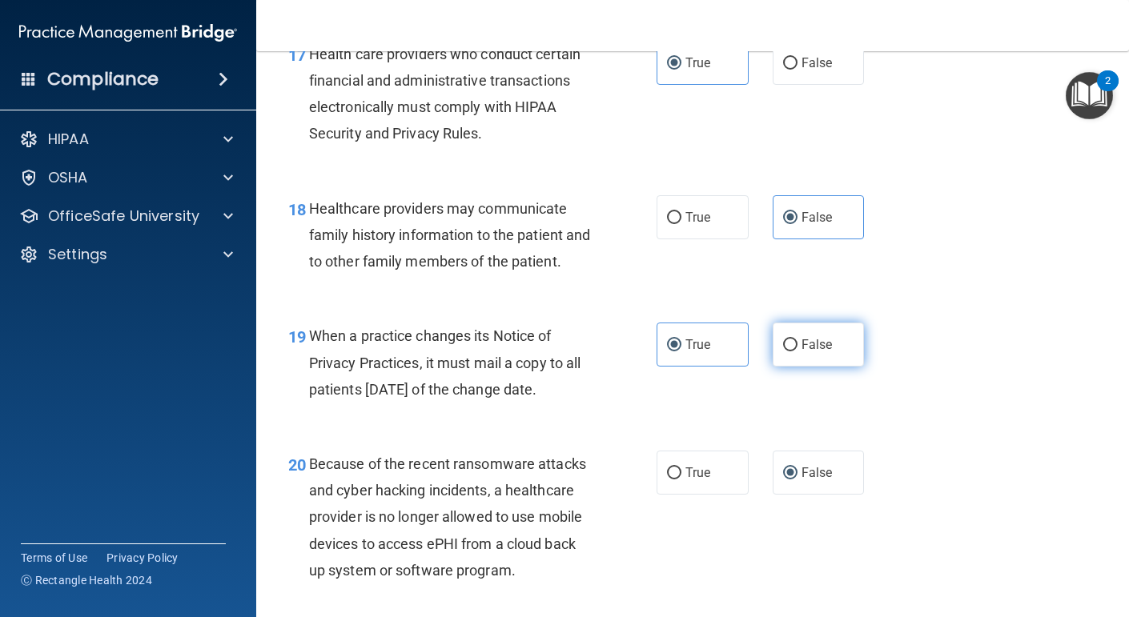
click at [833, 367] on label "False" at bounding box center [819, 345] width 92 height 44
click at [797, 351] on input "False" at bounding box center [790, 345] width 14 height 12
radio input "true"
radio input "false"
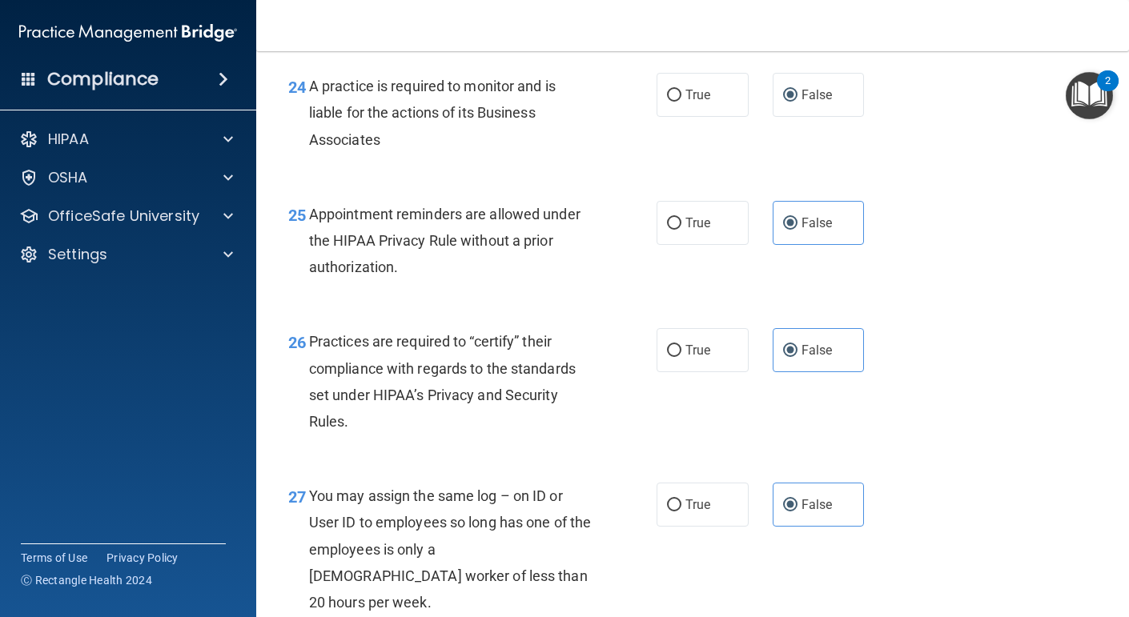
scroll to position [3554, 0]
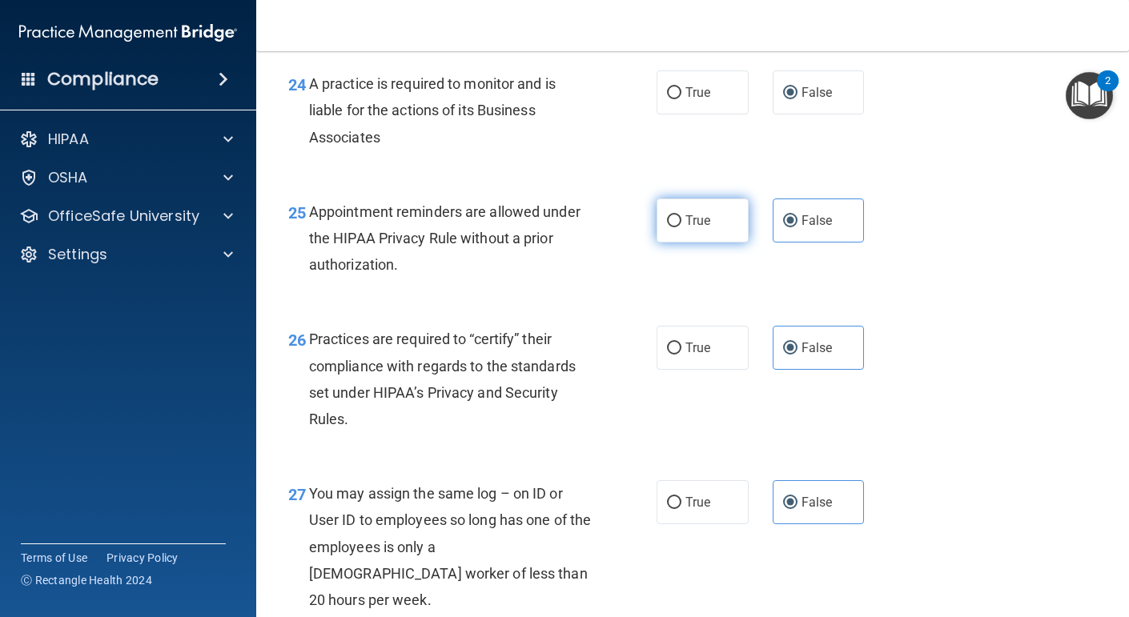
click at [733, 243] on label "True" at bounding box center [702, 221] width 92 height 44
click at [681, 227] on input "True" at bounding box center [674, 221] width 14 height 12
radio input "true"
radio input "false"
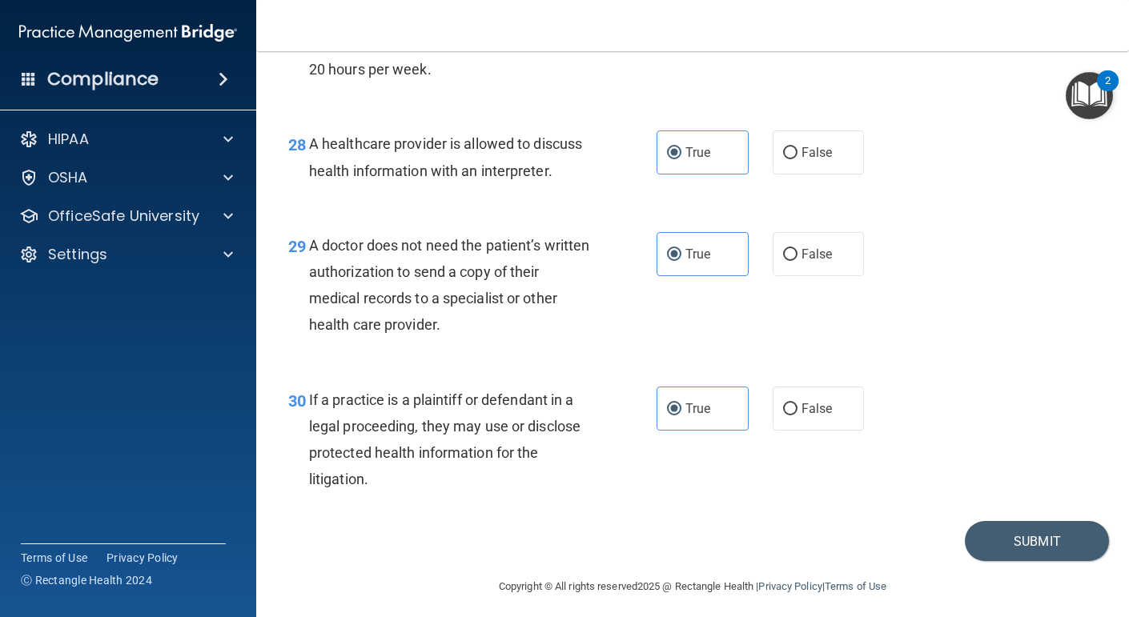
scroll to position [4092, 0]
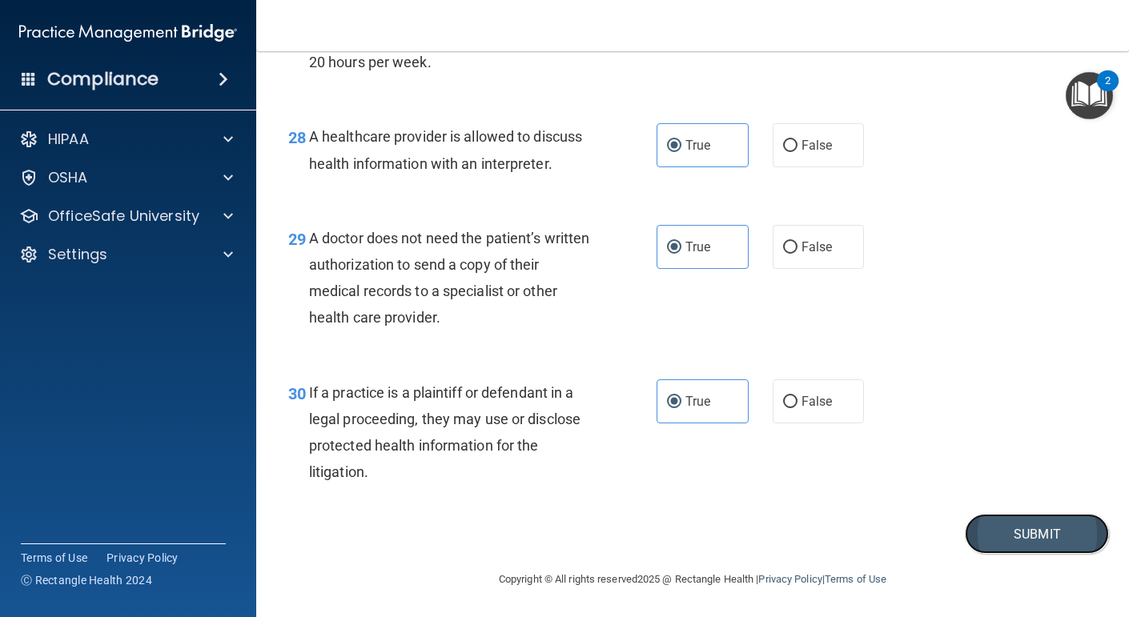
click at [1044, 536] on button "Submit" at bounding box center [1037, 534] width 144 height 41
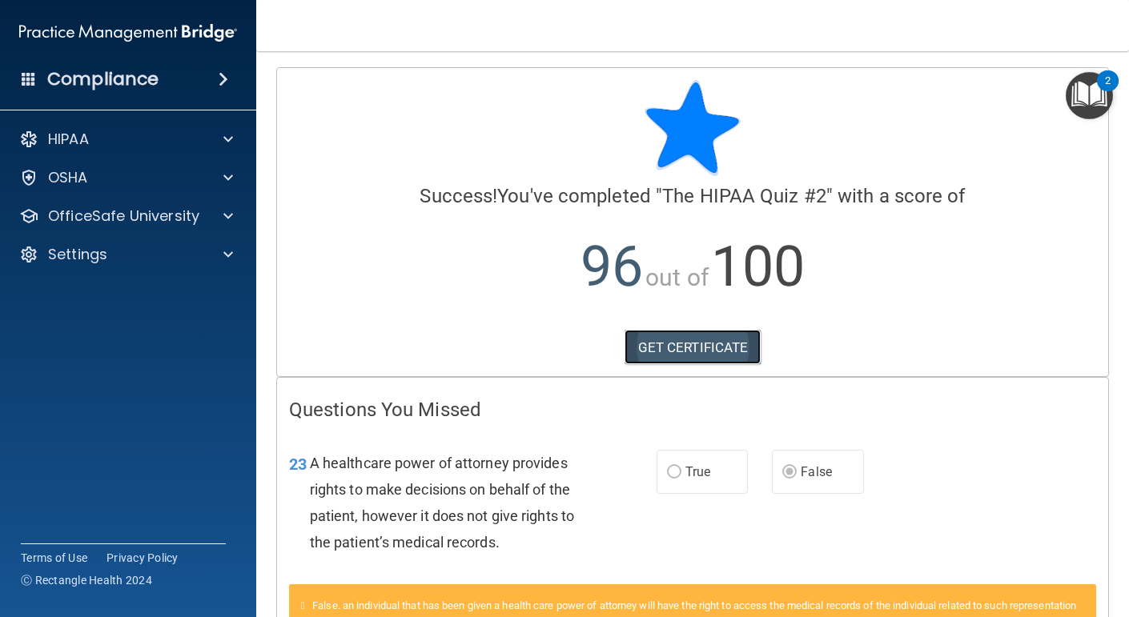
click at [676, 347] on link "GET CERTIFICATE" at bounding box center [692, 347] width 137 height 35
click at [150, 130] on div "HIPAA" at bounding box center [106, 139] width 199 height 19
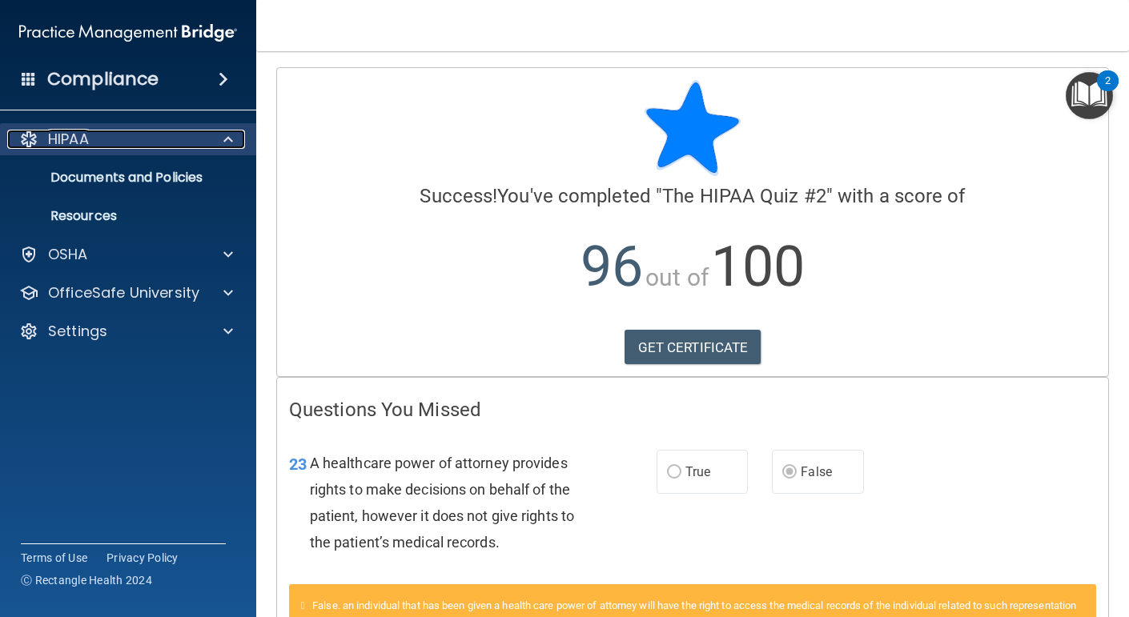
click at [196, 130] on div "HIPAA" at bounding box center [106, 139] width 199 height 19
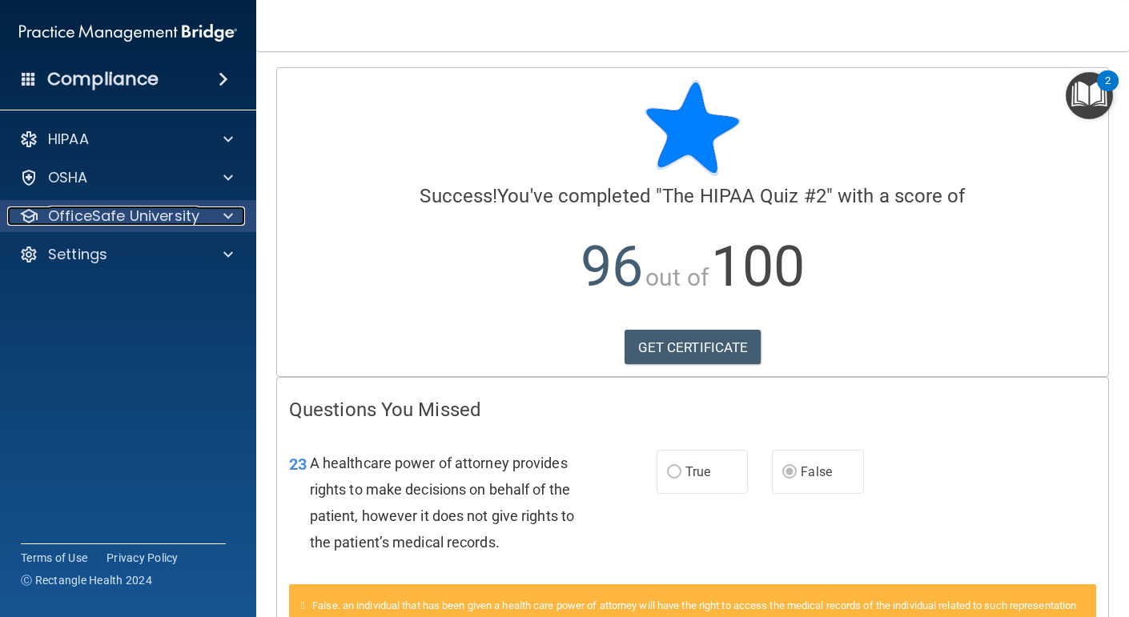
click at [175, 221] on p "OfficeSafe University" at bounding box center [123, 216] width 151 height 19
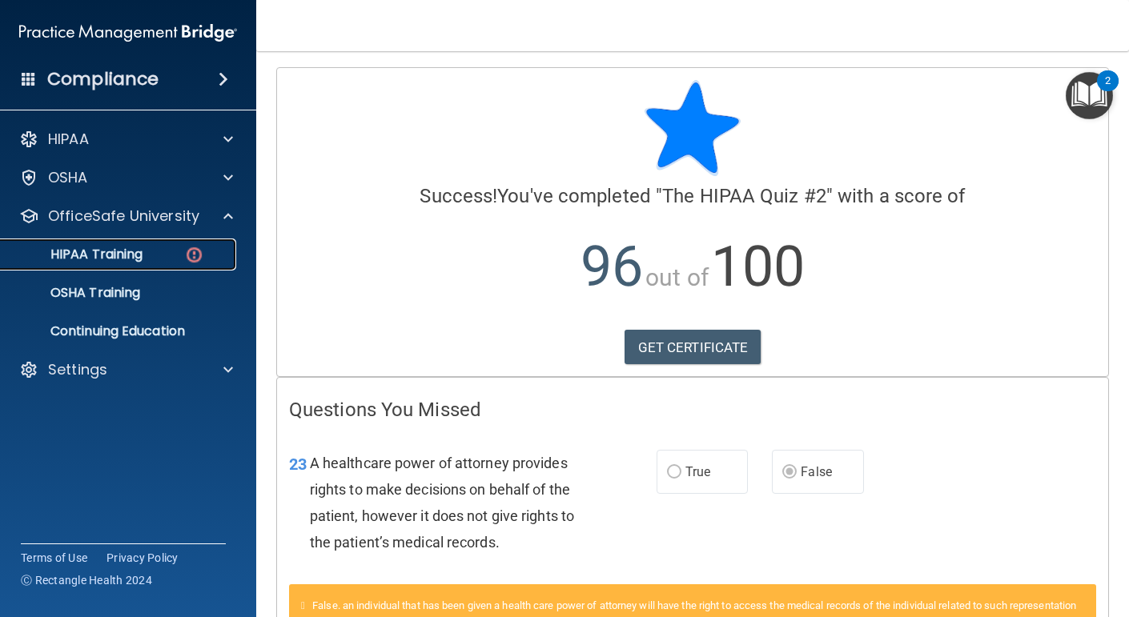
click at [136, 248] on p "HIPAA Training" at bounding box center [76, 255] width 132 height 16
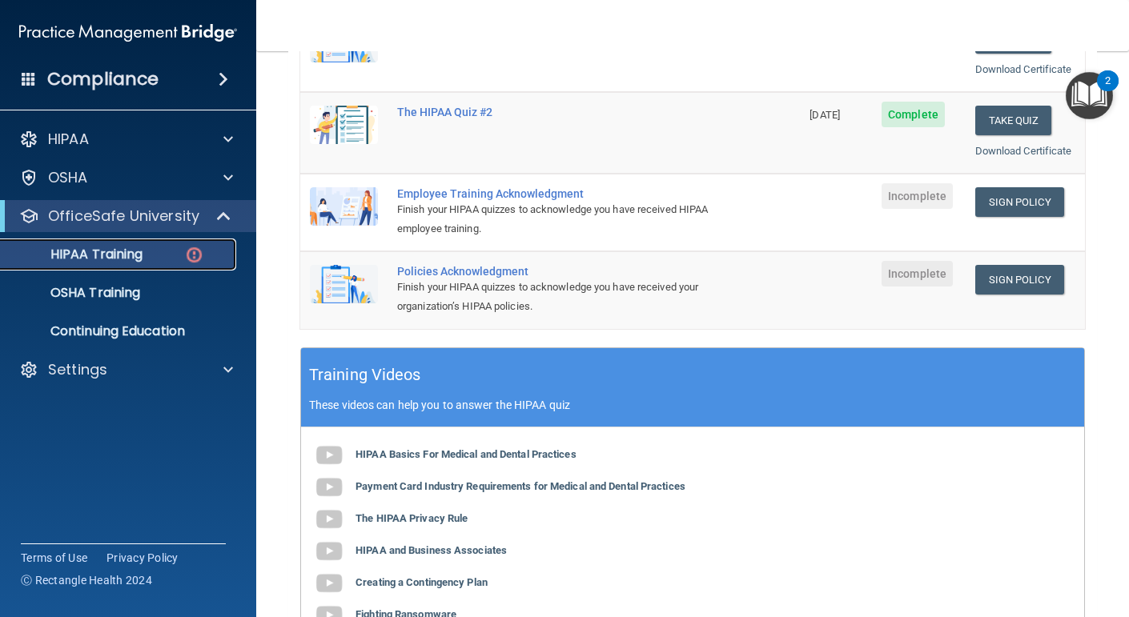
scroll to position [353, 0]
click at [1028, 204] on link "Sign Policy" at bounding box center [1019, 202] width 89 height 30
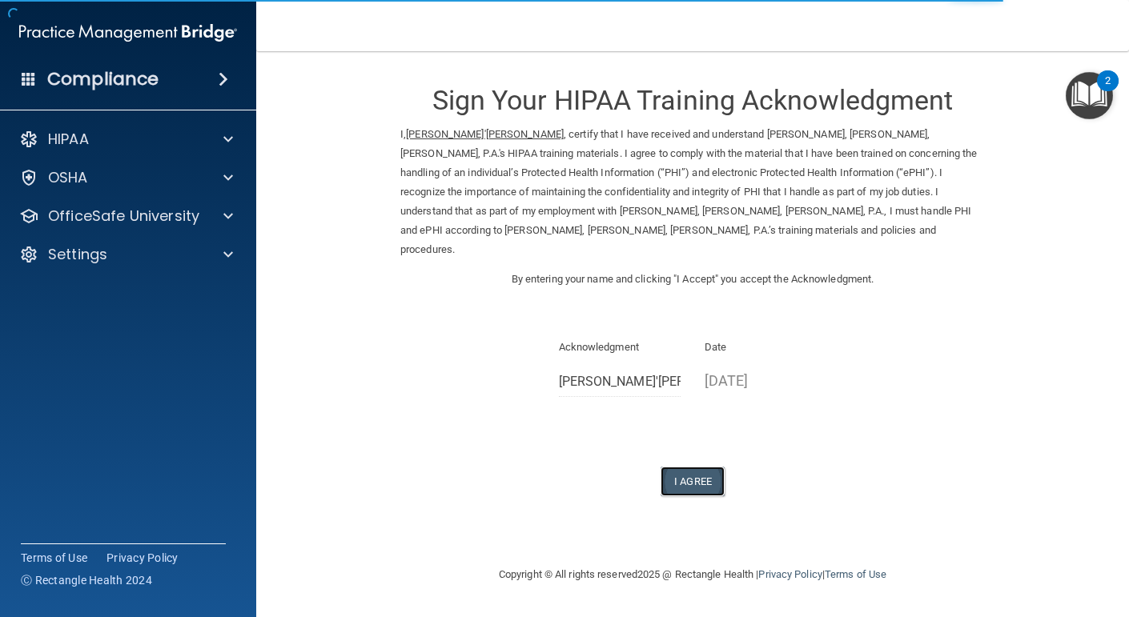
click at [696, 467] on button "I Agree" at bounding box center [692, 482] width 64 height 30
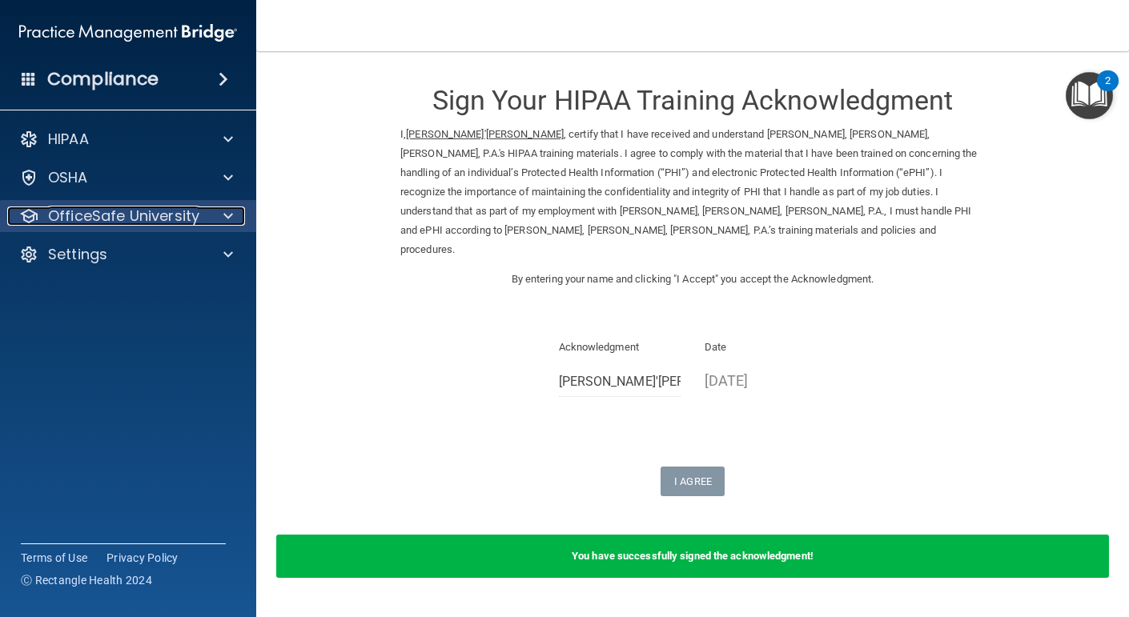
click at [186, 215] on p "OfficeSafe University" at bounding box center [123, 216] width 151 height 19
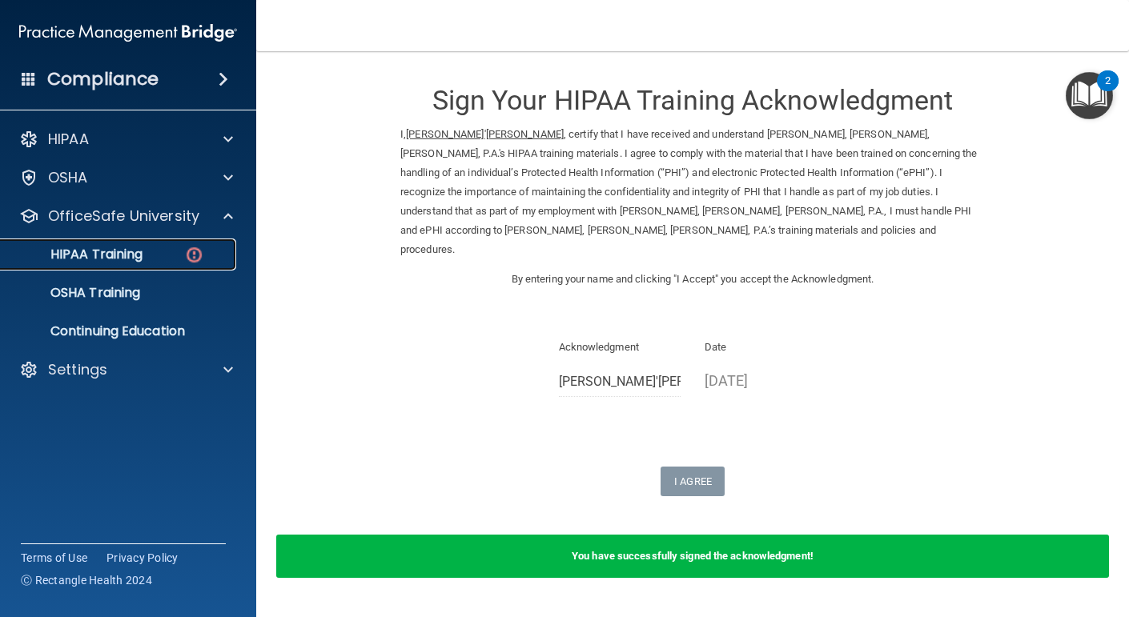
click at [140, 265] on link "HIPAA Training" at bounding box center [110, 255] width 252 height 32
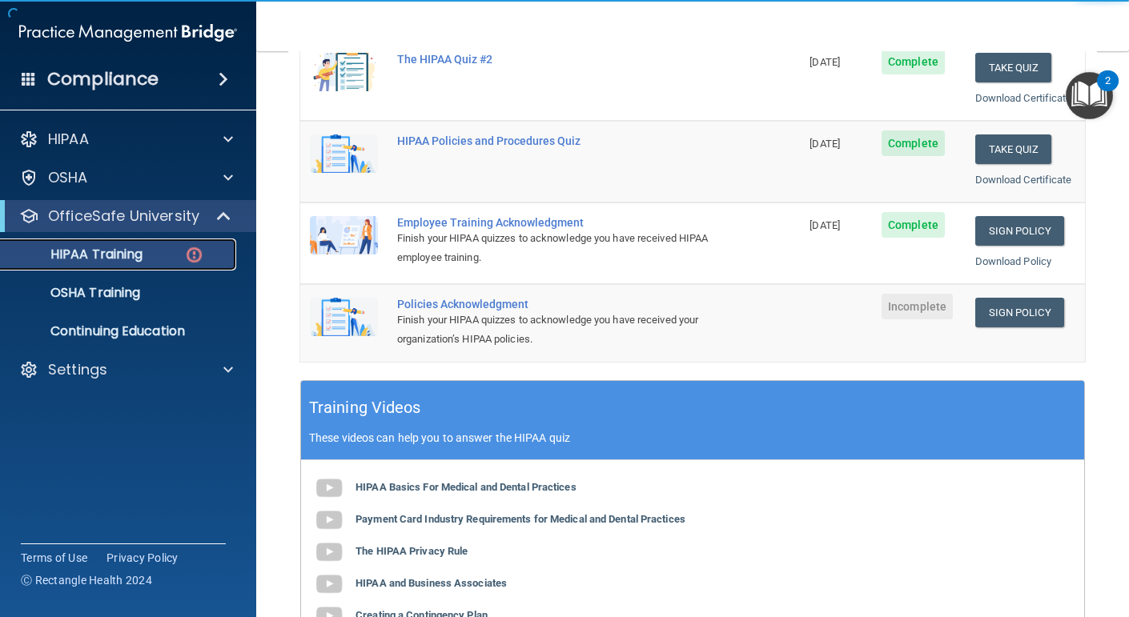
scroll to position [328, 0]
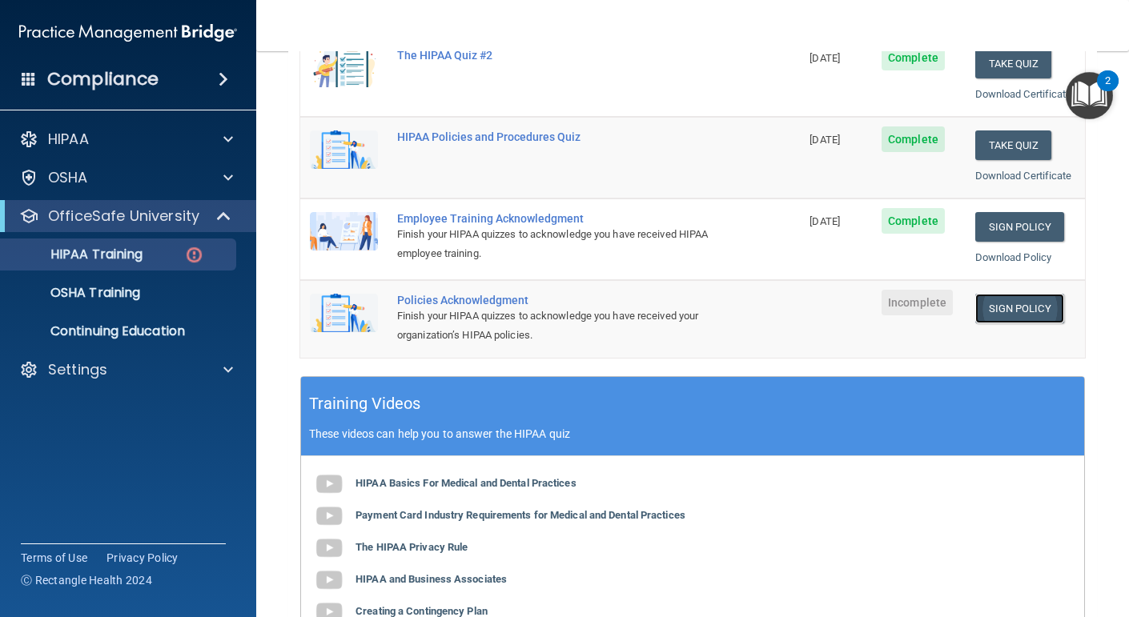
click at [1023, 309] on link "Sign Policy" at bounding box center [1019, 309] width 89 height 30
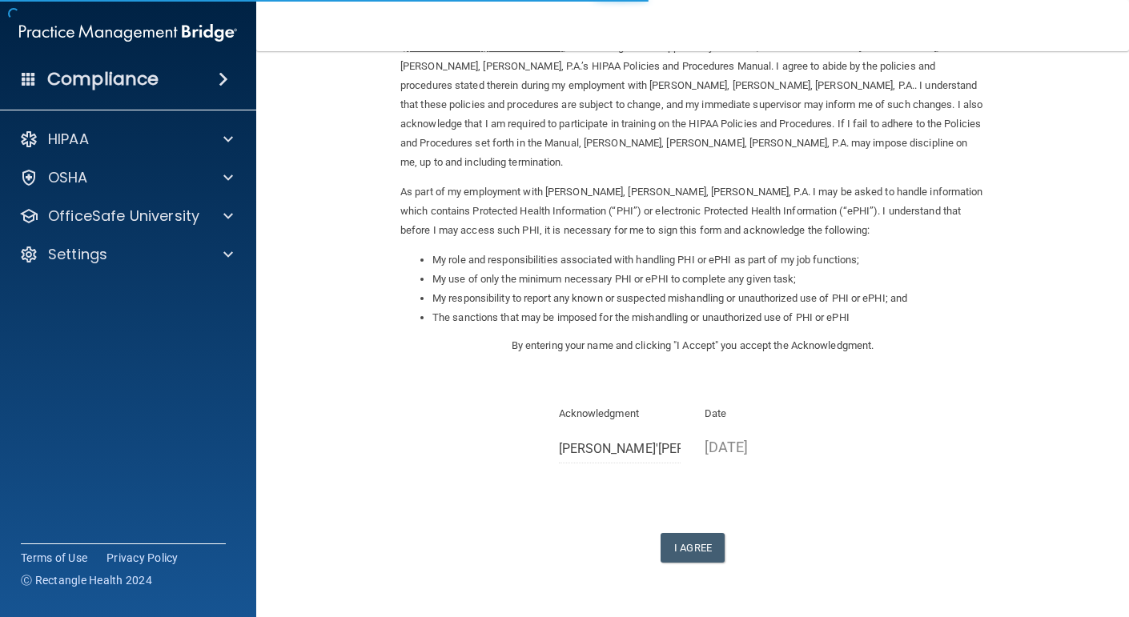
scroll to position [115, 0]
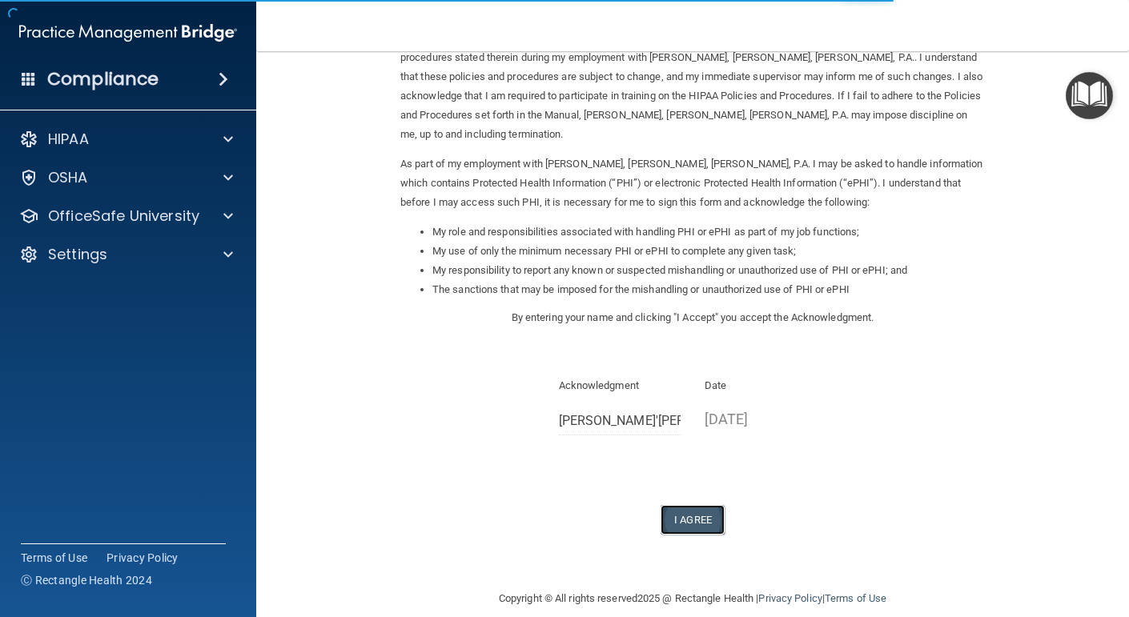
click at [696, 505] on button "I Agree" at bounding box center [692, 520] width 64 height 30
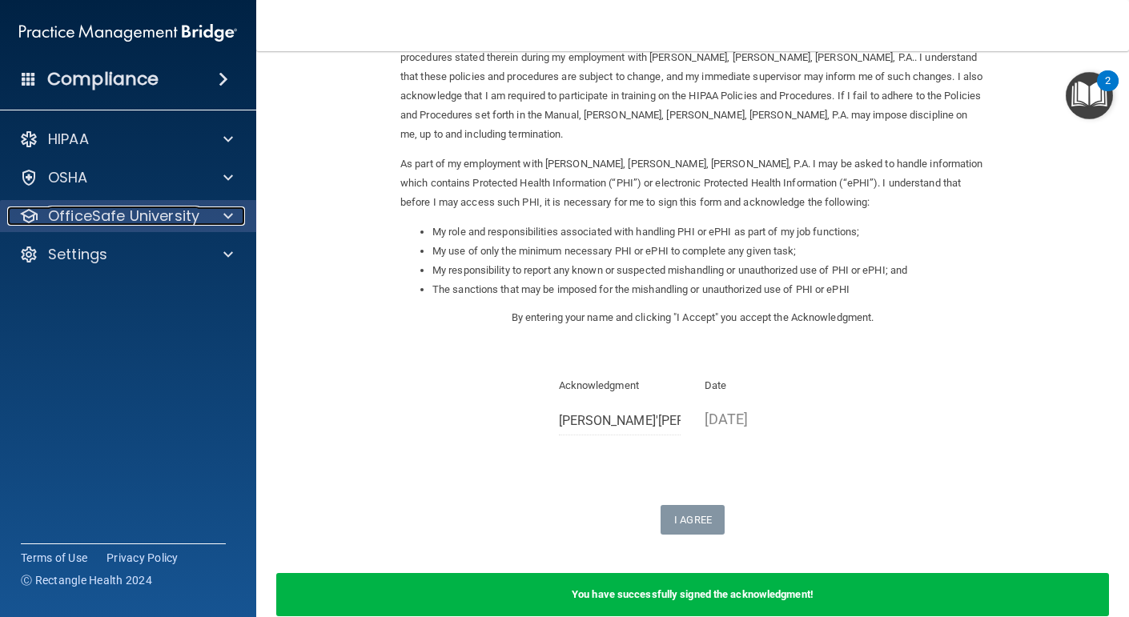
click at [161, 222] on p "OfficeSafe University" at bounding box center [123, 216] width 151 height 19
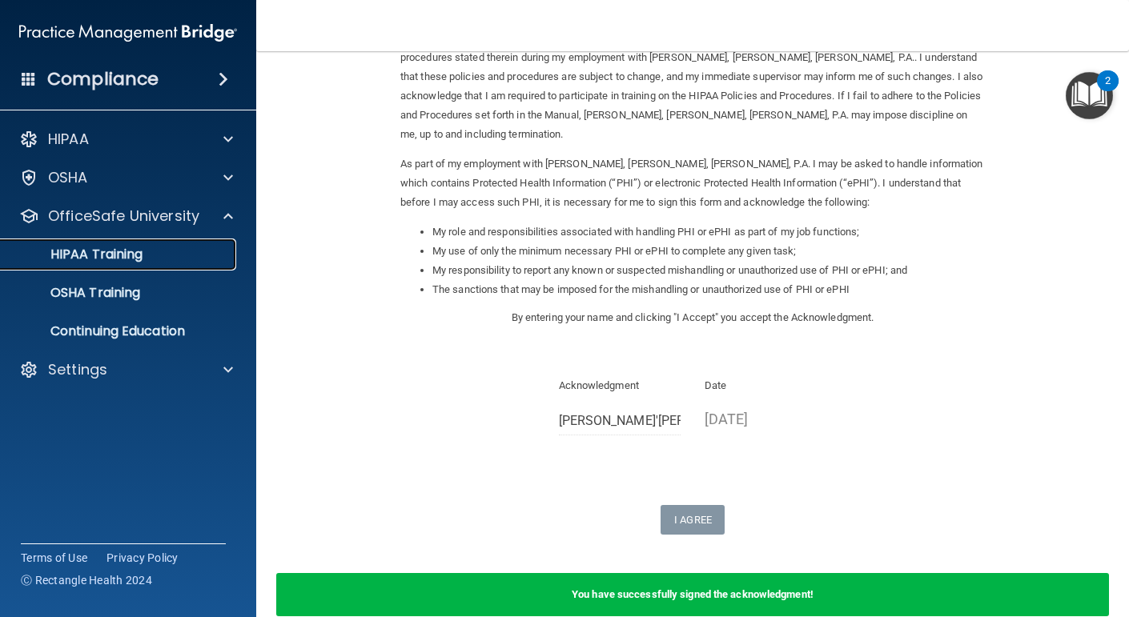
click at [122, 254] on p "HIPAA Training" at bounding box center [76, 255] width 132 height 16
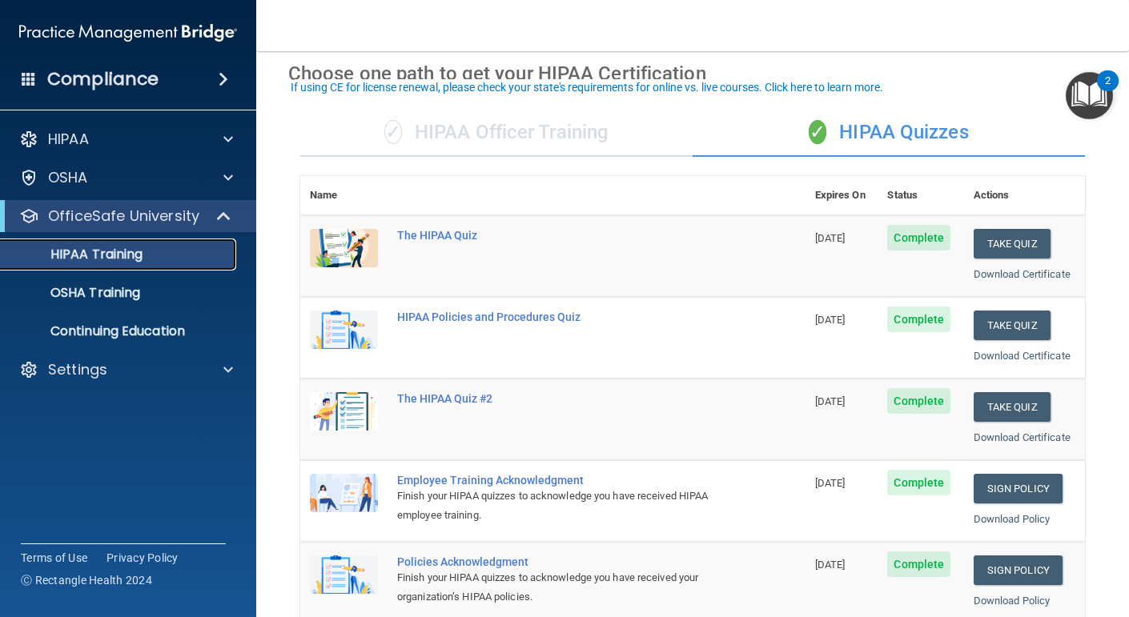
scroll to position [64, 0]
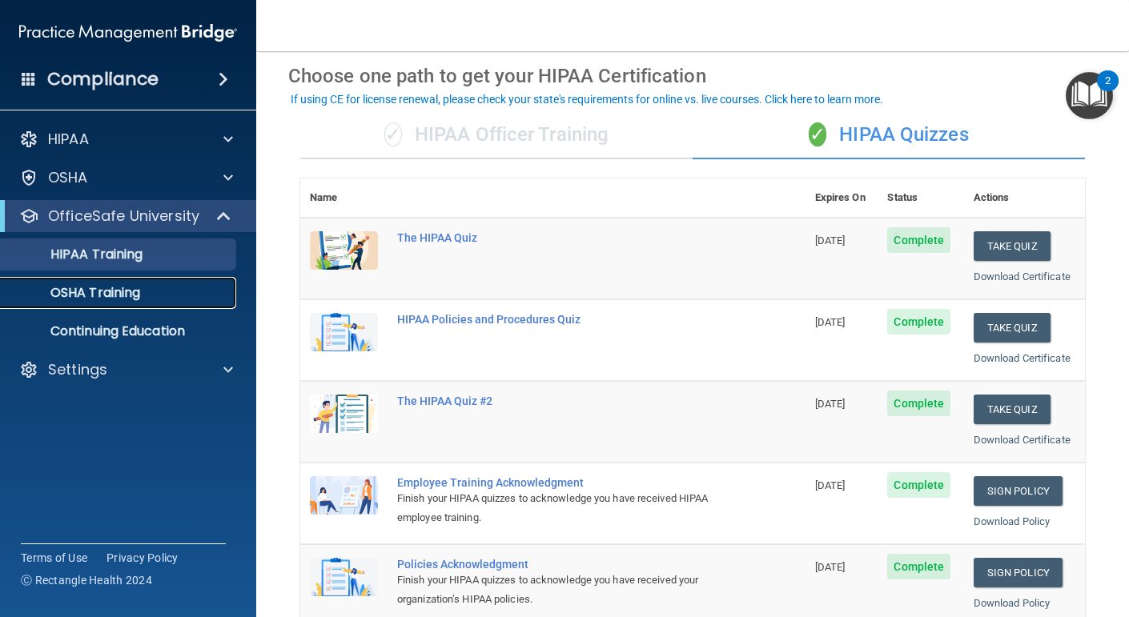
click at [131, 295] on p "OSHA Training" at bounding box center [75, 293] width 130 height 16
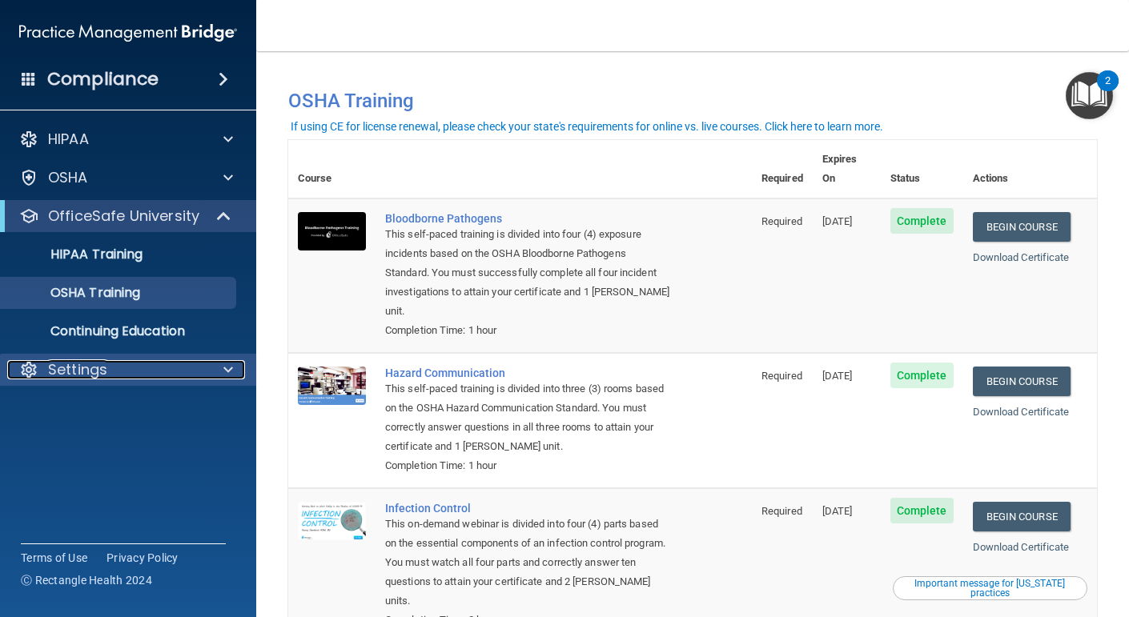
click at [163, 375] on div "Settings" at bounding box center [106, 369] width 199 height 19
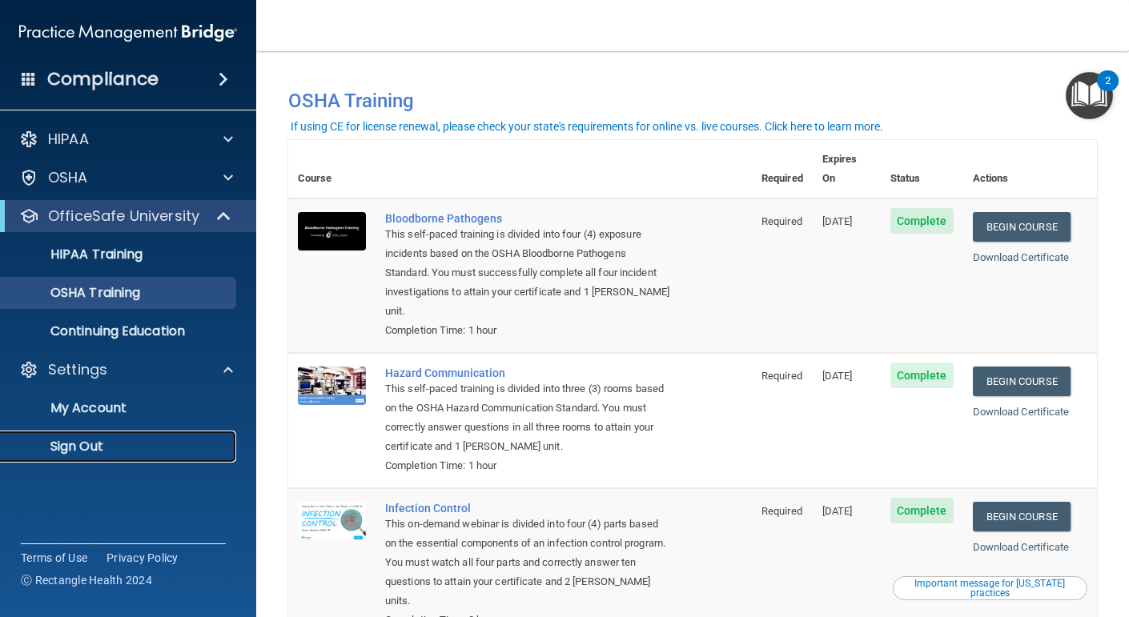
click at [82, 451] on p "Sign Out" at bounding box center [119, 447] width 219 height 16
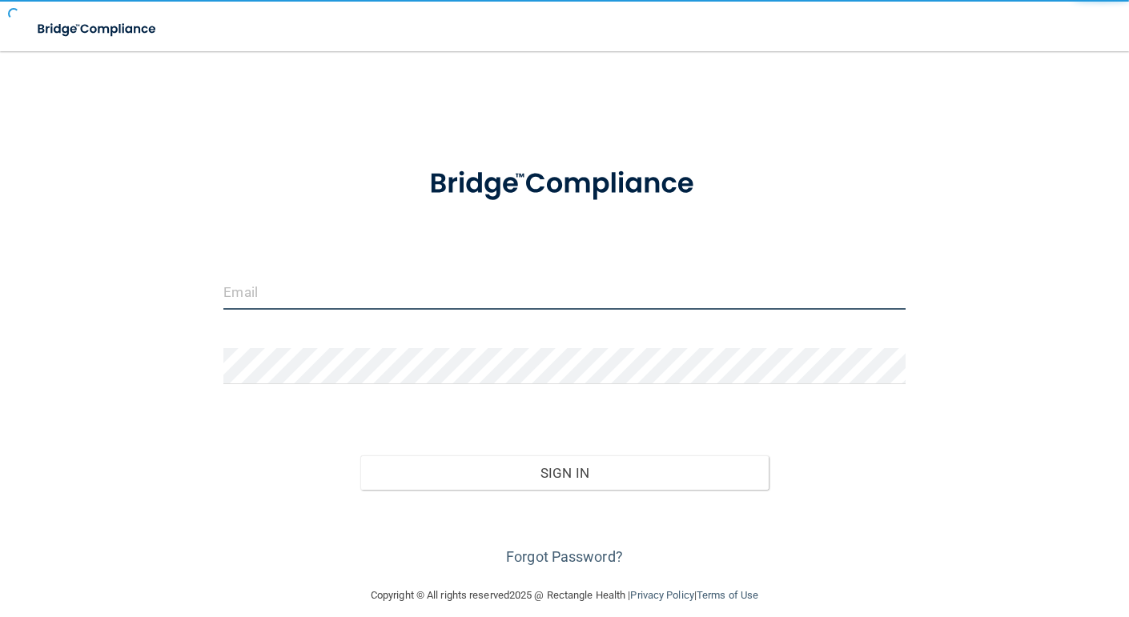
type input "jalynns98@gmail.com"
